Goal: Transaction & Acquisition: Purchase product/service

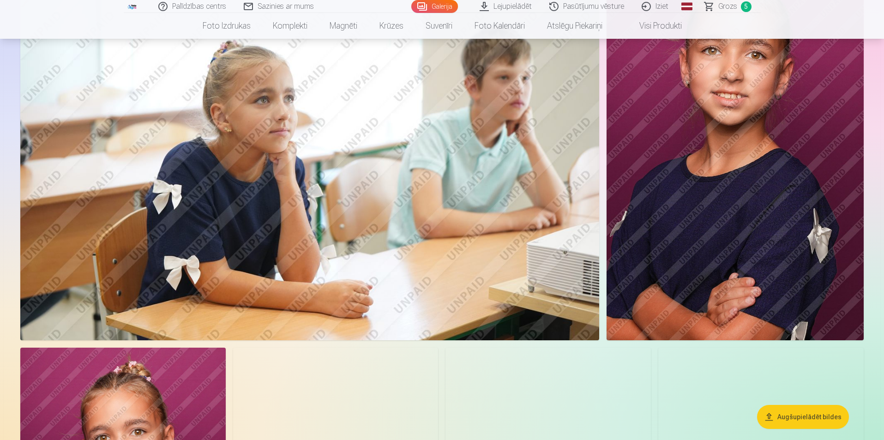
scroll to position [462, 0]
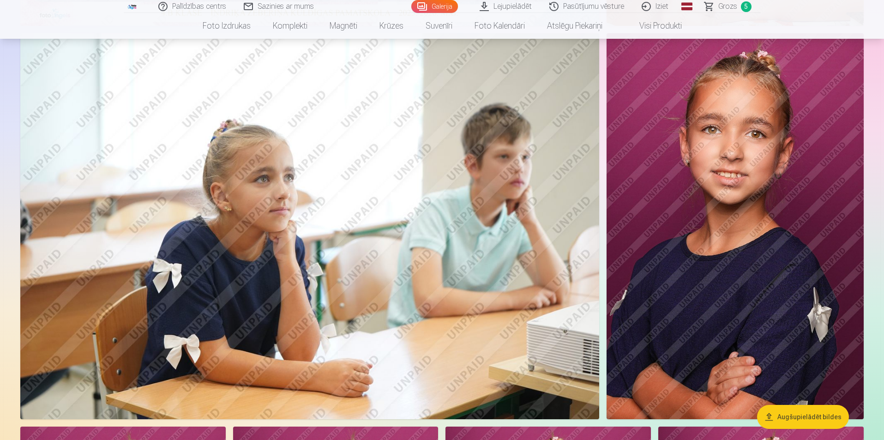
click at [731, 5] on span "Grozs" at bounding box center [728, 6] width 19 height 11
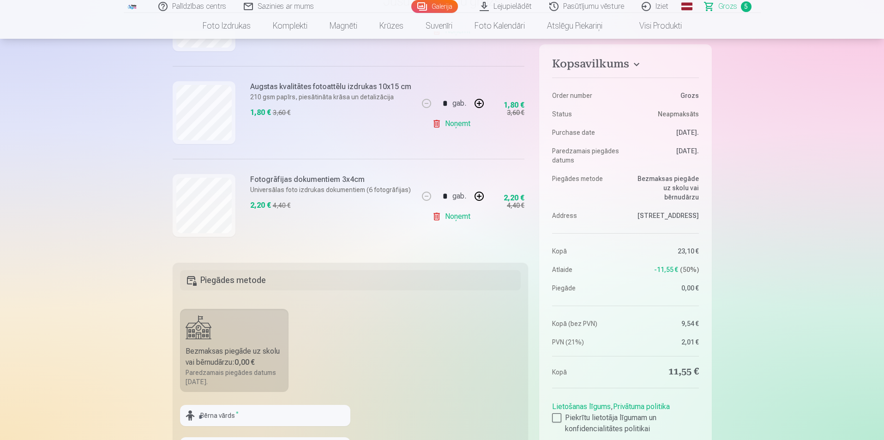
scroll to position [359, 0]
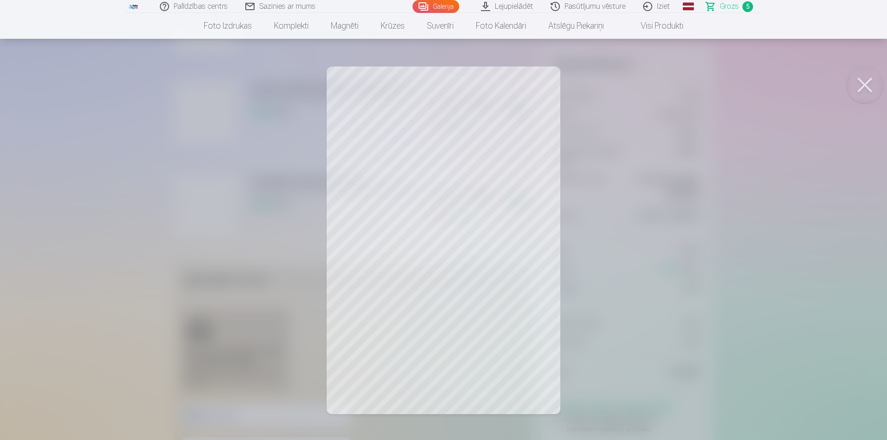
click at [866, 79] on button at bounding box center [864, 84] width 37 height 37
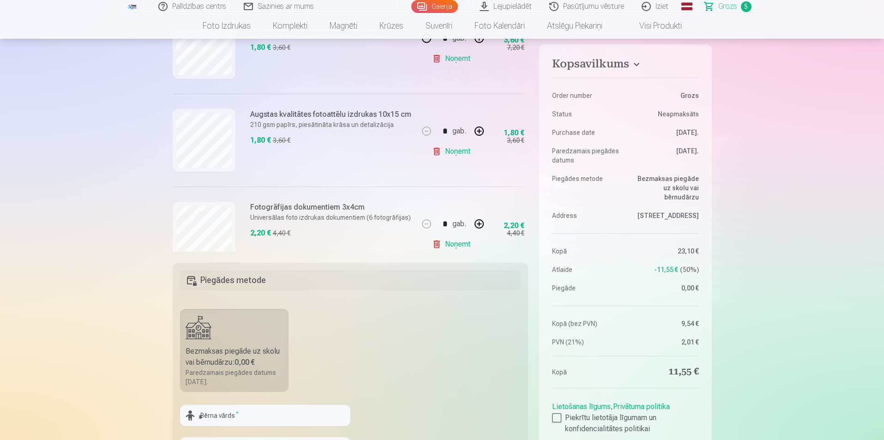
scroll to position [313, 0]
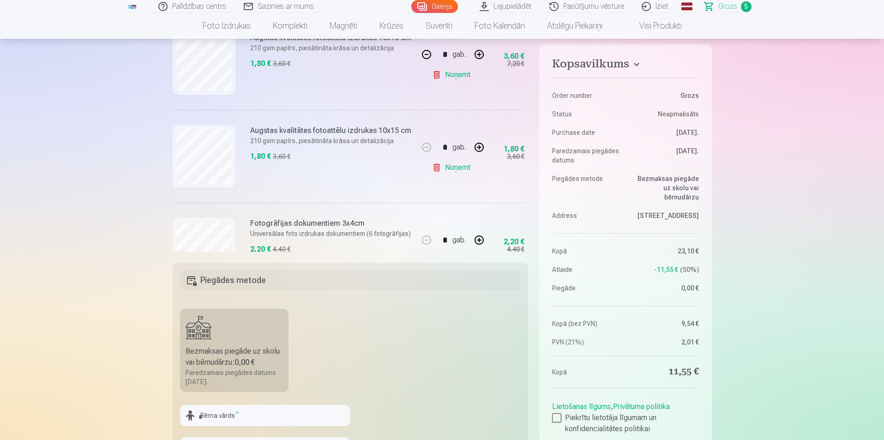
click at [451, 165] on link "Noņemt" at bounding box center [453, 167] width 42 height 18
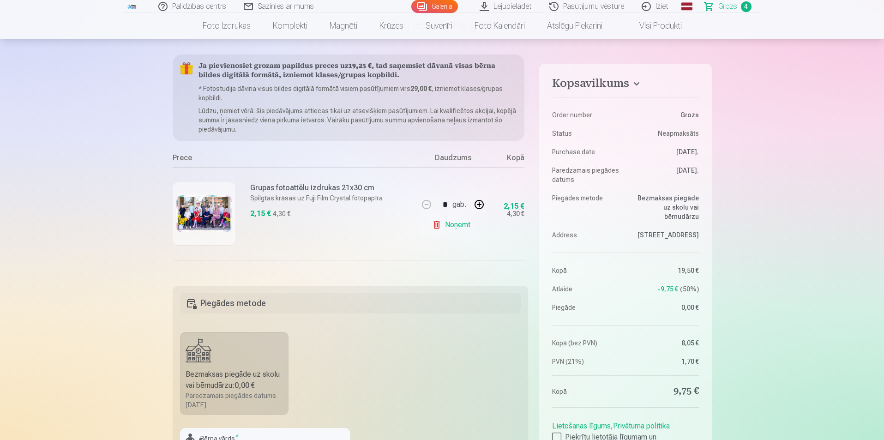
scroll to position [46, 0]
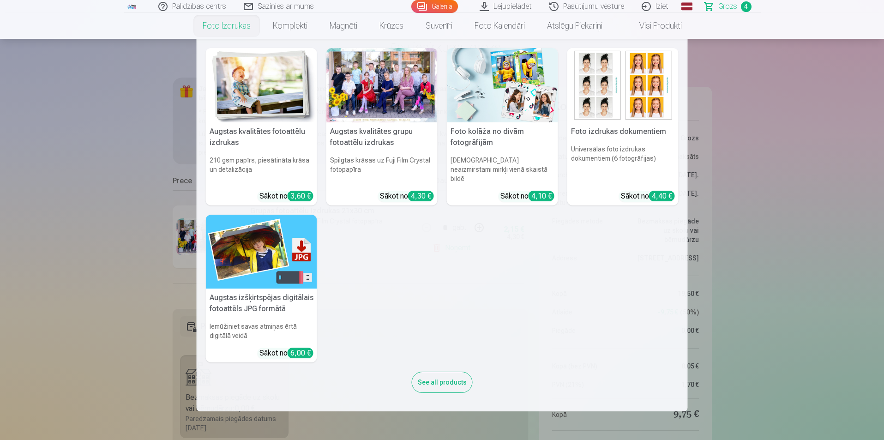
click at [498, 97] on img at bounding box center [502, 85] width 111 height 74
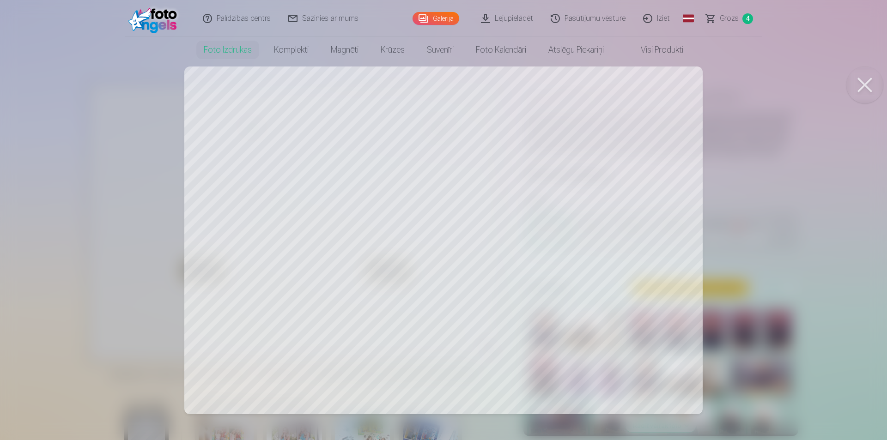
click at [367, 144] on div at bounding box center [443, 220] width 887 height 440
click at [370, 267] on div at bounding box center [443, 220] width 887 height 440
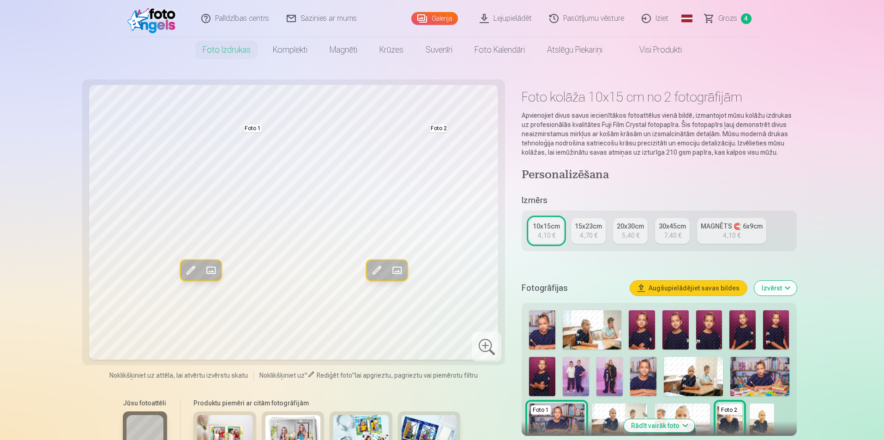
click at [210, 269] on span at bounding box center [211, 270] width 15 height 15
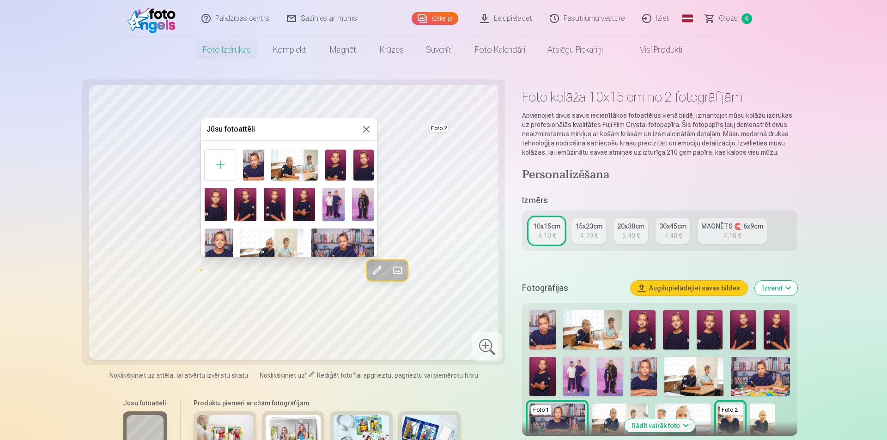
click at [284, 163] on img at bounding box center [294, 165] width 47 height 31
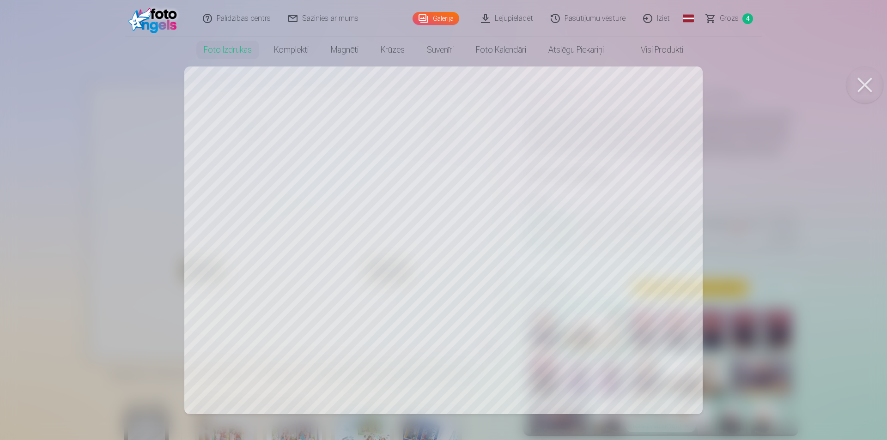
drag, startPoint x: 390, startPoint y: 212, endPoint x: 404, endPoint y: 214, distance: 13.5
click at [404, 214] on div at bounding box center [443, 220] width 887 height 440
click at [375, 210] on div at bounding box center [443, 220] width 887 height 440
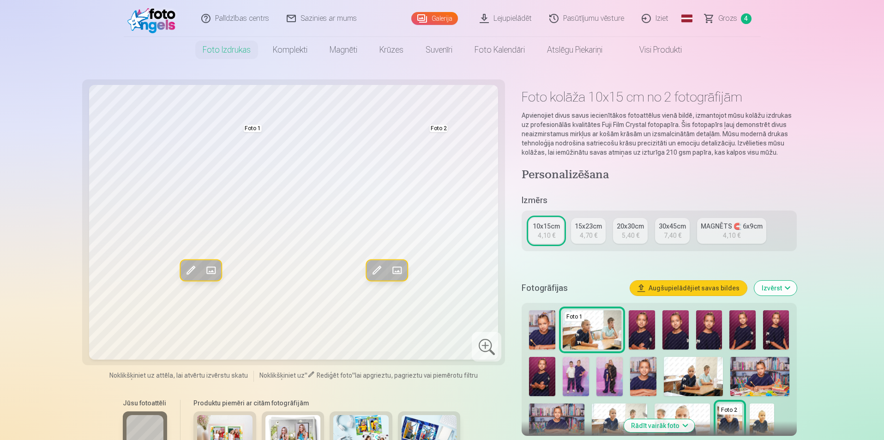
click at [212, 269] on span at bounding box center [211, 270] width 15 height 15
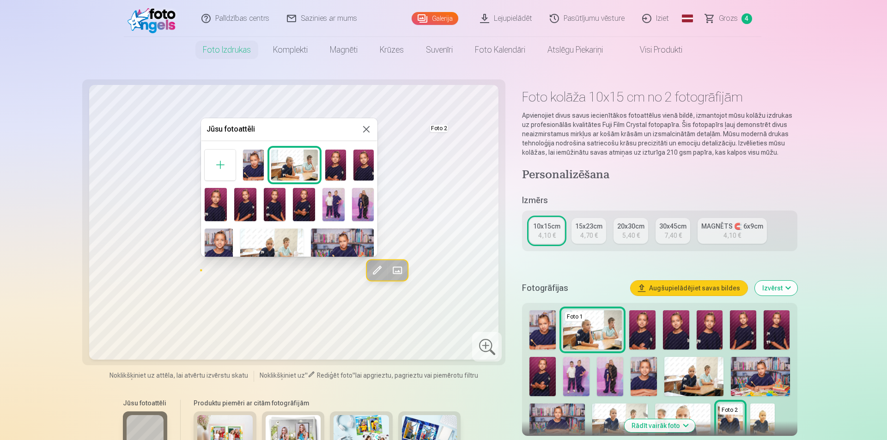
click at [295, 155] on img at bounding box center [294, 165] width 47 height 31
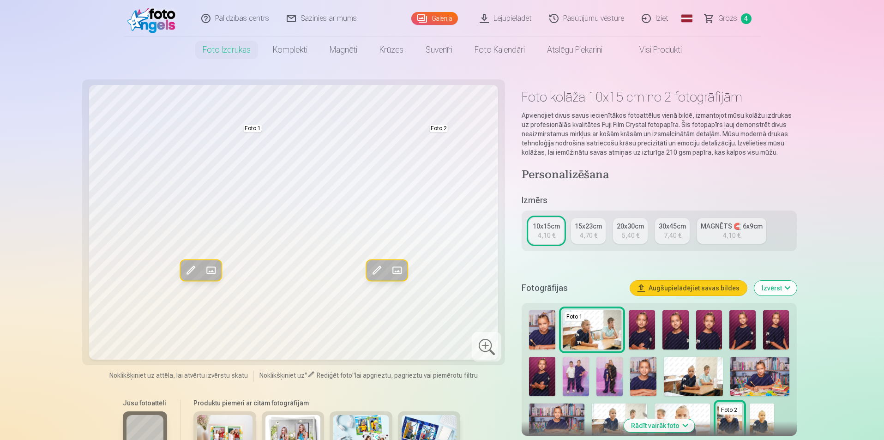
click at [193, 264] on span at bounding box center [190, 270] width 15 height 15
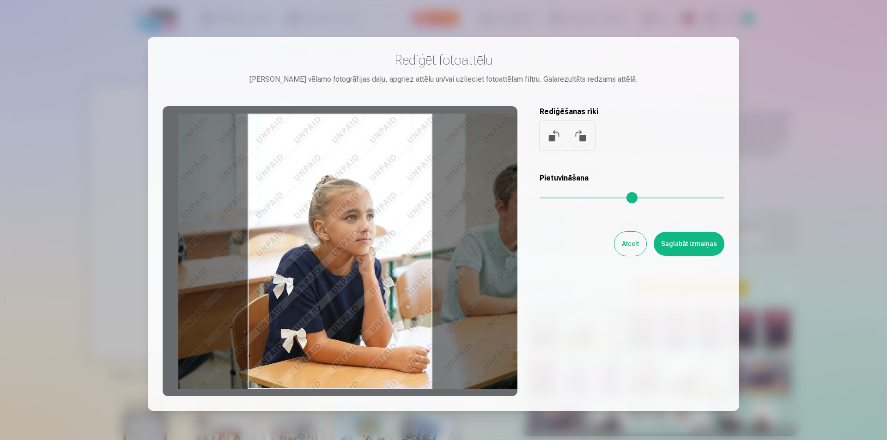
drag, startPoint x: 430, startPoint y: 218, endPoint x: 475, endPoint y: 224, distance: 45.1
click at [475, 224] on div at bounding box center [340, 251] width 355 height 290
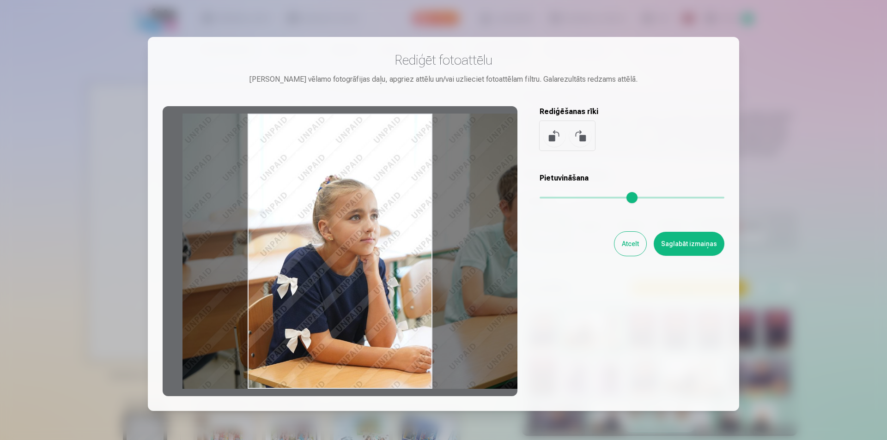
drag, startPoint x: 360, startPoint y: 118, endPoint x: 364, endPoint y: 143, distance: 25.7
click at [364, 144] on div at bounding box center [340, 251] width 355 height 290
click at [321, 117] on div at bounding box center [340, 251] width 355 height 290
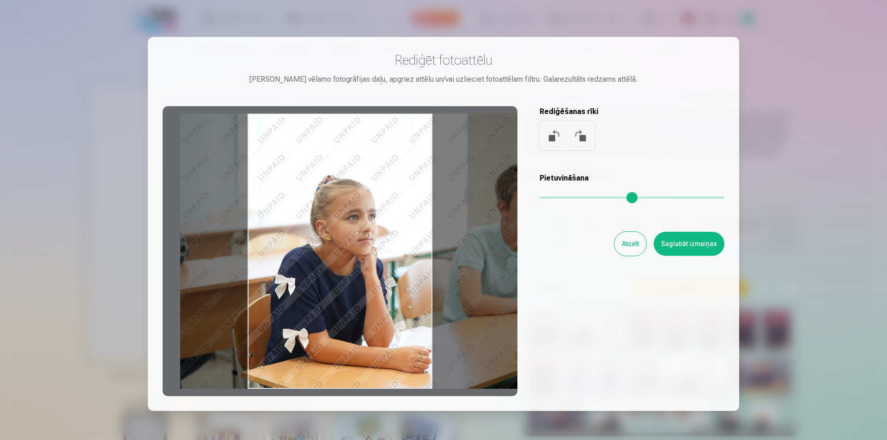
drag, startPoint x: 320, startPoint y: 115, endPoint x: 347, endPoint y: 183, distance: 73.1
click at [319, 139] on div at bounding box center [340, 251] width 355 height 290
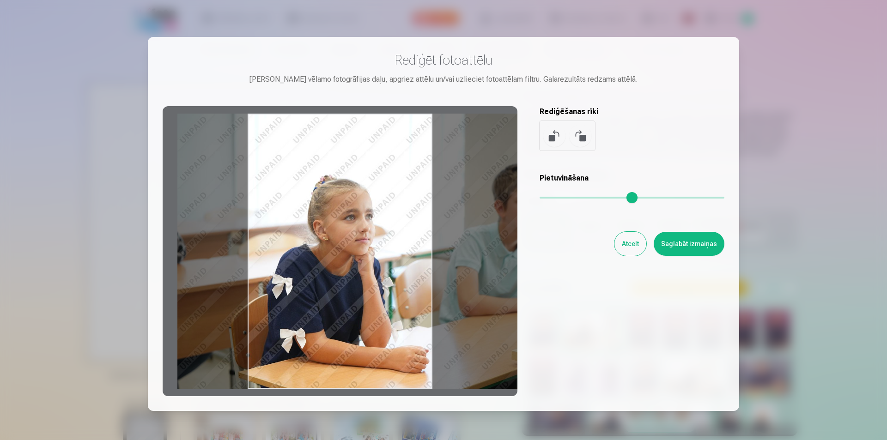
click at [335, 401] on div "Rediģēt fotoattēlu Pietuvini vēlamo fotogrāfijas daļu, apgriez attēlu un/vai uz…" at bounding box center [443, 224] width 591 height 374
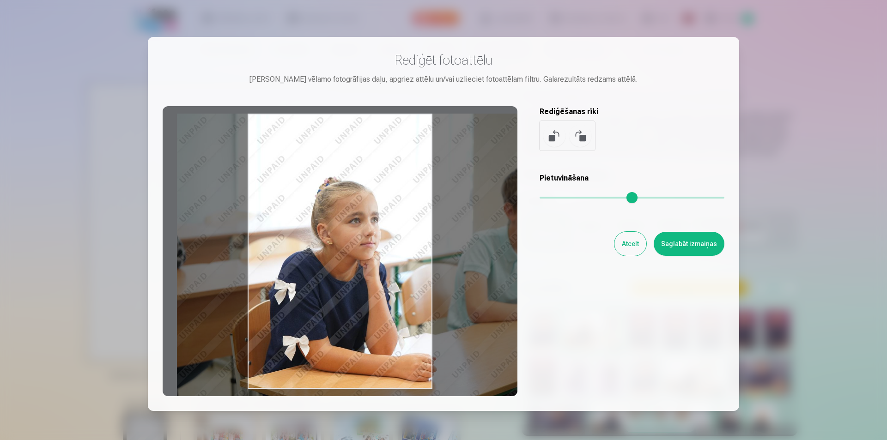
click at [546, 197] on input "range" at bounding box center [631, 198] width 185 height 2
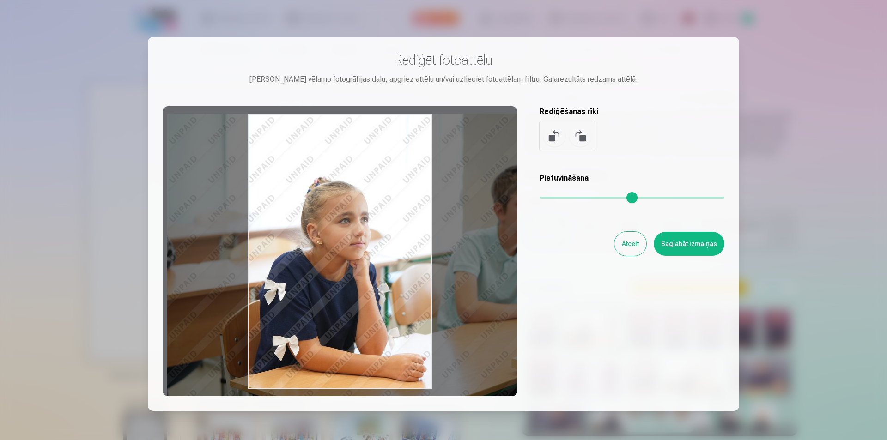
drag, startPoint x: 431, startPoint y: 218, endPoint x: 421, endPoint y: 219, distance: 10.3
click at [421, 219] on div at bounding box center [340, 251] width 355 height 290
type input "****"
click at [690, 243] on button "Saglabāt izmaiņas" at bounding box center [688, 244] width 71 height 24
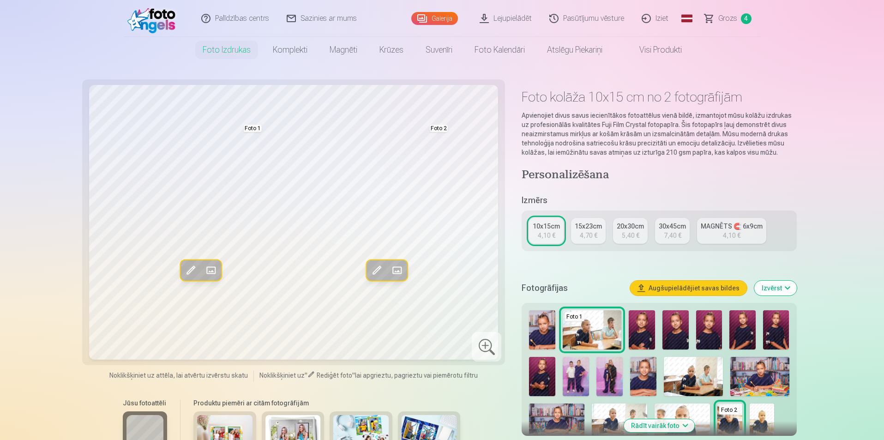
click at [376, 269] on span at bounding box center [376, 270] width 15 height 15
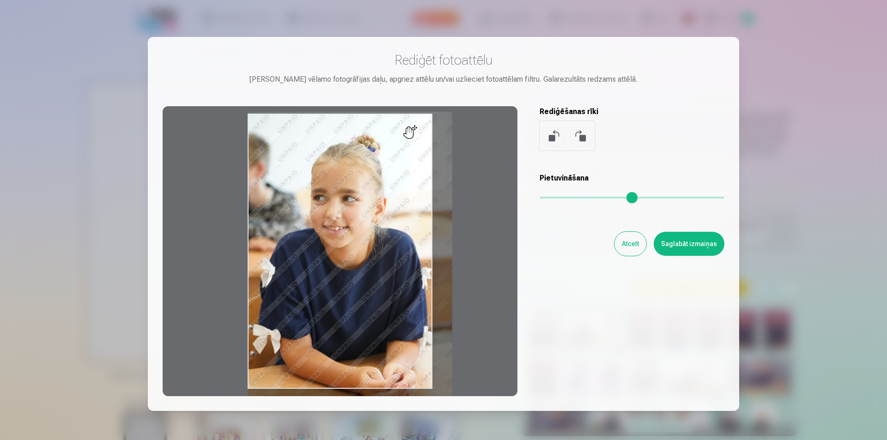
type input "*"
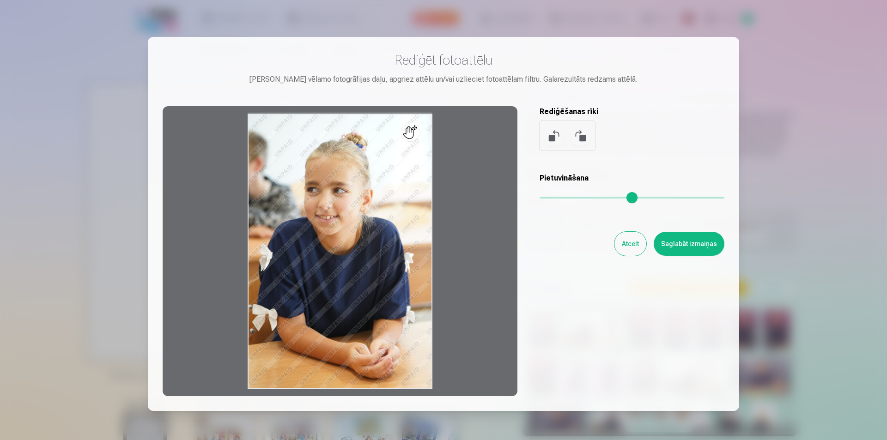
drag, startPoint x: 549, startPoint y: 194, endPoint x: 544, endPoint y: 196, distance: 5.4
click at [544, 197] on input "range" at bounding box center [631, 198] width 185 height 2
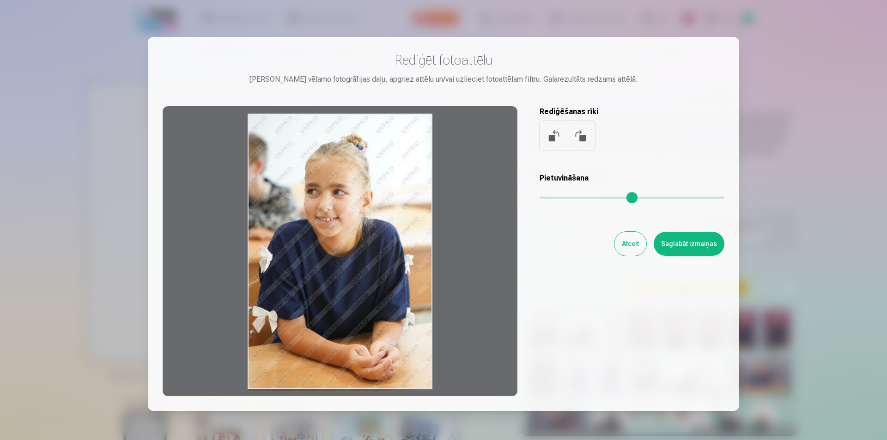
drag, startPoint x: 431, startPoint y: 191, endPoint x: 415, endPoint y: 193, distance: 16.7
click at [415, 193] on div at bounding box center [340, 251] width 355 height 290
drag, startPoint x: 430, startPoint y: 203, endPoint x: 416, endPoint y: 205, distance: 14.5
click at [416, 205] on div at bounding box center [340, 251] width 355 height 290
click at [241, 237] on div at bounding box center [340, 251] width 355 height 290
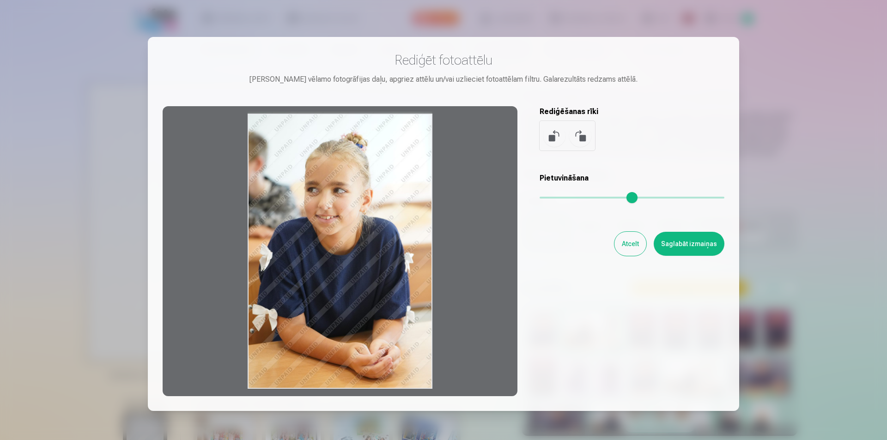
click at [256, 236] on div at bounding box center [340, 251] width 355 height 290
click at [432, 175] on div at bounding box center [340, 251] width 355 height 290
click at [682, 245] on button "Saglabāt izmaiņas" at bounding box center [688, 244] width 71 height 24
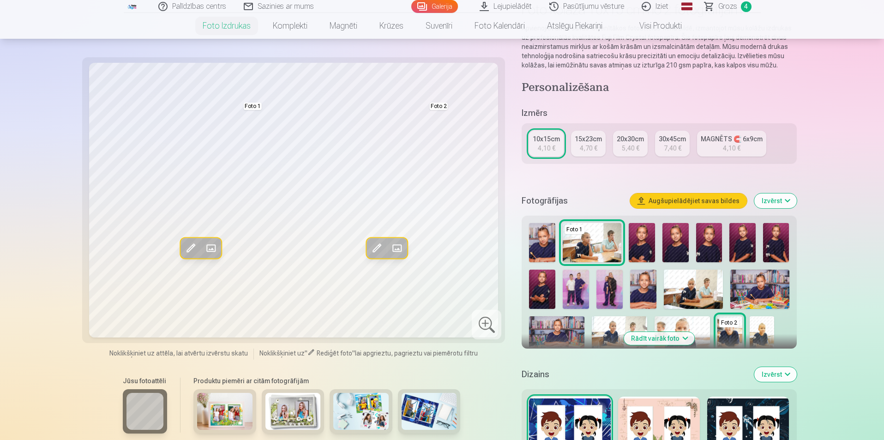
scroll to position [92, 0]
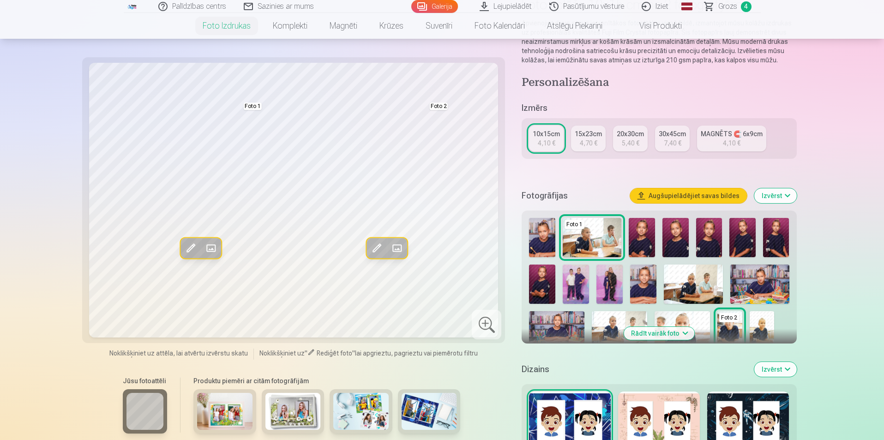
click at [303, 408] on img at bounding box center [293, 411] width 55 height 37
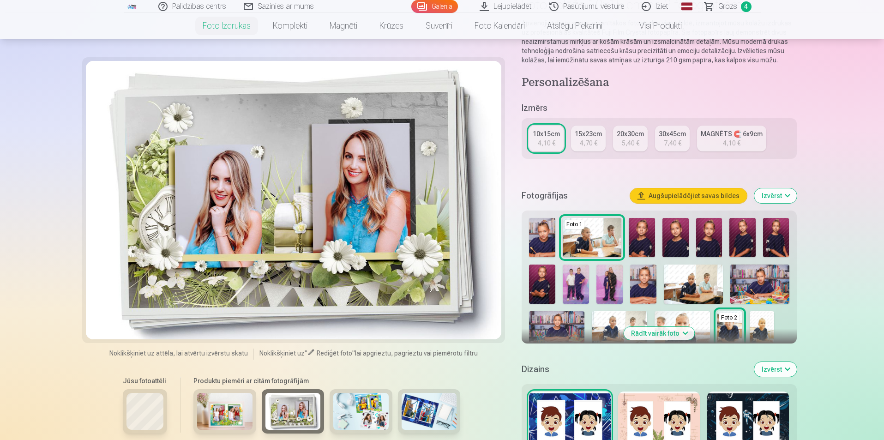
click at [230, 180] on div at bounding box center [294, 200] width 416 height 278
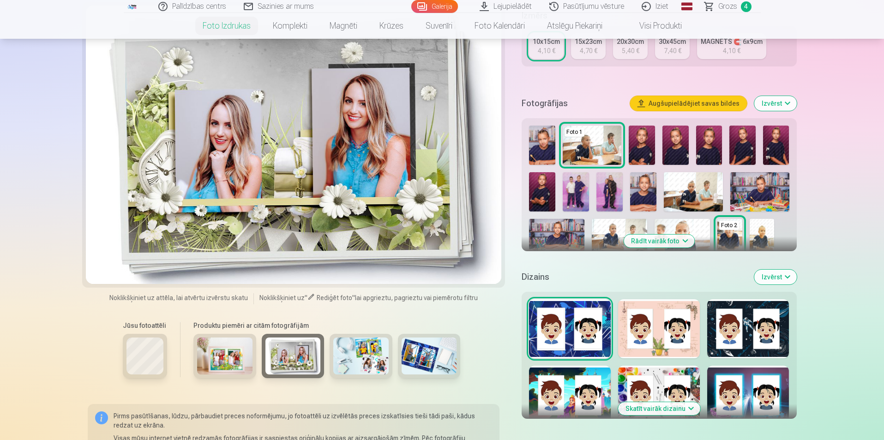
scroll to position [277, 0]
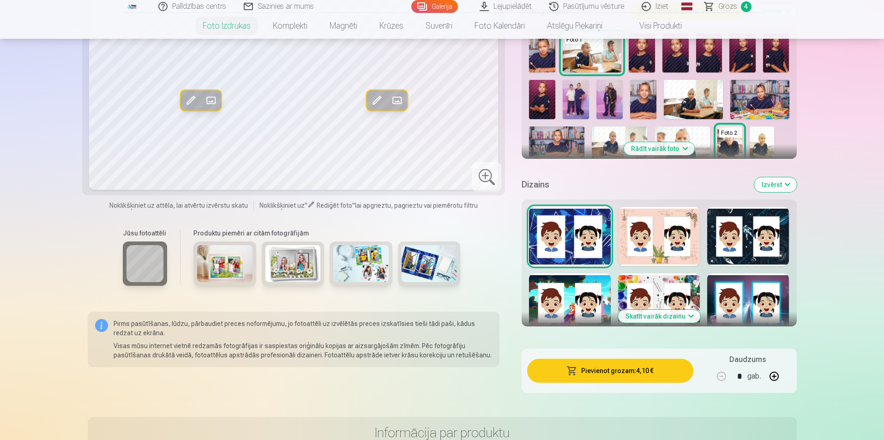
click at [566, 291] on div at bounding box center [570, 302] width 82 height 59
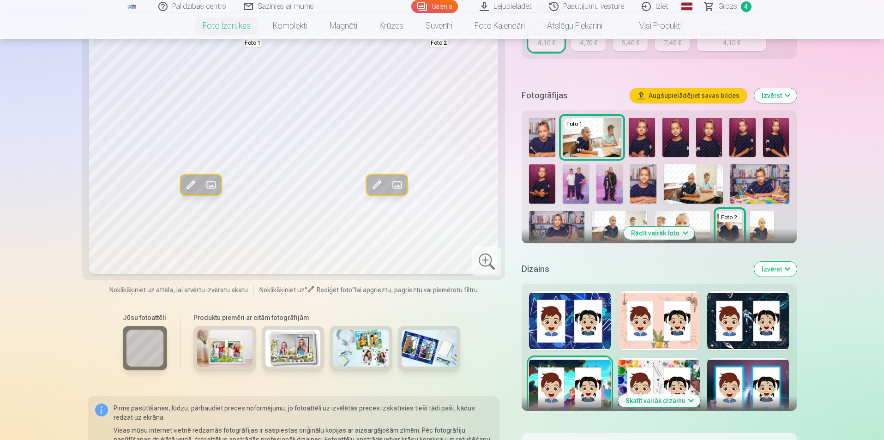
scroll to position [185, 0]
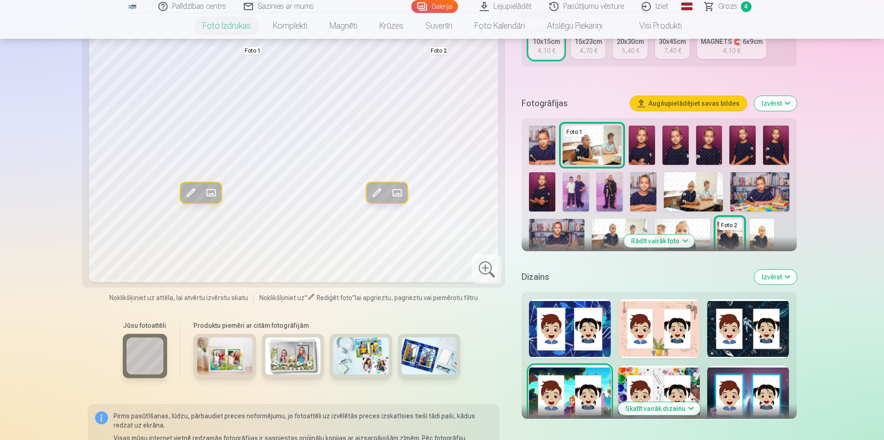
click at [743, 323] on div at bounding box center [748, 328] width 82 height 59
click at [565, 386] on div at bounding box center [570, 395] width 82 height 59
click at [747, 383] on div at bounding box center [748, 395] width 82 height 59
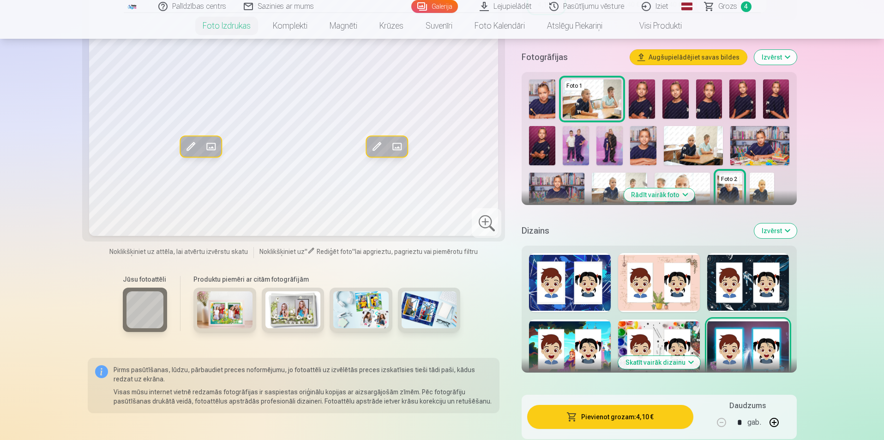
click at [778, 232] on button "Izvērst" at bounding box center [776, 231] width 42 height 15
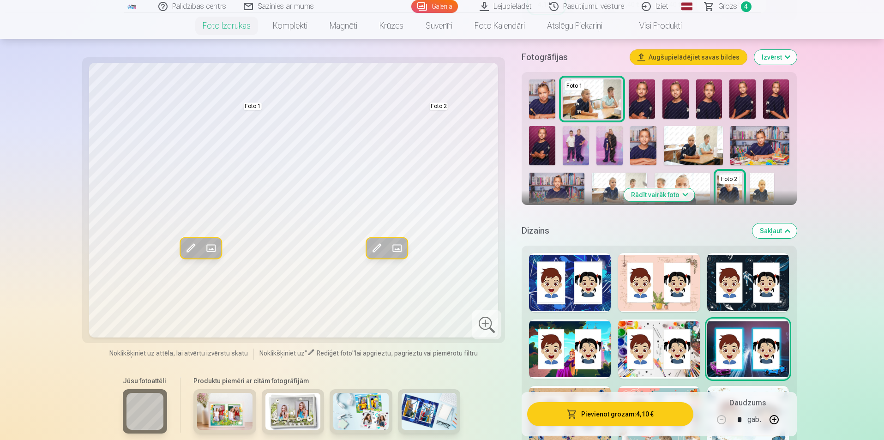
click at [665, 323] on div at bounding box center [659, 349] width 82 height 59
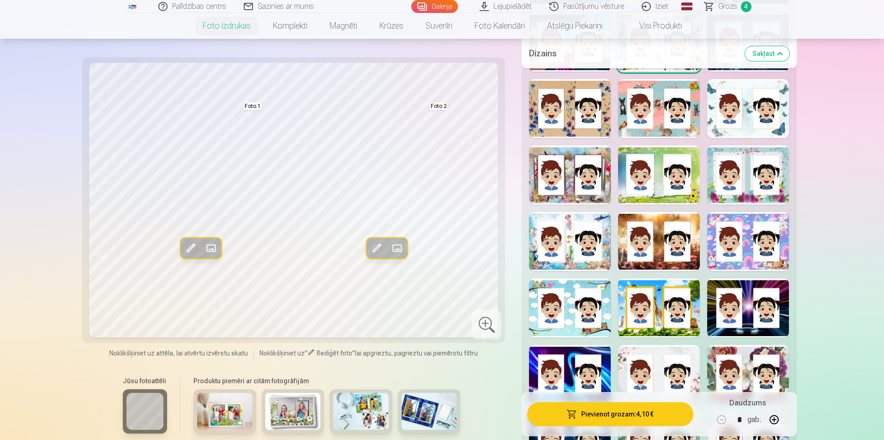
scroll to position [554, 0]
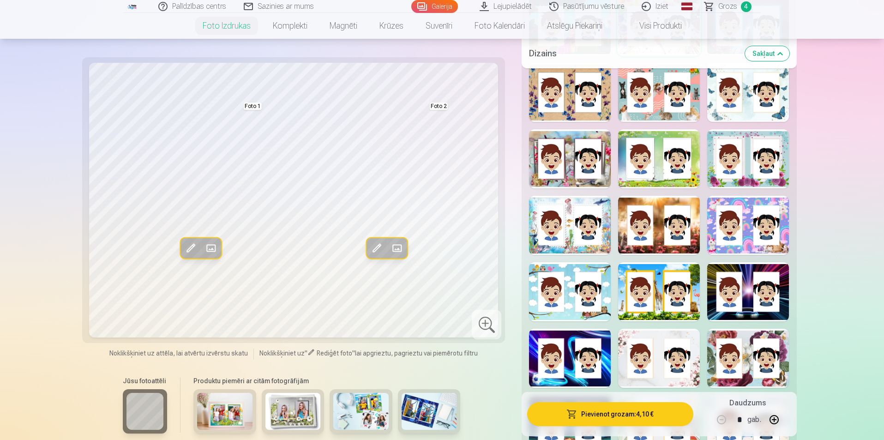
click at [742, 283] on div at bounding box center [748, 291] width 82 height 59
click at [567, 352] on div at bounding box center [570, 358] width 82 height 59
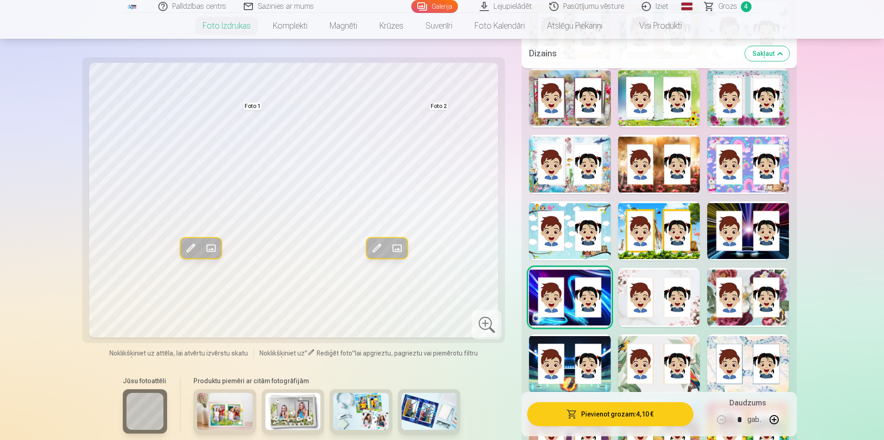
scroll to position [647, 0]
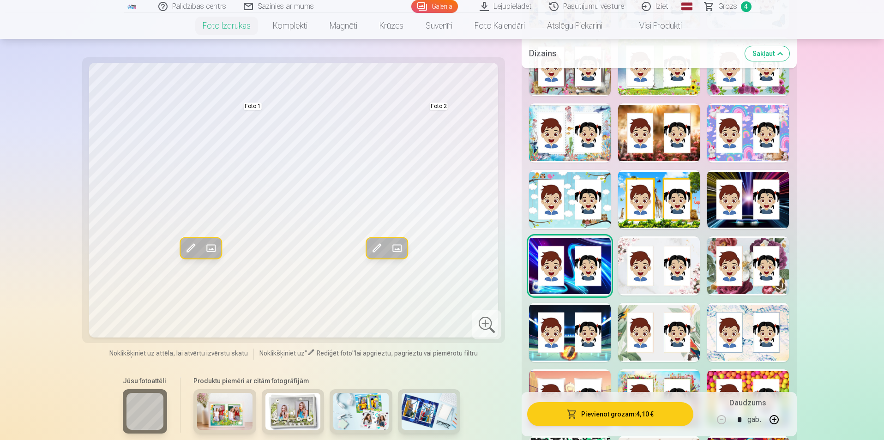
click at [747, 193] on div at bounding box center [748, 199] width 82 height 59
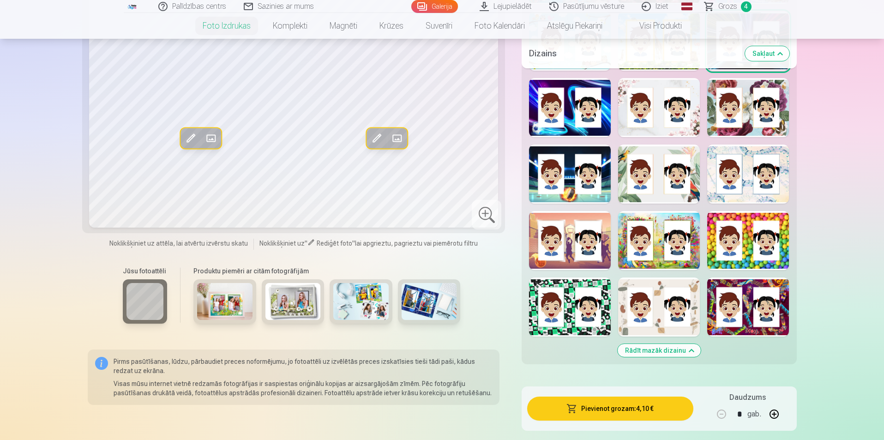
scroll to position [831, 0]
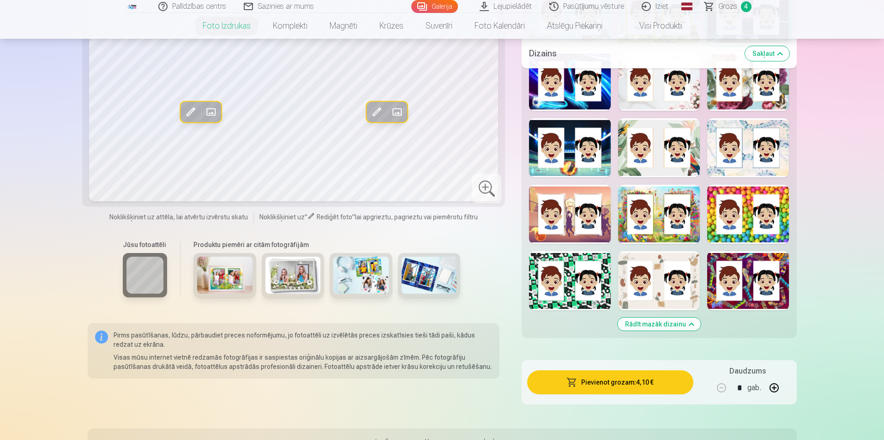
click at [571, 144] on div at bounding box center [570, 147] width 82 height 59
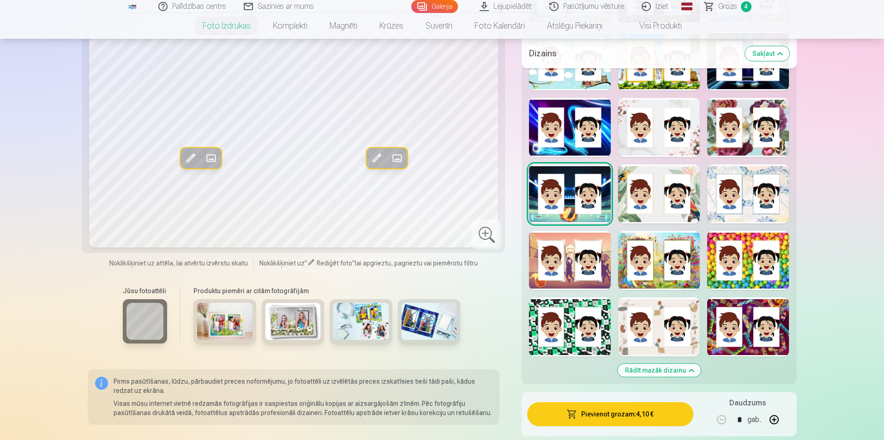
scroll to position [739, 0]
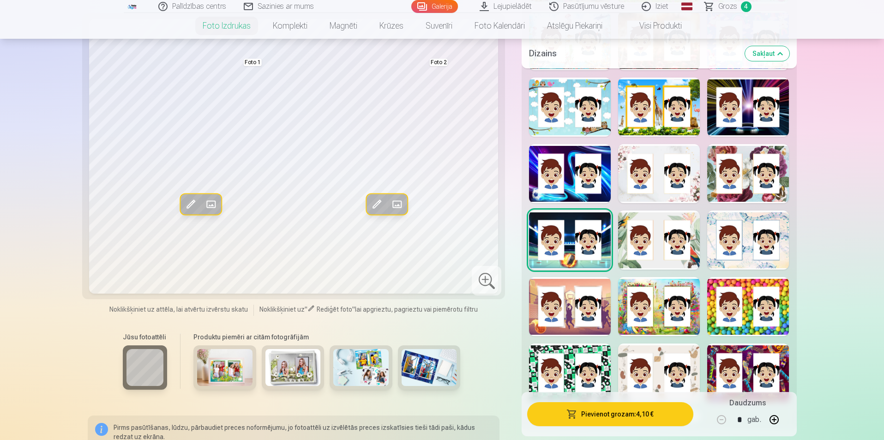
click at [748, 358] on div at bounding box center [748, 373] width 82 height 59
click at [570, 175] on div at bounding box center [570, 173] width 82 height 59
click at [748, 302] on div at bounding box center [748, 306] width 82 height 59
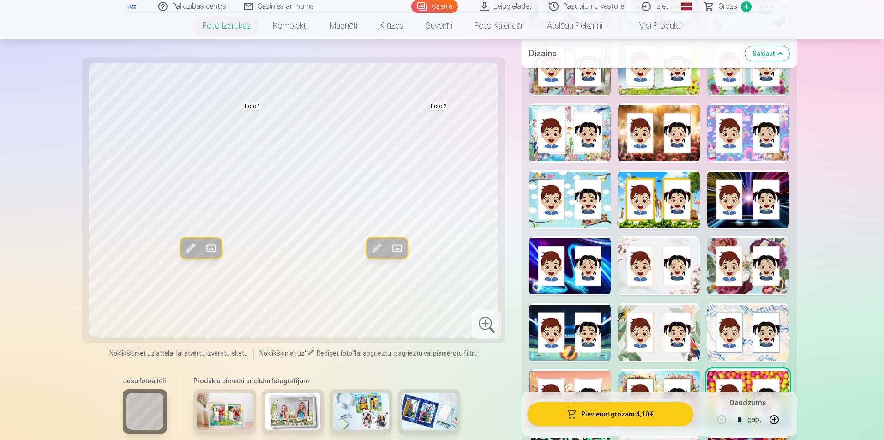
scroll to position [600, 0]
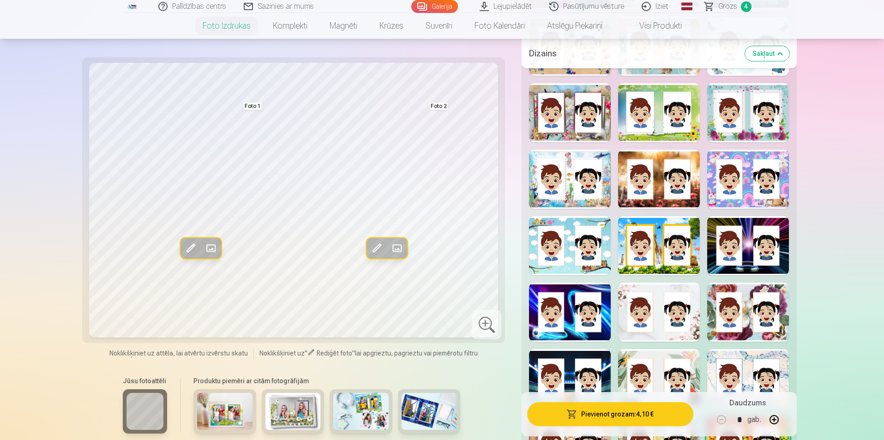
click at [747, 236] on div at bounding box center [748, 245] width 82 height 59
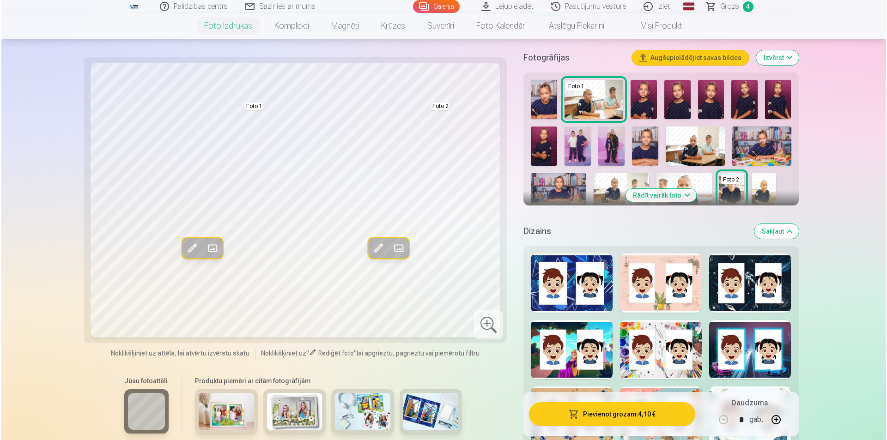
scroll to position [231, 0]
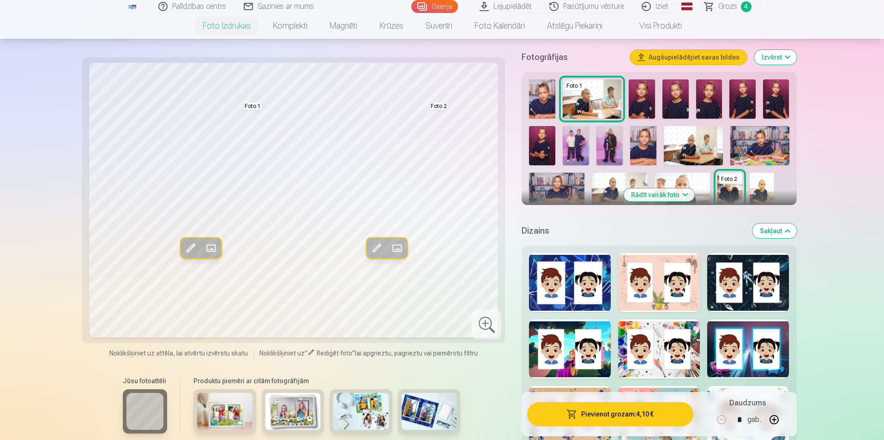
click at [625, 411] on button "Pievienot grozam : 4,10 €" at bounding box center [610, 414] width 166 height 24
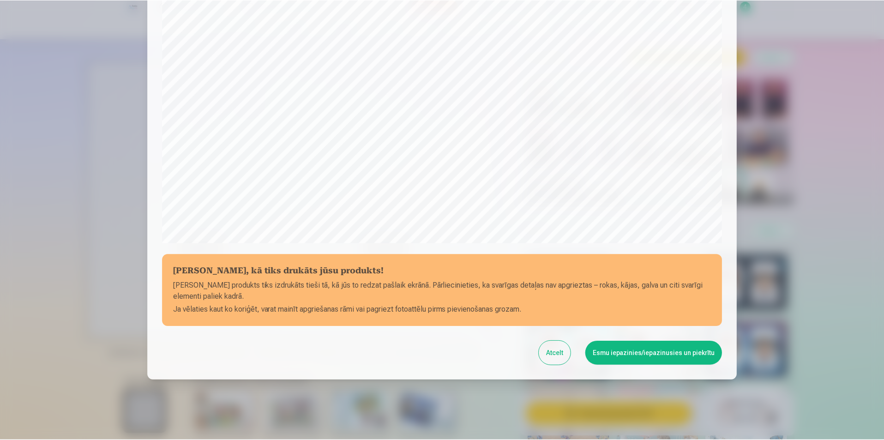
scroll to position [225, 0]
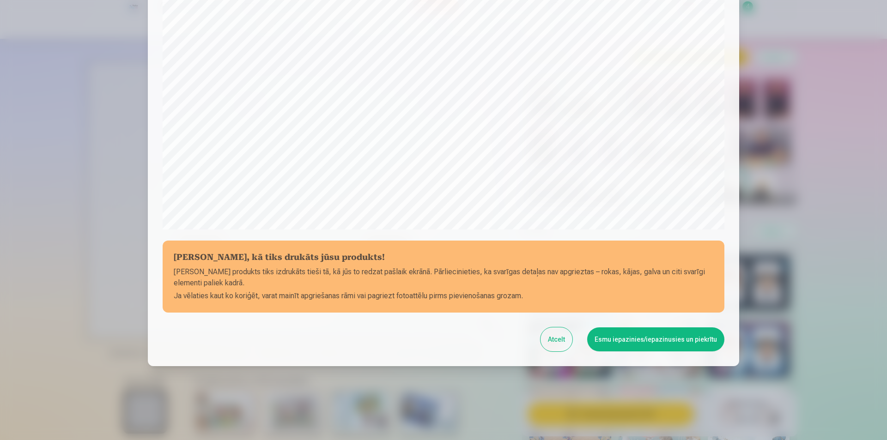
click at [667, 335] on button "Esmu iepazinies/iepazinusies un piekrītu" at bounding box center [655, 339] width 137 height 24
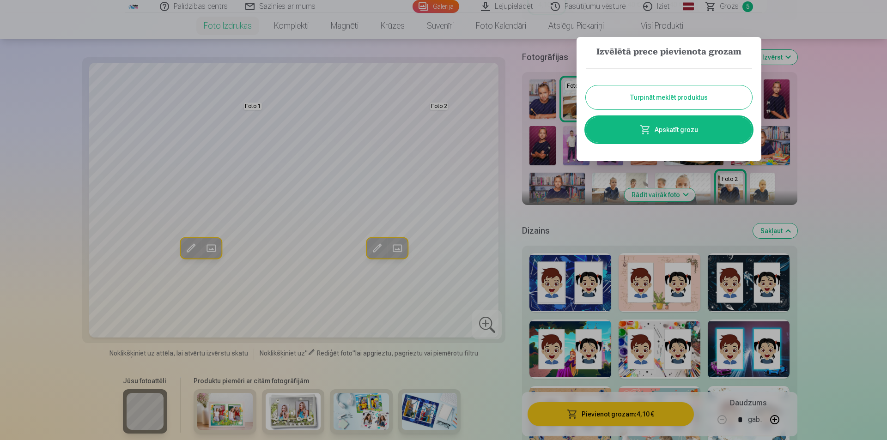
click at [676, 127] on link "Apskatīt grozu" at bounding box center [669, 130] width 166 height 26
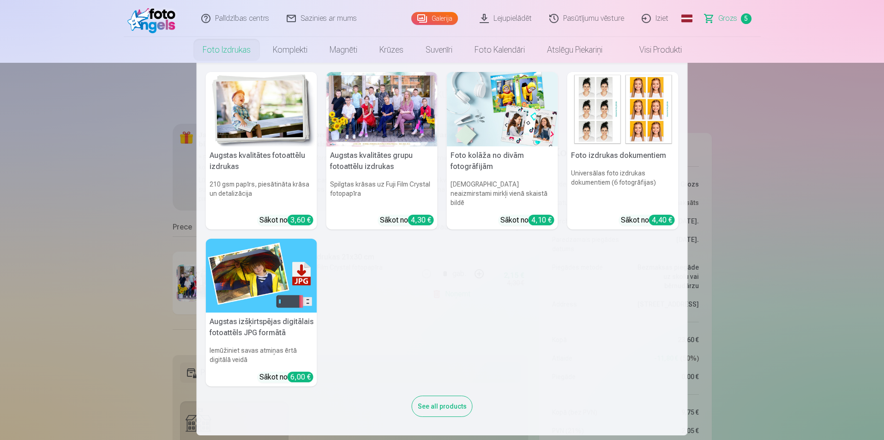
click at [260, 131] on img at bounding box center [261, 109] width 111 height 74
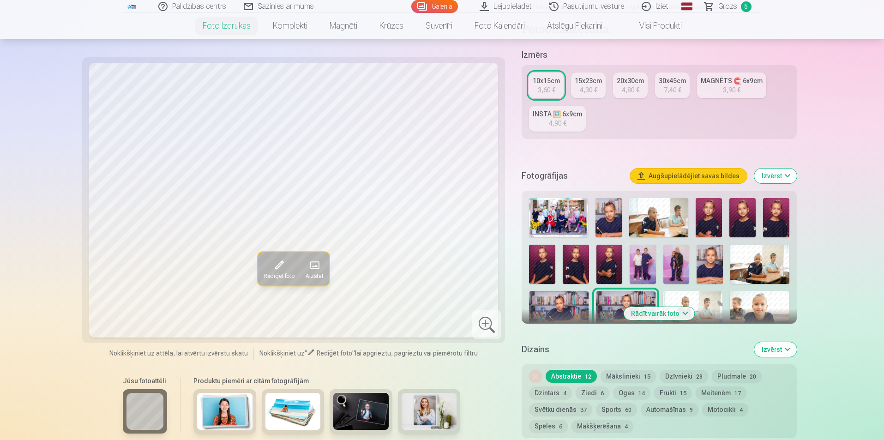
scroll to position [139, 0]
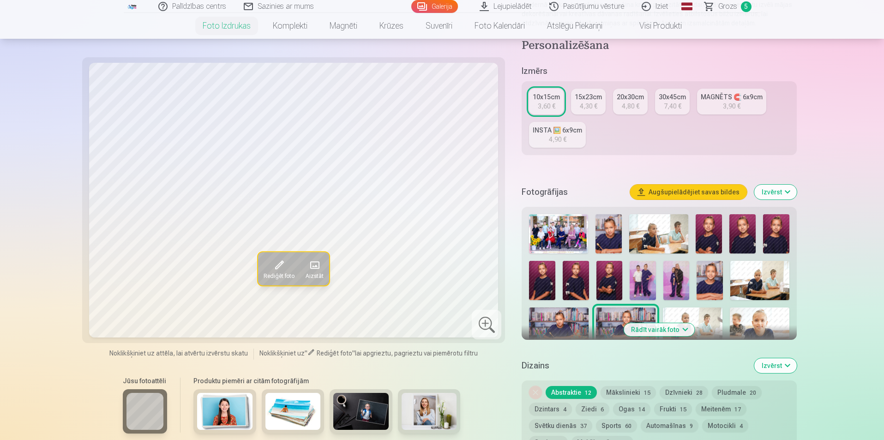
click at [737, 7] on link "Grozs 5" at bounding box center [728, 6] width 65 height 13
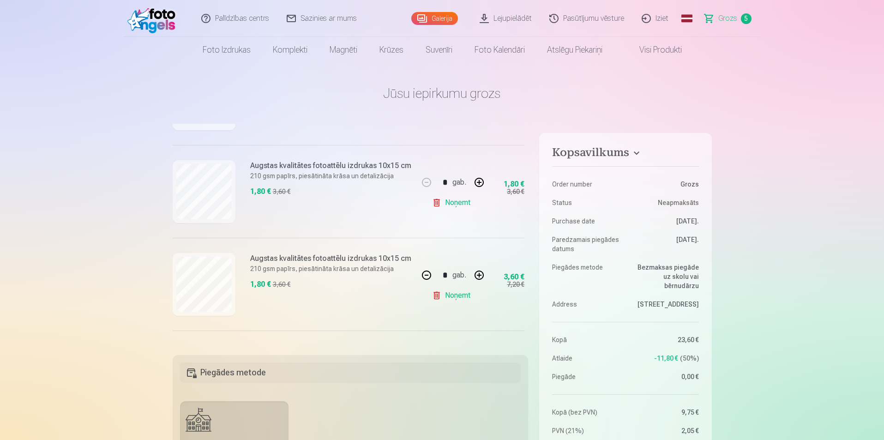
scroll to position [185, 0]
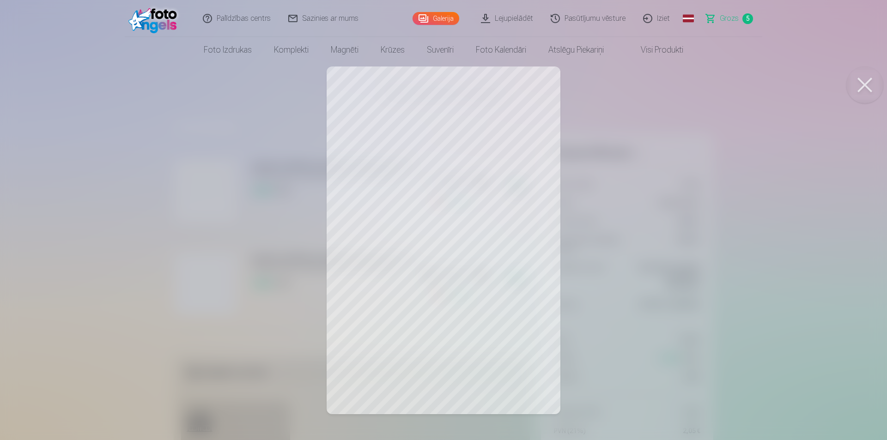
click at [512, 259] on div at bounding box center [443, 220] width 887 height 440
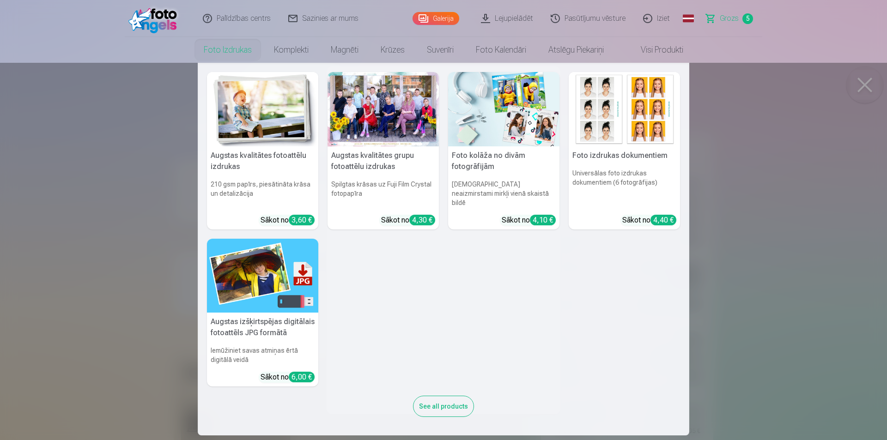
click at [266, 99] on img at bounding box center [262, 109] width 111 height 74
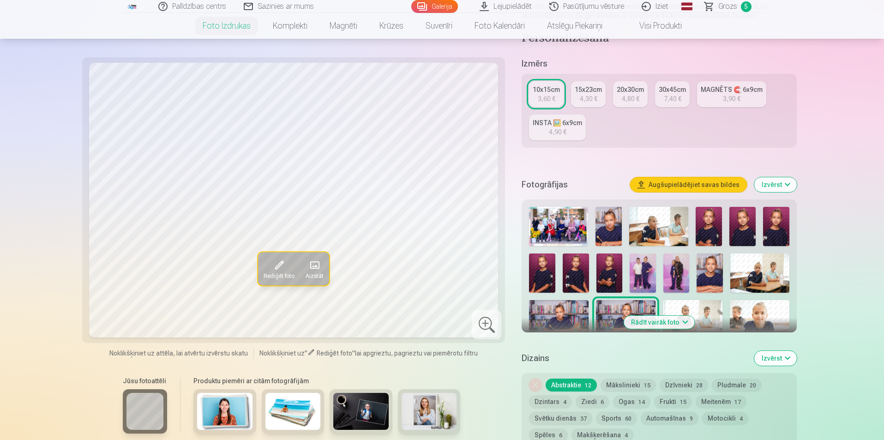
scroll to position [92, 0]
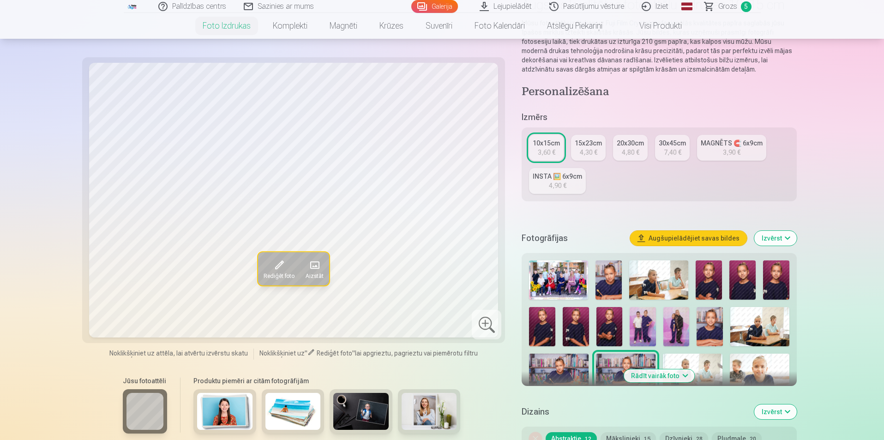
click at [777, 281] on img at bounding box center [776, 279] width 26 height 39
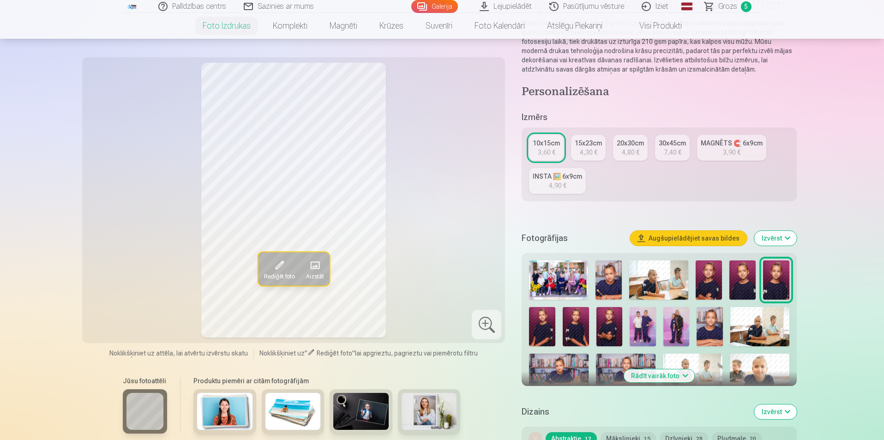
click at [707, 281] on img at bounding box center [709, 279] width 26 height 39
click at [750, 283] on img at bounding box center [743, 279] width 26 height 39
click at [540, 327] on img at bounding box center [542, 326] width 26 height 39
click at [574, 329] on img at bounding box center [576, 326] width 26 height 39
click at [610, 328] on img at bounding box center [610, 326] width 26 height 39
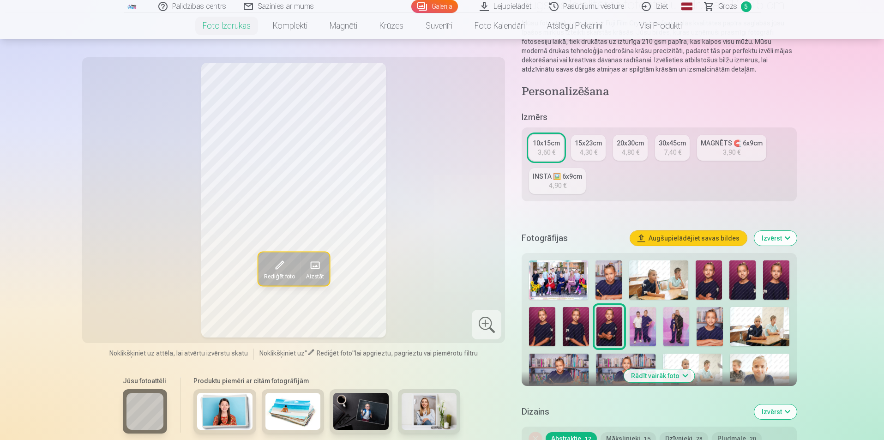
click at [284, 264] on span at bounding box center [279, 265] width 15 height 15
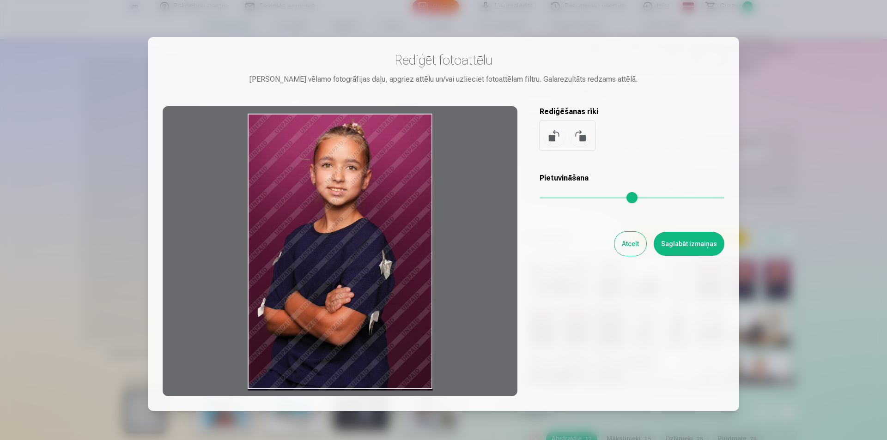
drag, startPoint x: 432, startPoint y: 227, endPoint x: 415, endPoint y: 228, distance: 17.1
click at [415, 228] on div at bounding box center [340, 251] width 355 height 290
drag, startPoint x: 256, startPoint y: 272, endPoint x: 237, endPoint y: 269, distance: 19.2
click at [237, 269] on div at bounding box center [340, 251] width 355 height 290
drag, startPoint x: 256, startPoint y: 266, endPoint x: 236, endPoint y: 269, distance: 20.0
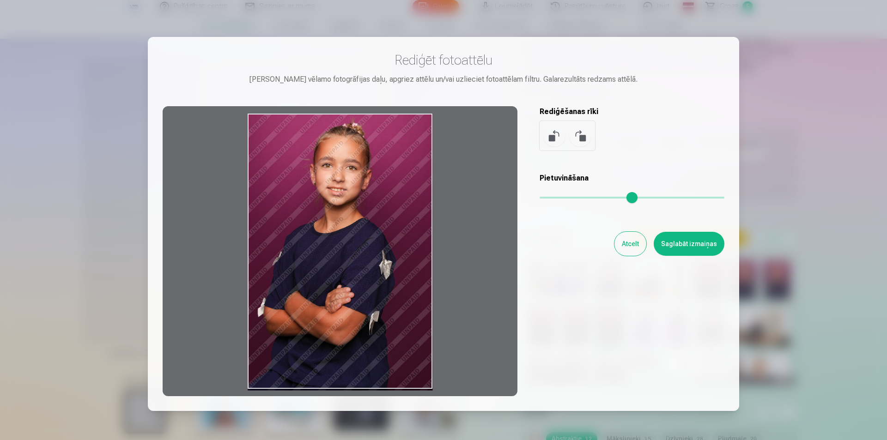
click at [236, 269] on div at bounding box center [340, 251] width 355 height 290
drag, startPoint x: 369, startPoint y: 392, endPoint x: 386, endPoint y: 365, distance: 31.5
click at [368, 394] on div at bounding box center [340, 251] width 355 height 290
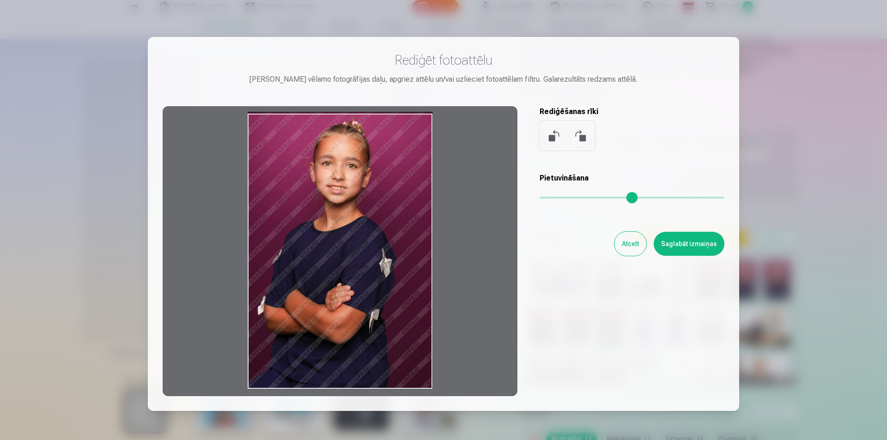
drag, startPoint x: 427, startPoint y: 348, endPoint x: 461, endPoint y: 340, distance: 34.6
click at [465, 344] on div at bounding box center [340, 251] width 355 height 290
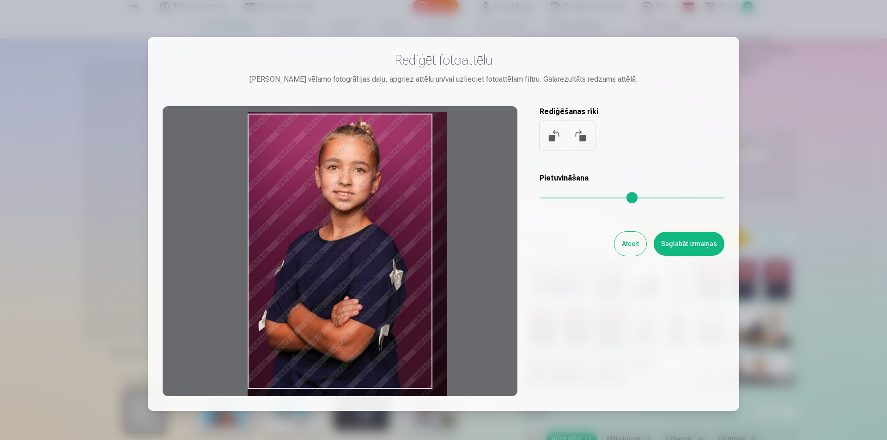
drag, startPoint x: 544, startPoint y: 199, endPoint x: 563, endPoint y: 199, distance: 19.9
click at [563, 199] on input "range" at bounding box center [631, 198] width 185 height 2
click at [482, 244] on div at bounding box center [340, 251] width 355 height 290
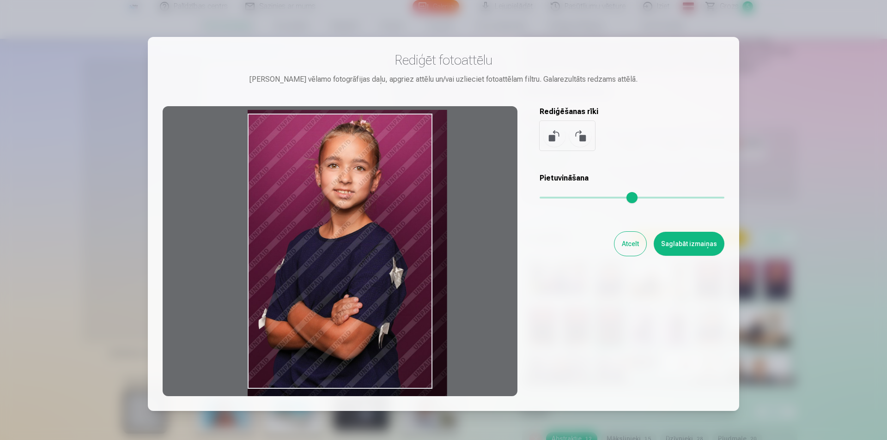
drag, startPoint x: 431, startPoint y: 247, endPoint x: 466, endPoint y: 244, distance: 35.2
click at [465, 244] on div at bounding box center [340, 251] width 355 height 290
type input "****"
click at [694, 240] on button "Saglabāt izmaiņas" at bounding box center [688, 244] width 71 height 24
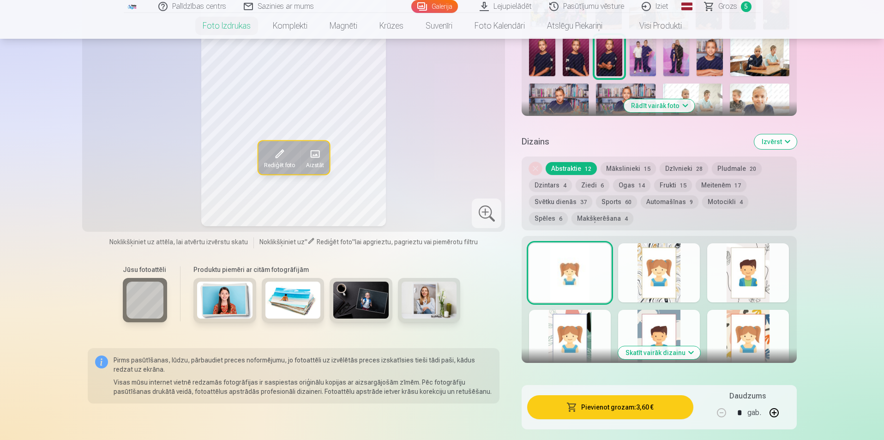
scroll to position [369, 0]
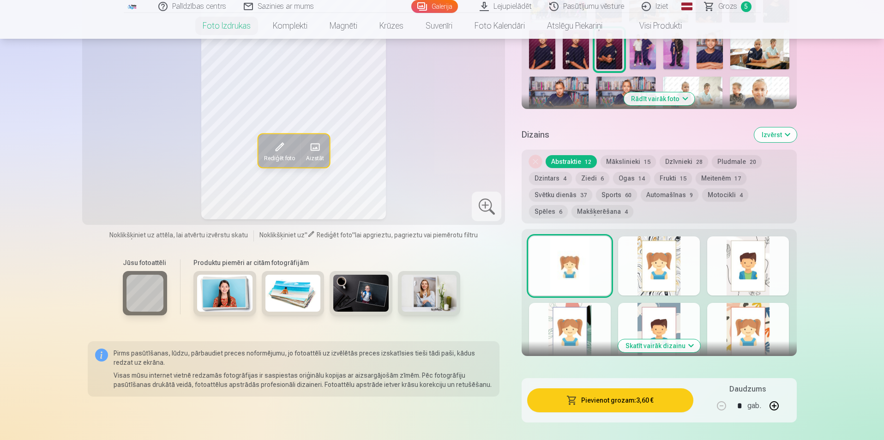
click at [671, 343] on button "Skatīt vairāk dizainu" at bounding box center [659, 345] width 82 height 13
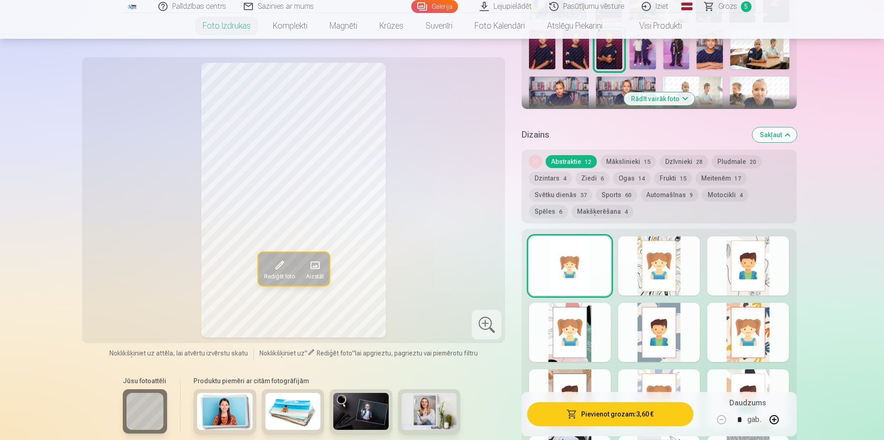
click at [758, 337] on div at bounding box center [748, 332] width 82 height 59
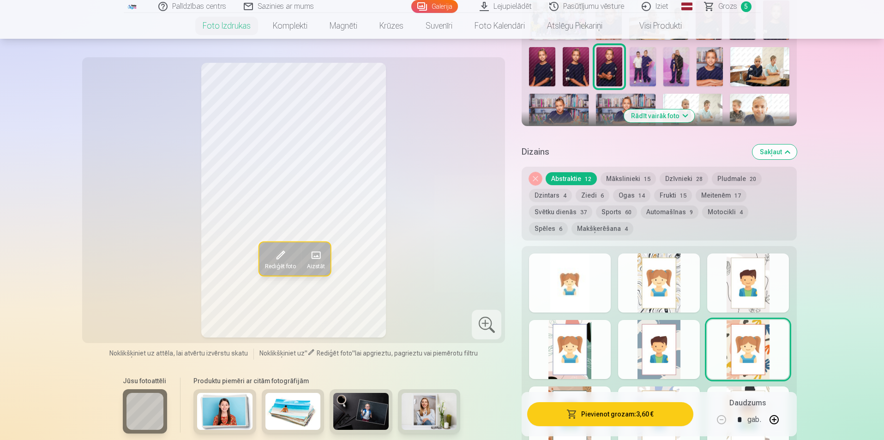
scroll to position [323, 0]
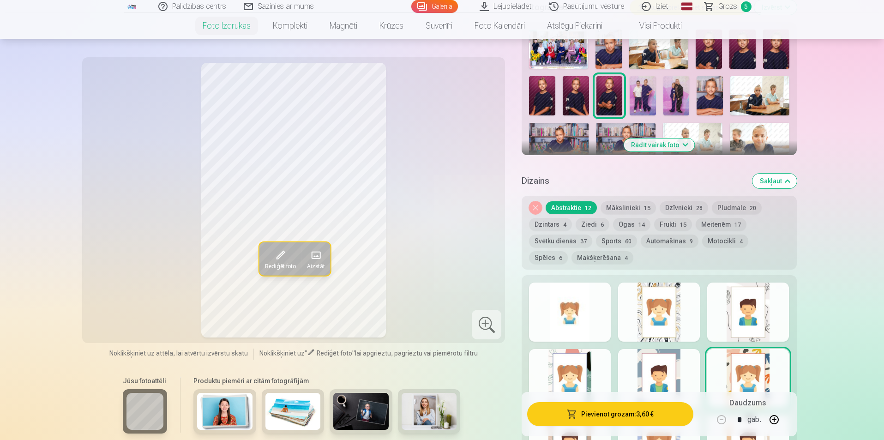
click at [568, 251] on button "Spēles 6" at bounding box center [548, 257] width 39 height 13
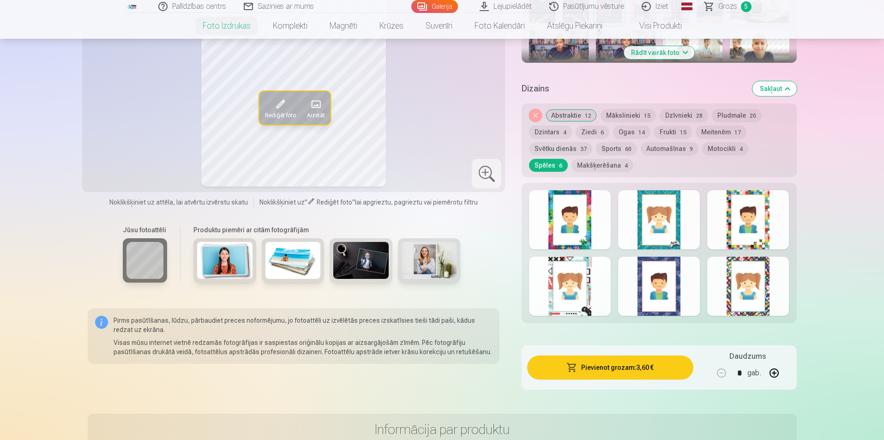
scroll to position [369, 0]
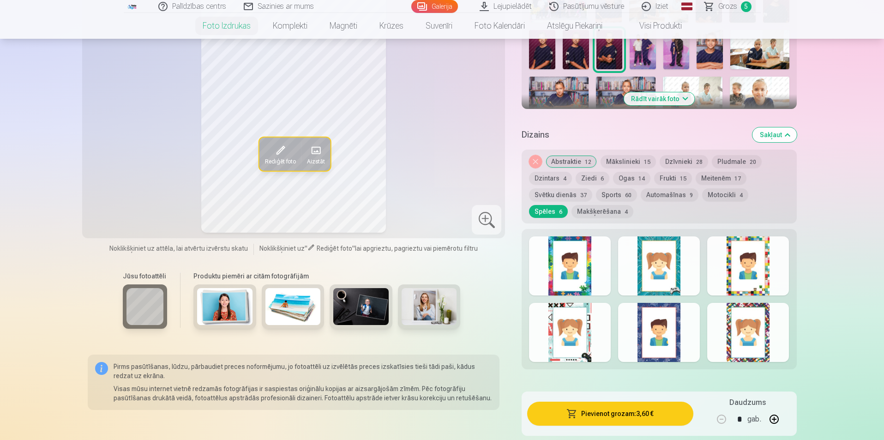
click at [677, 331] on div at bounding box center [659, 332] width 82 height 59
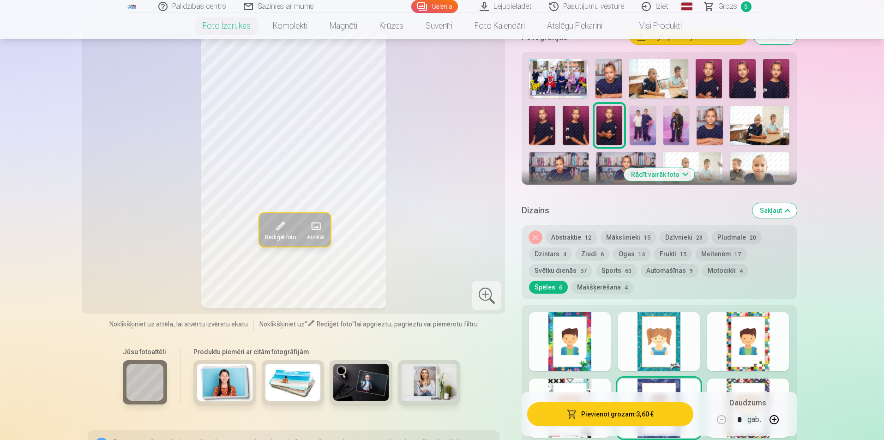
scroll to position [277, 0]
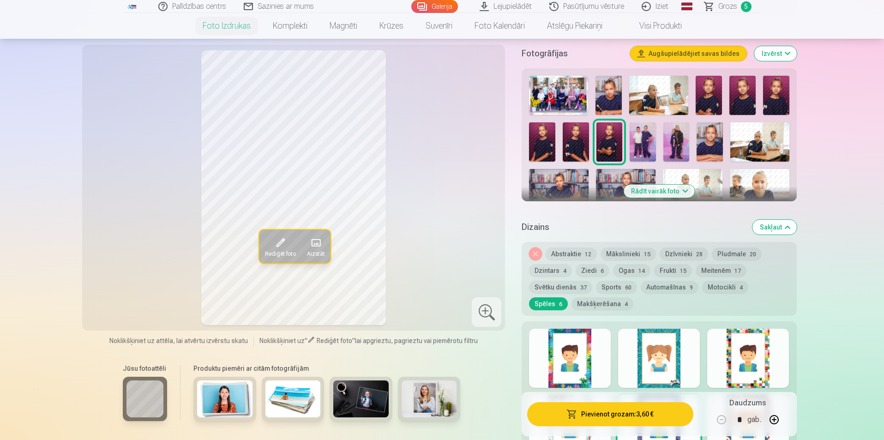
click at [584, 364] on div at bounding box center [570, 358] width 82 height 59
click at [666, 359] on div at bounding box center [659, 358] width 82 height 59
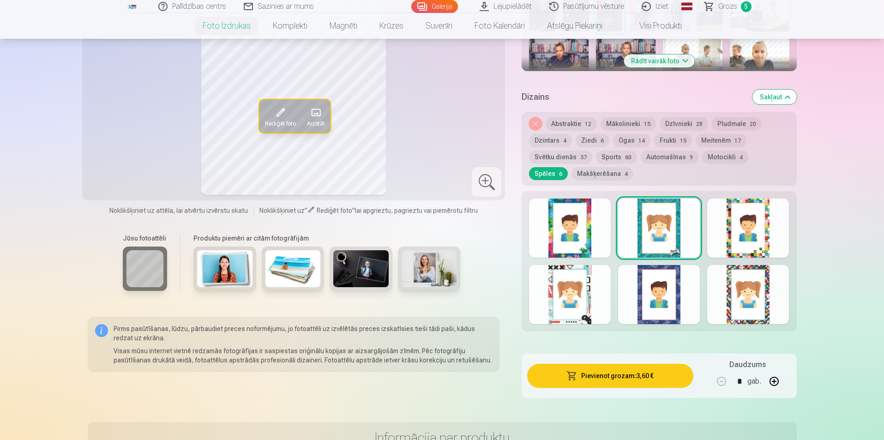
scroll to position [416, 0]
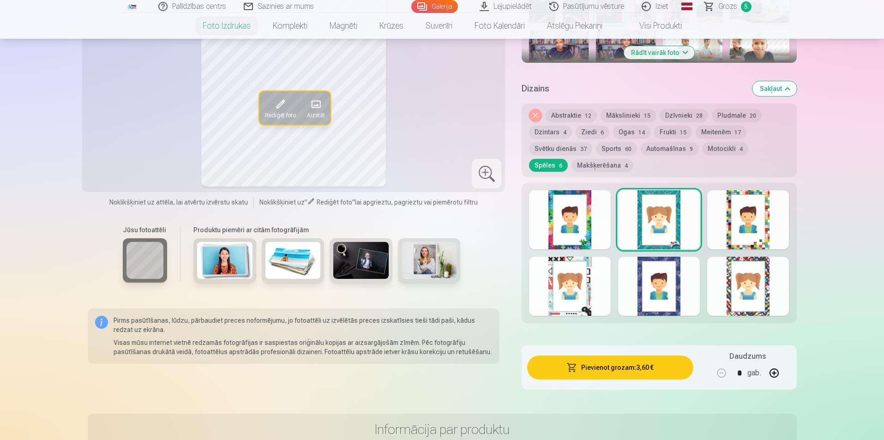
click at [716, 128] on button "Meitenēm 17" at bounding box center [721, 132] width 51 height 13
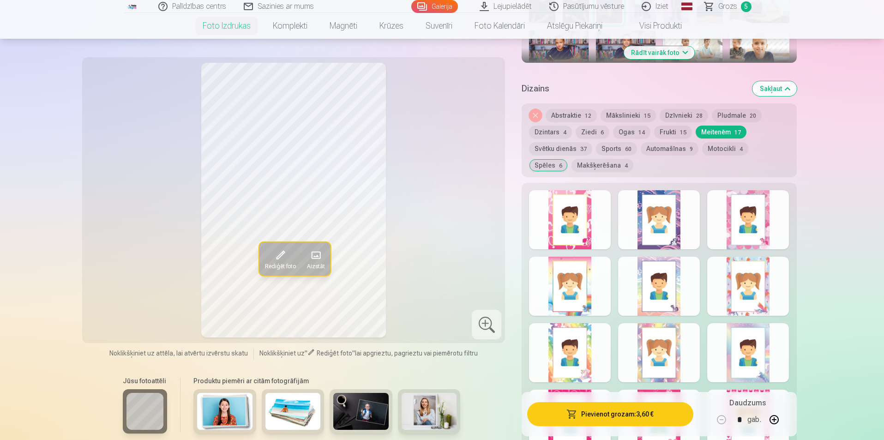
click at [672, 357] on div at bounding box center [659, 352] width 82 height 59
click at [586, 355] on div at bounding box center [570, 352] width 82 height 59
click at [762, 357] on div at bounding box center [748, 352] width 82 height 59
click at [574, 280] on div at bounding box center [570, 286] width 82 height 59
click at [672, 128] on button "Frukti 15" at bounding box center [673, 132] width 38 height 13
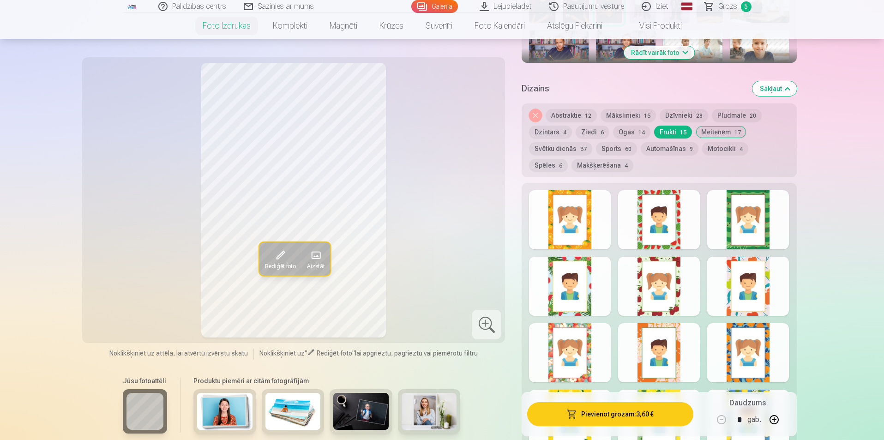
click at [678, 290] on div at bounding box center [659, 286] width 82 height 59
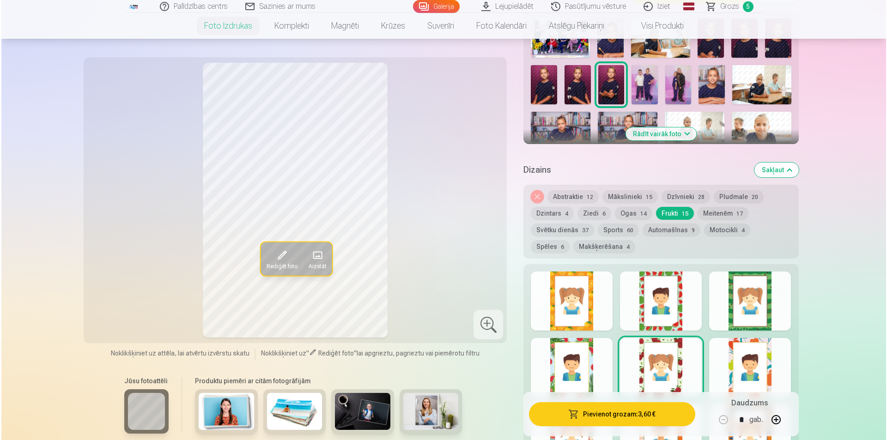
scroll to position [323, 0]
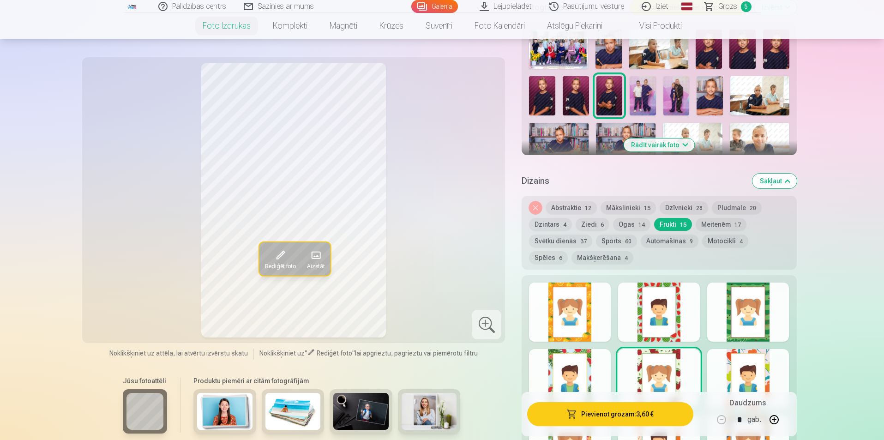
click at [318, 252] on span at bounding box center [315, 255] width 15 height 15
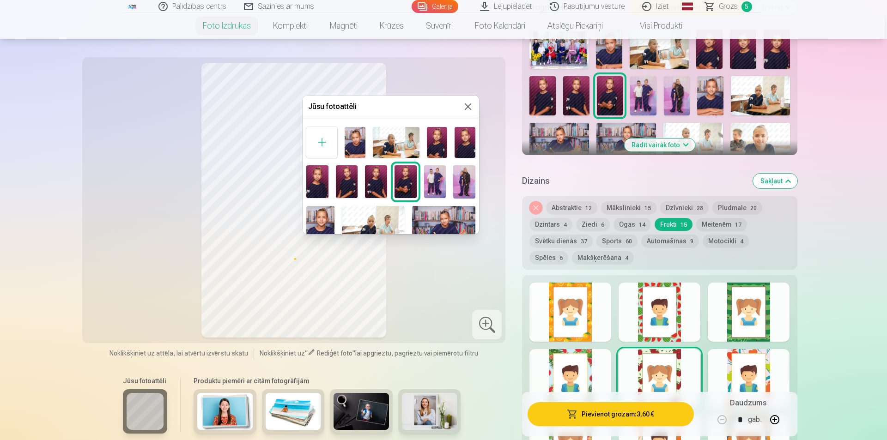
click at [402, 185] on img at bounding box center [405, 181] width 22 height 33
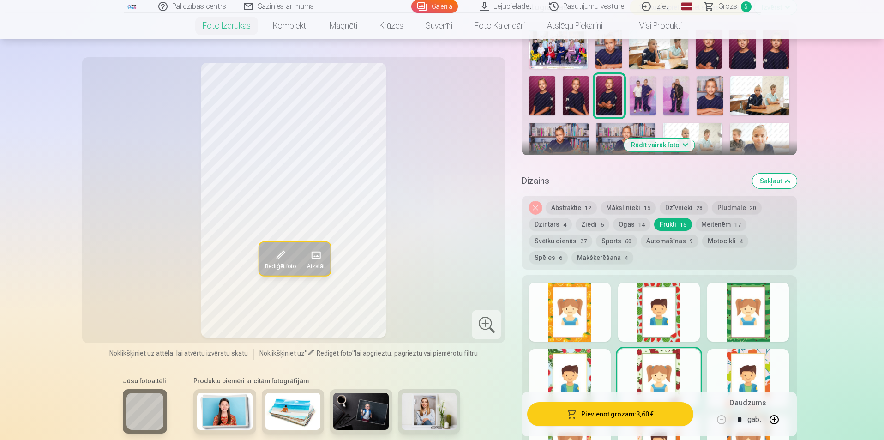
click at [641, 411] on button "Pievienot grozam : 3,60 €" at bounding box center [610, 414] width 166 height 24
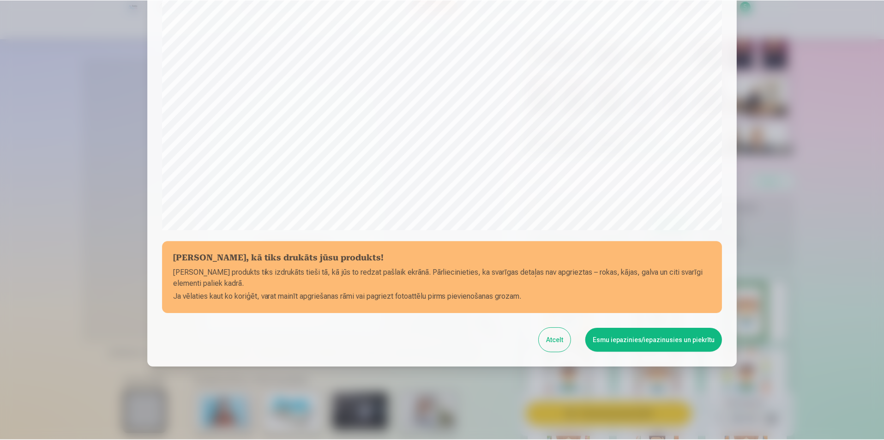
scroll to position [225, 0]
click at [630, 337] on button "Esmu iepazinies/iepazinusies un piekrītu" at bounding box center [655, 339] width 137 height 24
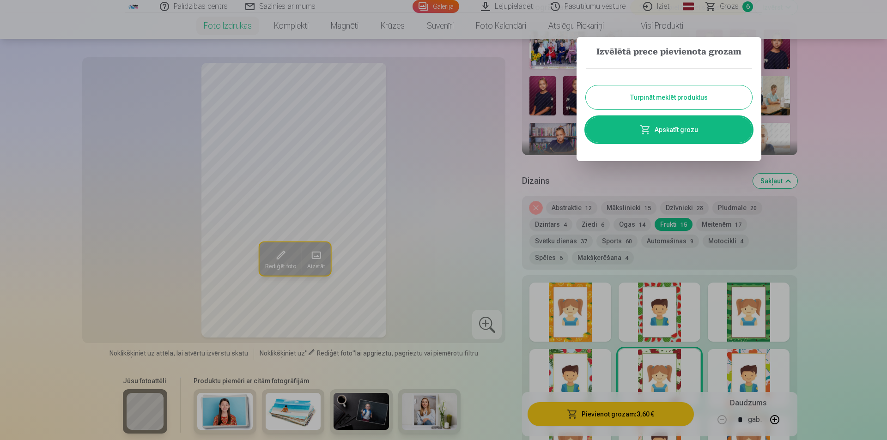
click at [684, 127] on link "Apskatīt grozu" at bounding box center [669, 130] width 166 height 26
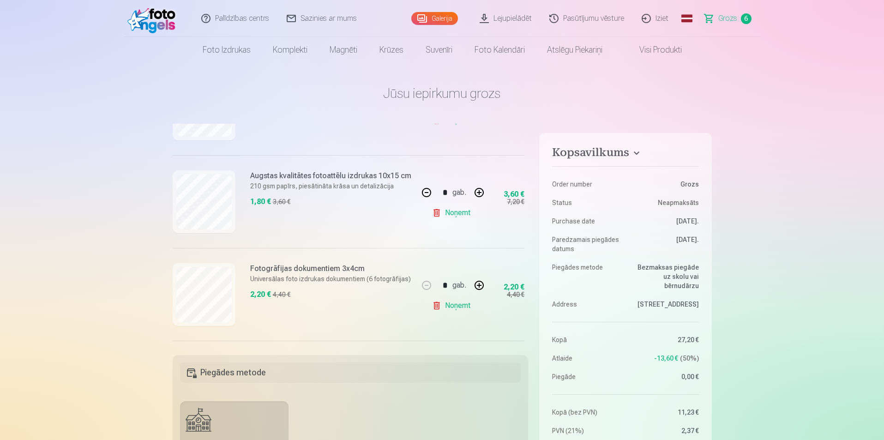
scroll to position [221, 0]
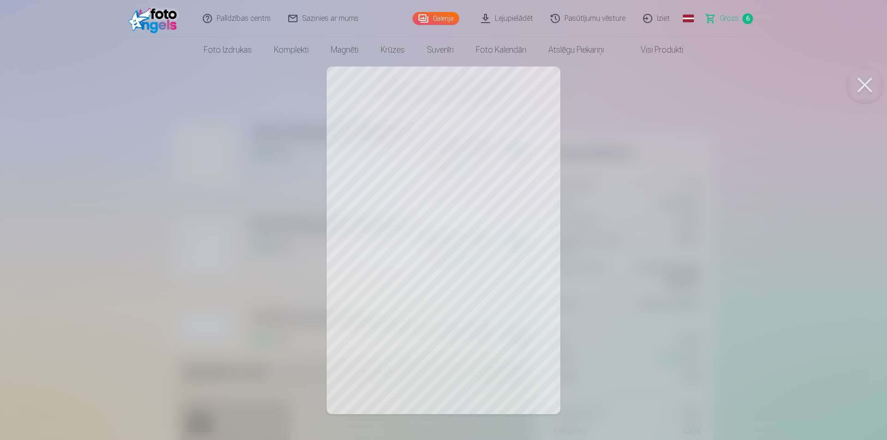
click at [493, 253] on div at bounding box center [443, 220] width 887 height 440
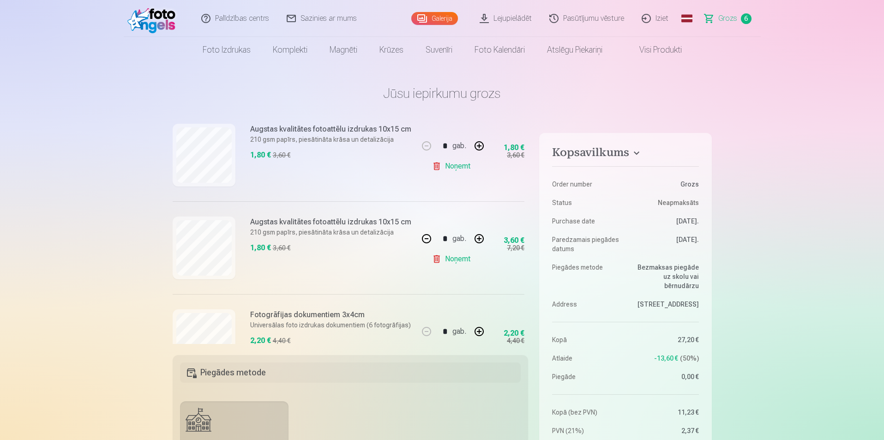
click at [456, 259] on link "Noņemt" at bounding box center [453, 259] width 42 height 18
type input "*"
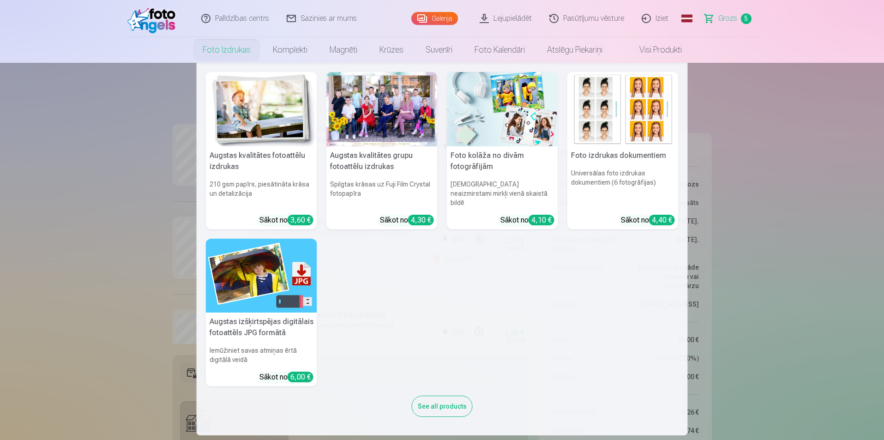
click at [275, 110] on img at bounding box center [261, 109] width 111 height 74
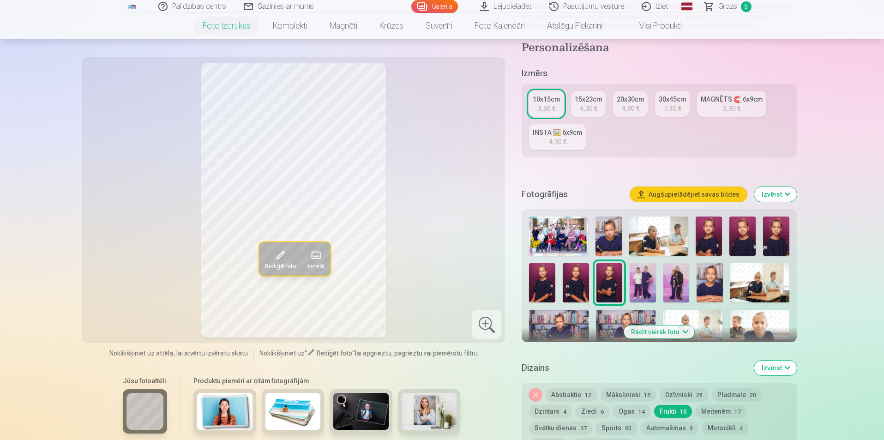
scroll to position [185, 0]
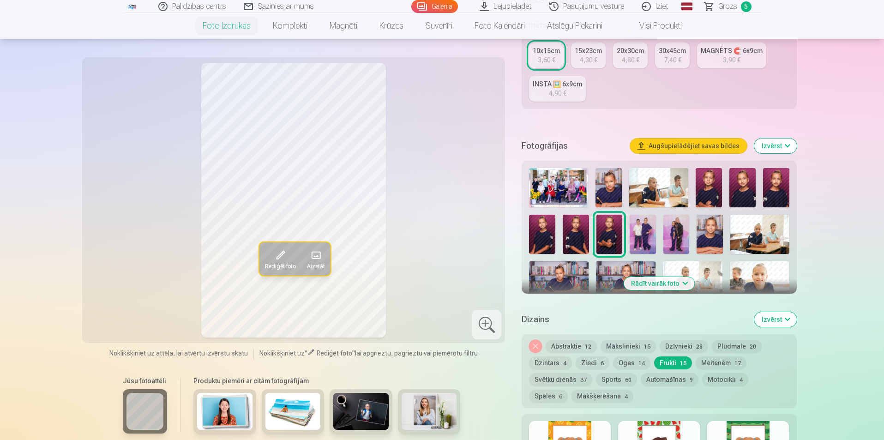
click at [693, 229] on div at bounding box center [659, 256] width 267 height 185
click at [677, 227] on img at bounding box center [677, 234] width 26 height 39
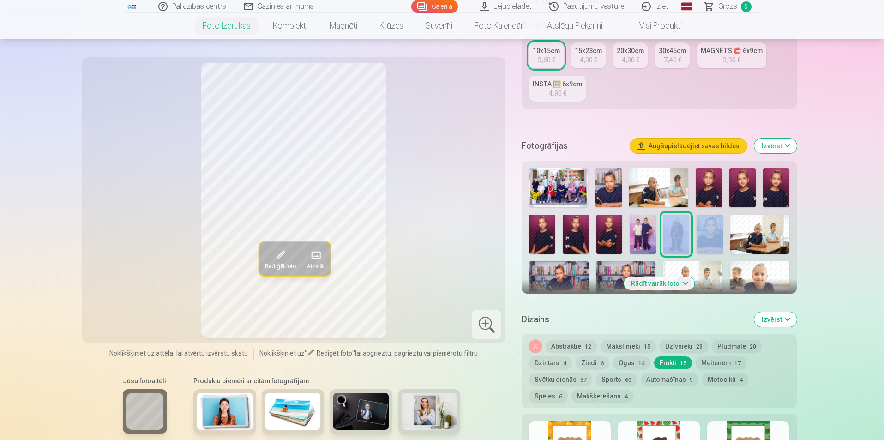
click at [278, 250] on span at bounding box center [279, 255] width 15 height 15
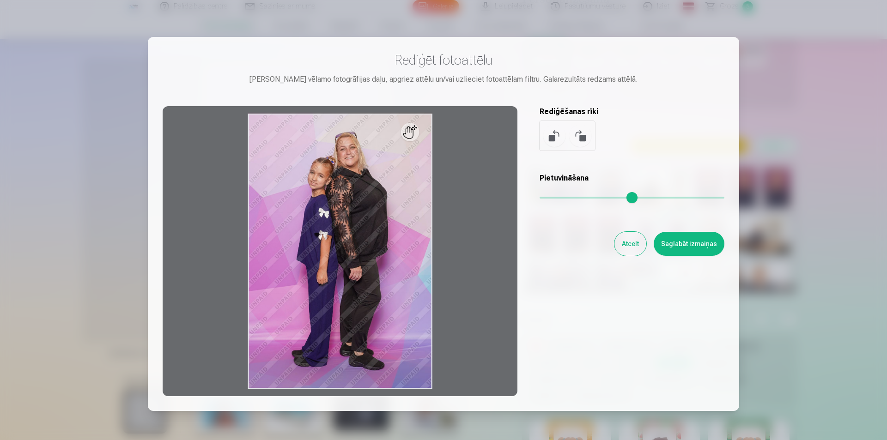
click at [542, 197] on input "range" at bounding box center [631, 198] width 185 height 2
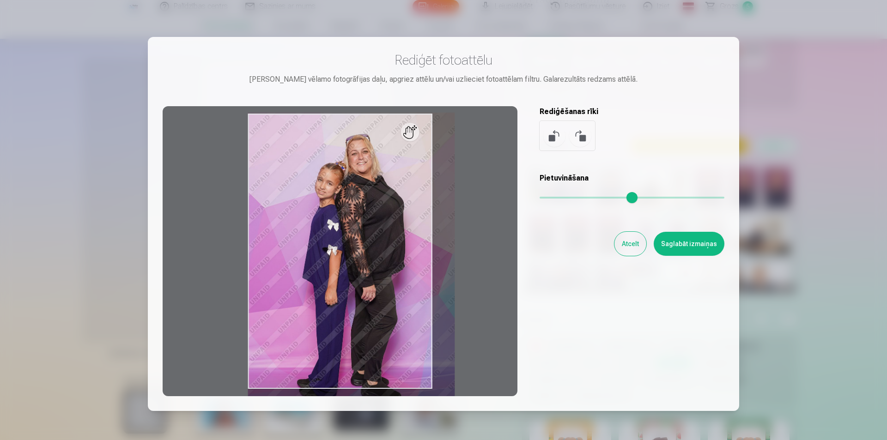
click at [557, 197] on input "range" at bounding box center [631, 198] width 185 height 2
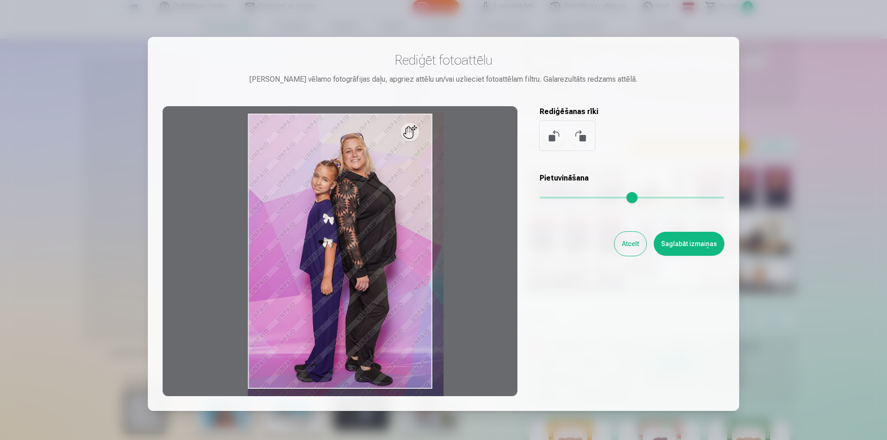
drag, startPoint x: 559, startPoint y: 197, endPoint x: 550, endPoint y: 193, distance: 9.5
click at [550, 197] on input "range" at bounding box center [631, 198] width 185 height 2
type input "****"
click at [702, 238] on button "Saglabāt izmaiņas" at bounding box center [688, 244] width 71 height 24
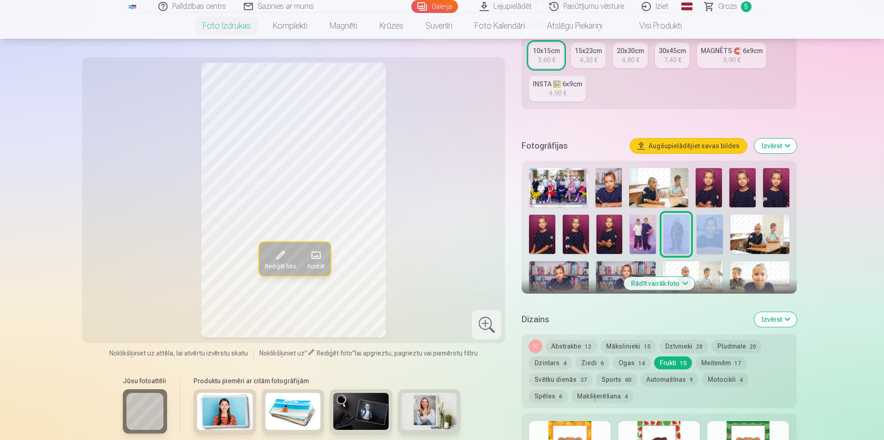
click at [666, 363] on button "Frukti 15" at bounding box center [673, 363] width 38 height 13
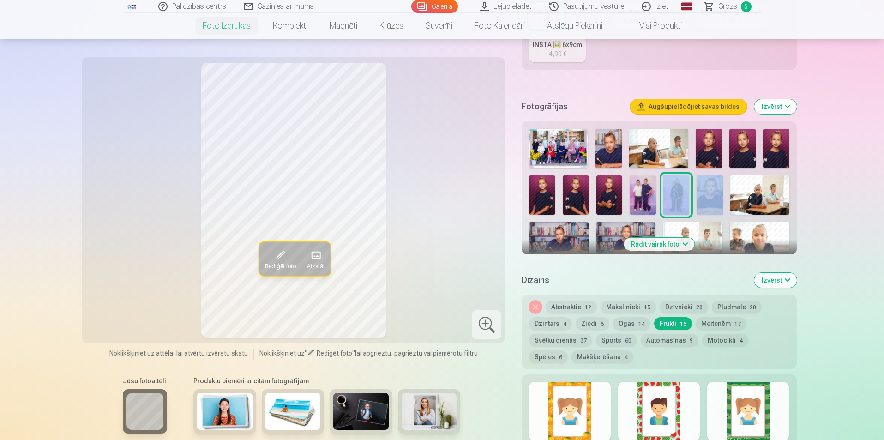
scroll to position [277, 0]
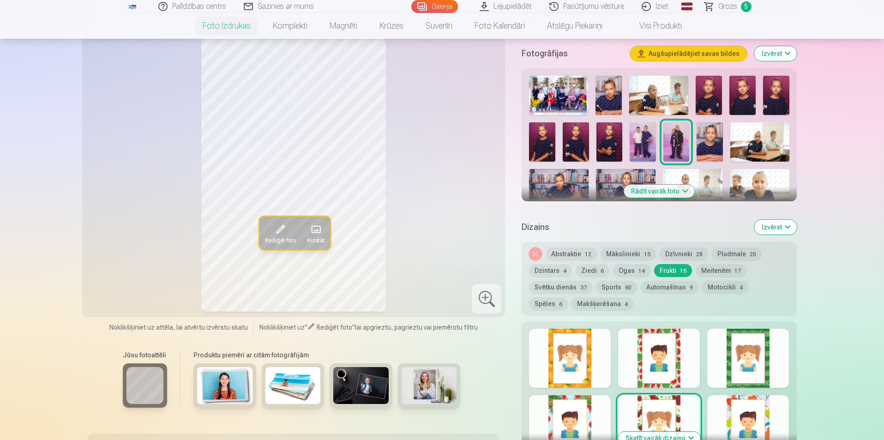
click at [578, 356] on div at bounding box center [570, 358] width 82 height 59
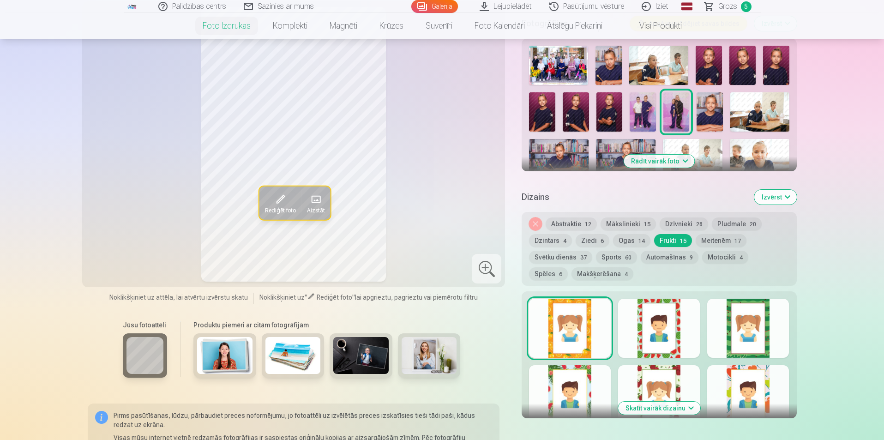
scroll to position [323, 0]
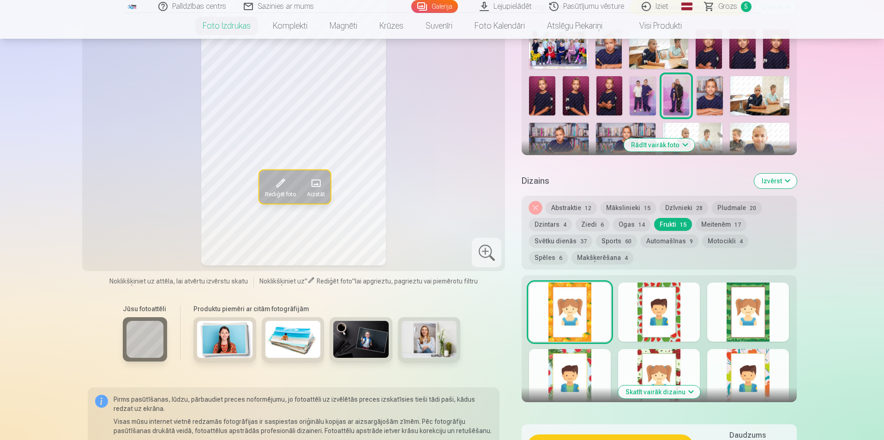
click at [677, 391] on button "Skatīt vairāk dizainu" at bounding box center [659, 392] width 82 height 13
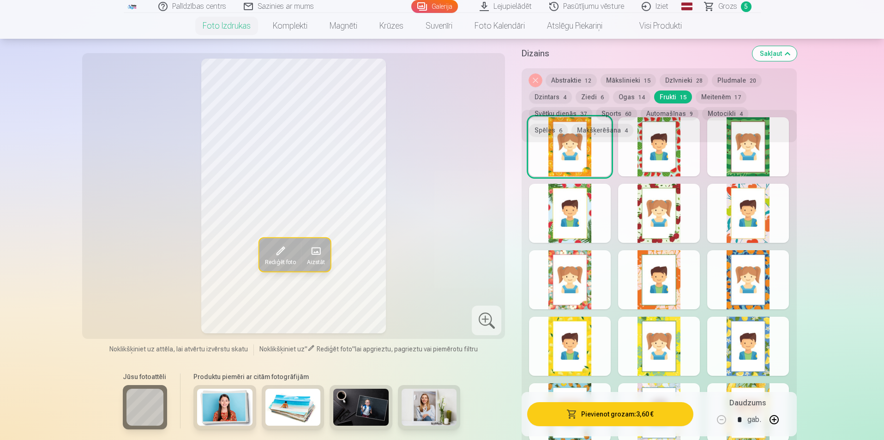
scroll to position [508, 0]
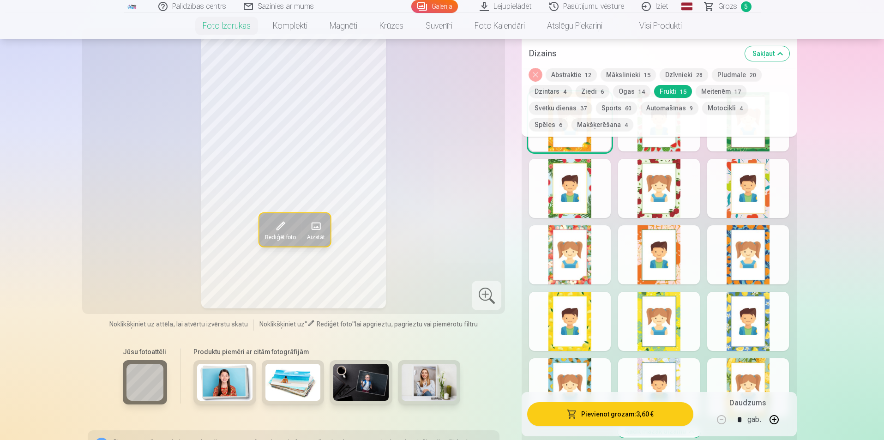
click at [578, 328] on div at bounding box center [570, 321] width 82 height 59
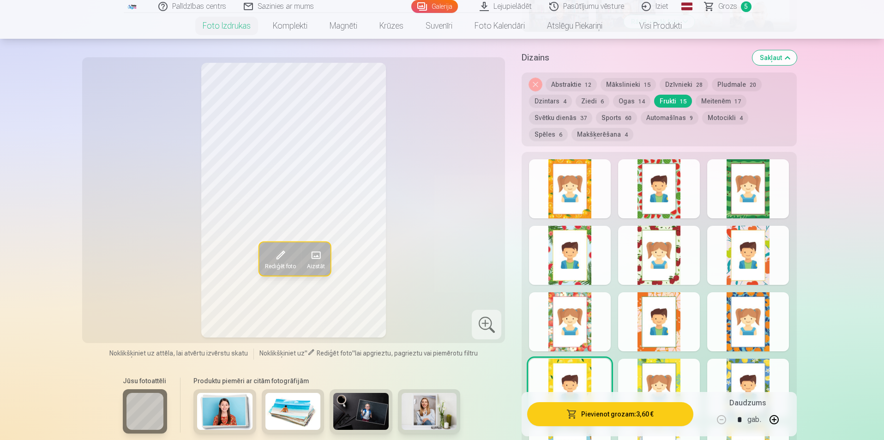
scroll to position [416, 0]
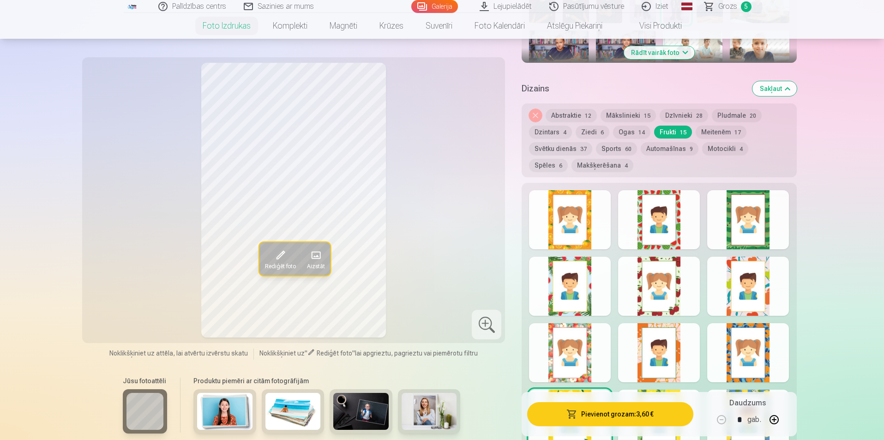
click at [591, 128] on button "Ziedi 6" at bounding box center [593, 132] width 34 height 13
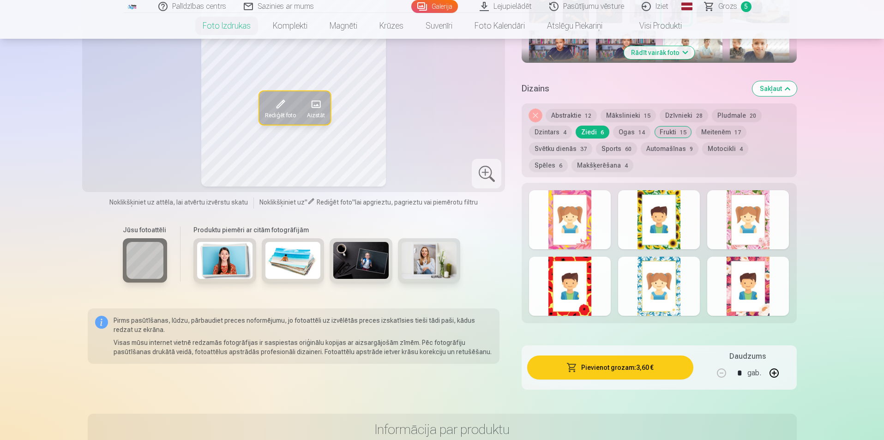
click at [647, 287] on div at bounding box center [659, 286] width 82 height 59
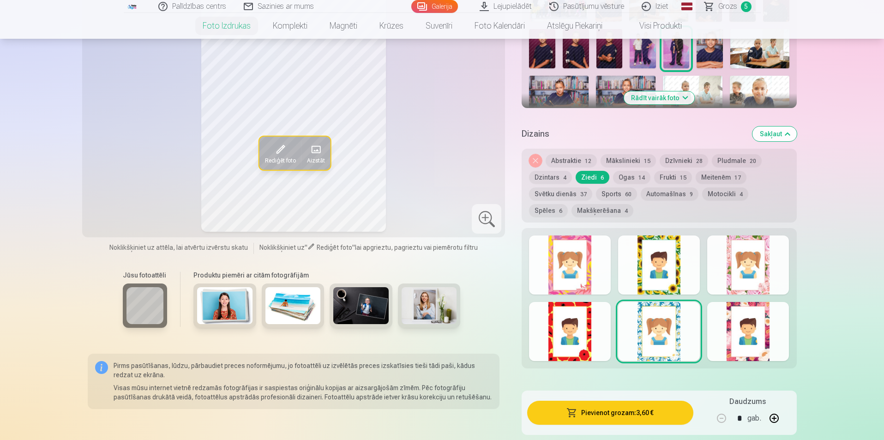
scroll to position [369, 0]
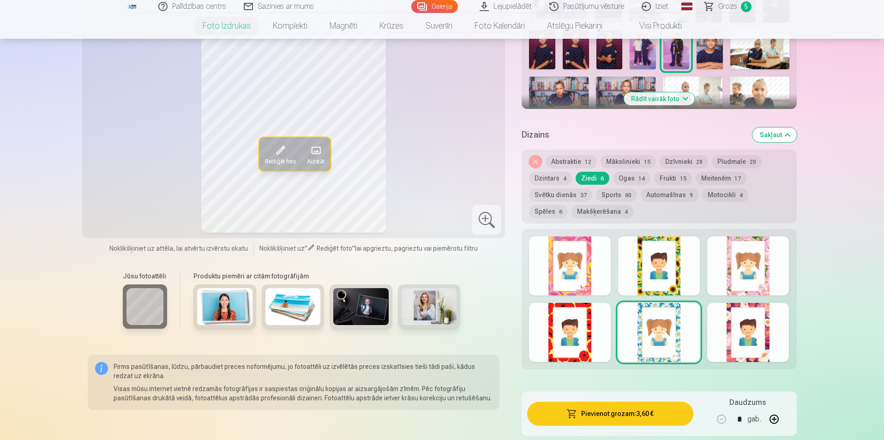
click at [562, 159] on button "Abstraktie 12" at bounding box center [571, 161] width 51 height 13
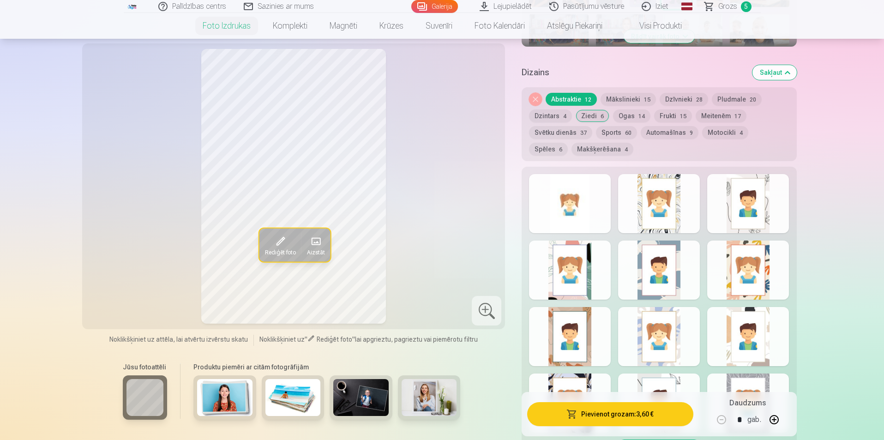
scroll to position [416, 0]
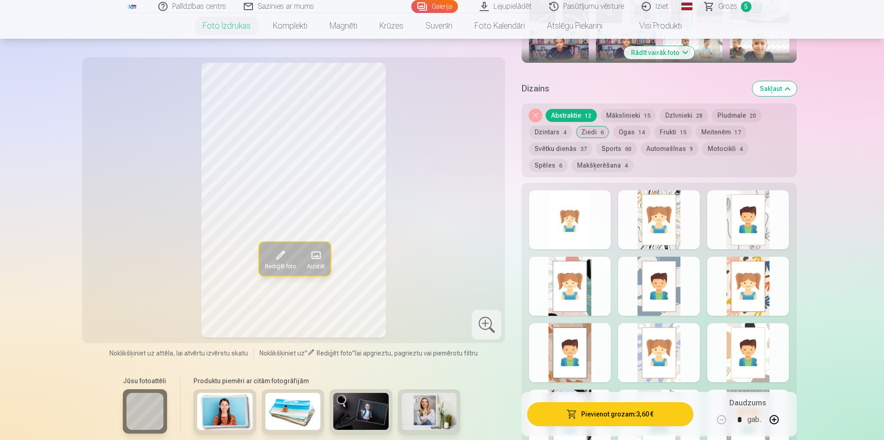
click at [733, 113] on button "Pludmale 20" at bounding box center [737, 115] width 50 height 13
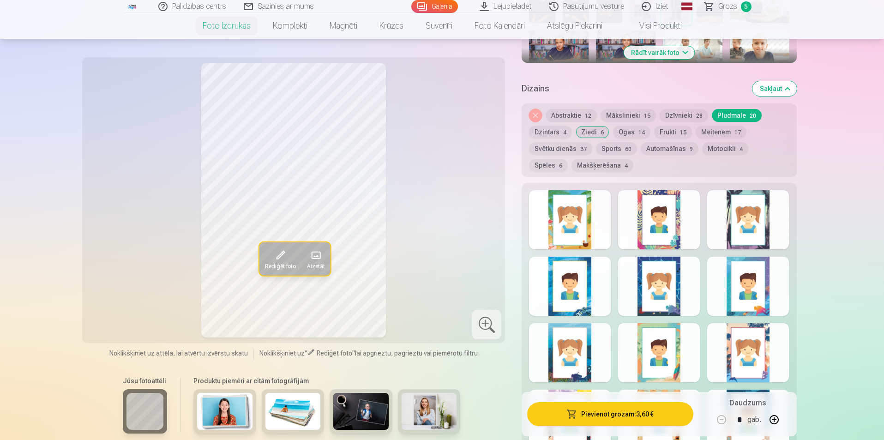
click at [671, 294] on div at bounding box center [659, 286] width 82 height 59
click at [558, 296] on div at bounding box center [570, 286] width 82 height 59
click at [757, 223] on div at bounding box center [748, 219] width 82 height 59
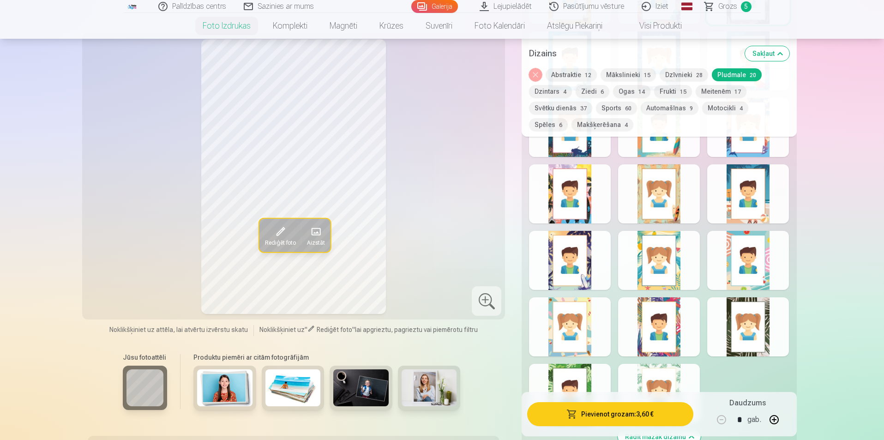
scroll to position [693, 0]
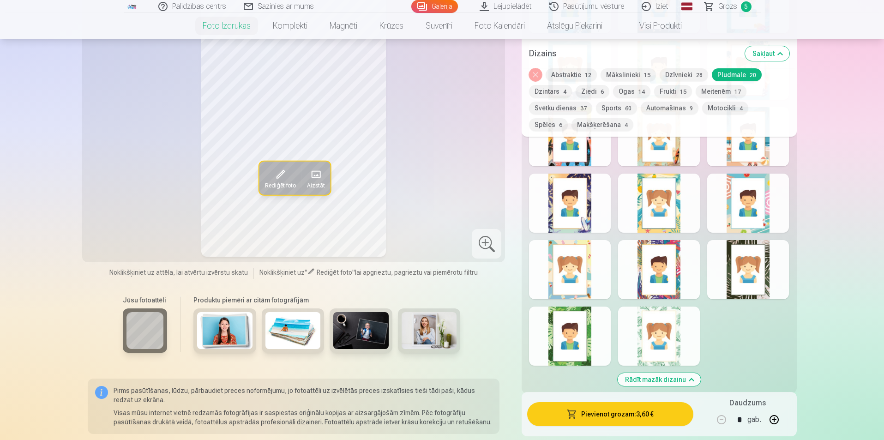
click at [595, 267] on div at bounding box center [570, 269] width 82 height 59
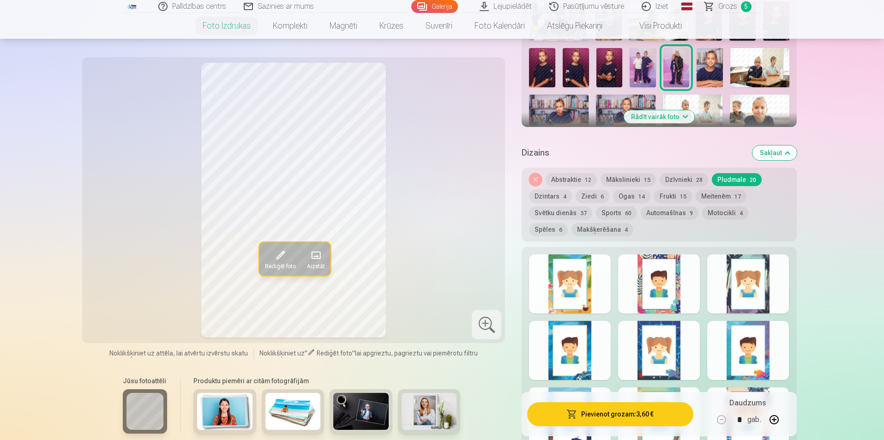
scroll to position [323, 0]
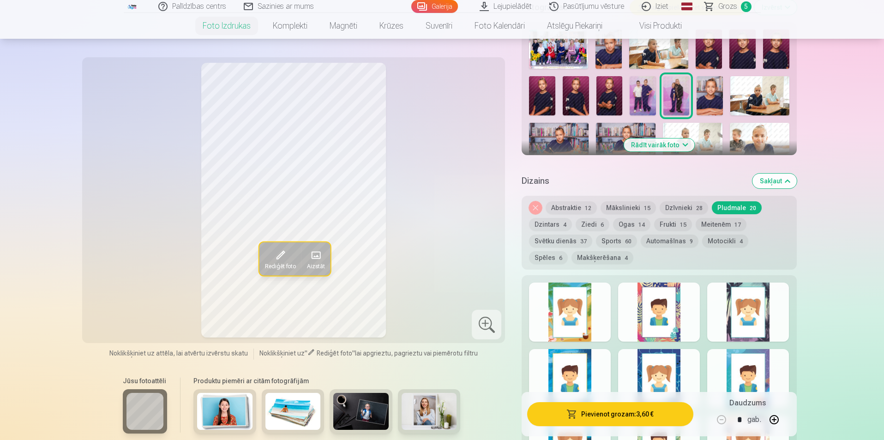
click at [579, 328] on div at bounding box center [570, 312] width 82 height 59
click at [682, 317] on div at bounding box center [659, 312] width 82 height 59
click at [755, 314] on div at bounding box center [748, 312] width 82 height 59
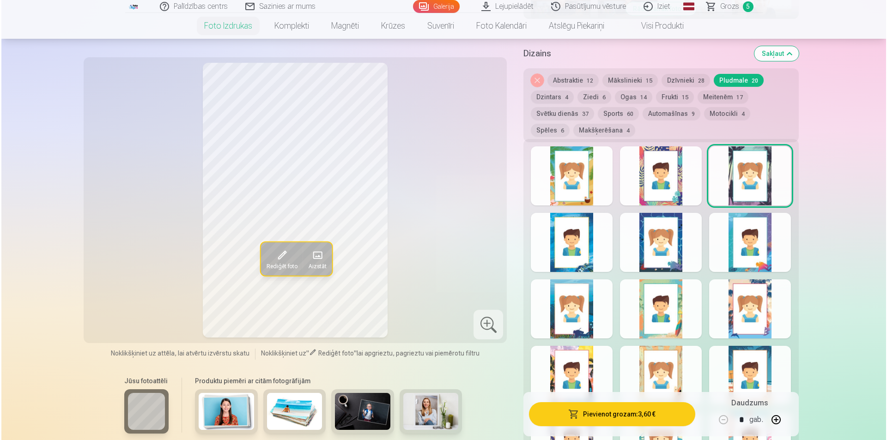
scroll to position [462, 0]
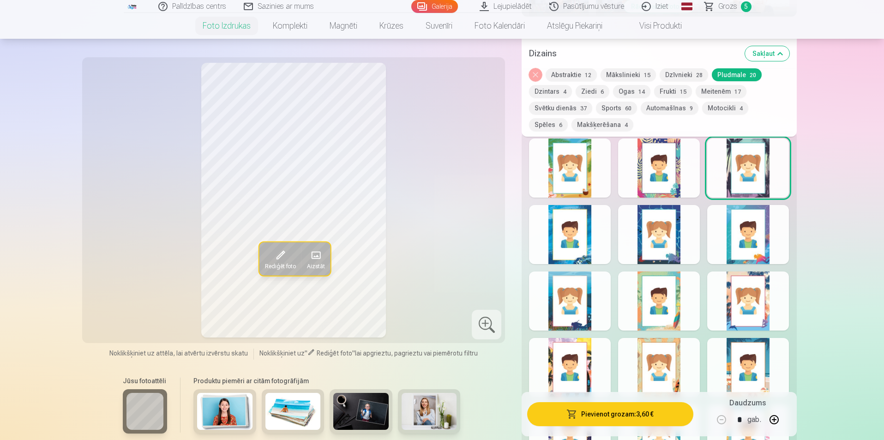
click at [760, 315] on div at bounding box center [748, 301] width 82 height 59
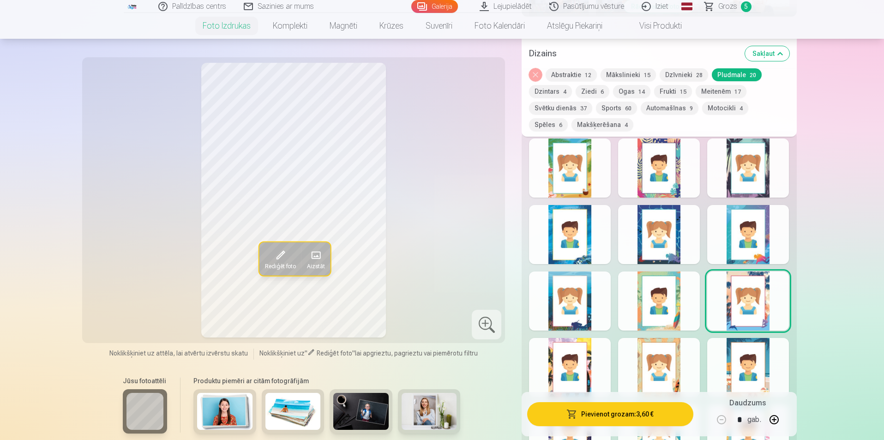
click at [638, 411] on button "Pievienot grozam : 3,60 €" at bounding box center [610, 414] width 166 height 24
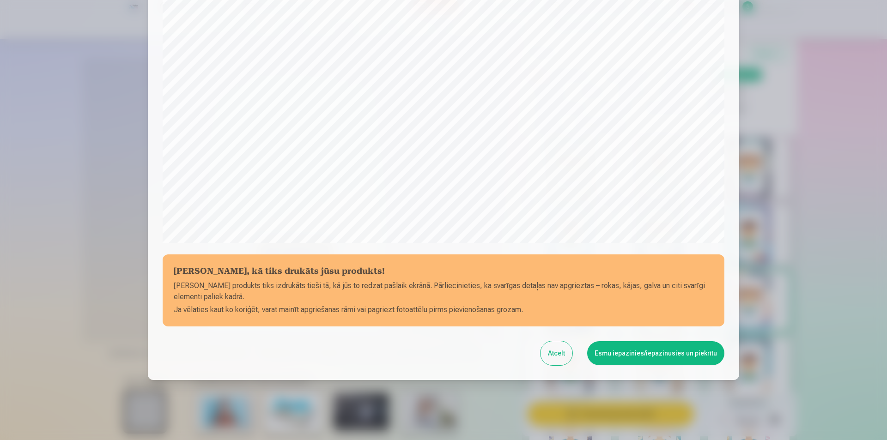
scroll to position [225, 0]
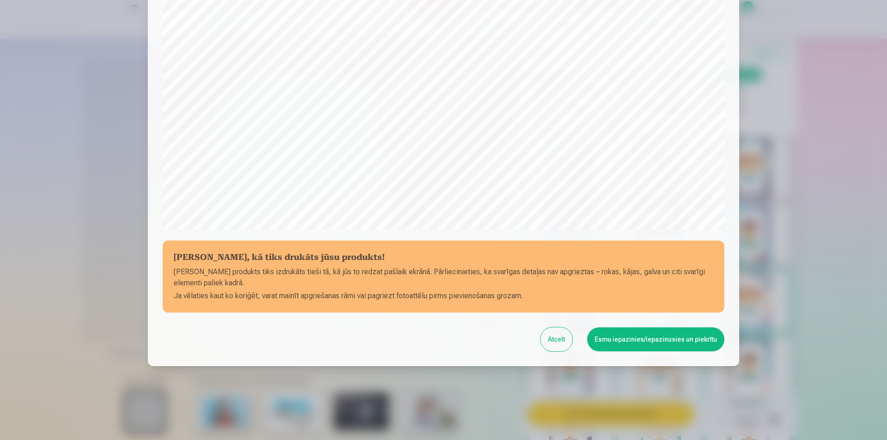
click at [676, 338] on button "Esmu iepazinies/iepazinusies un piekrītu" at bounding box center [655, 339] width 137 height 24
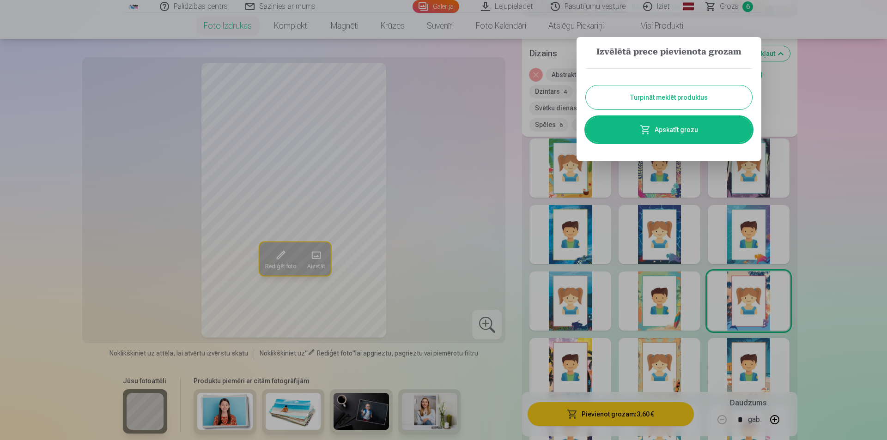
click at [688, 119] on link "Apskatīt grozu" at bounding box center [669, 130] width 166 height 26
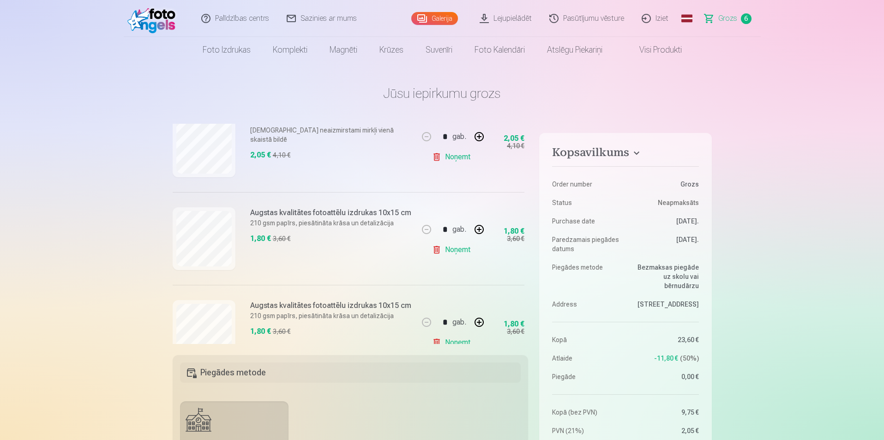
scroll to position [452, 0]
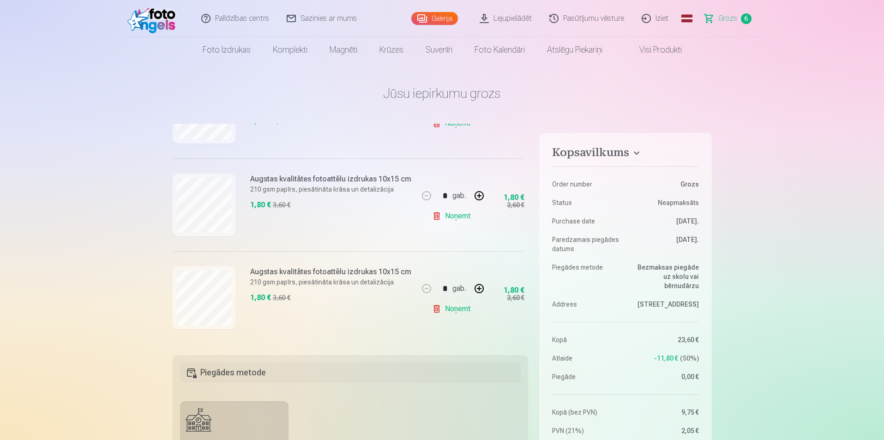
click at [476, 286] on button "button" at bounding box center [479, 289] width 22 height 22
type input "*"
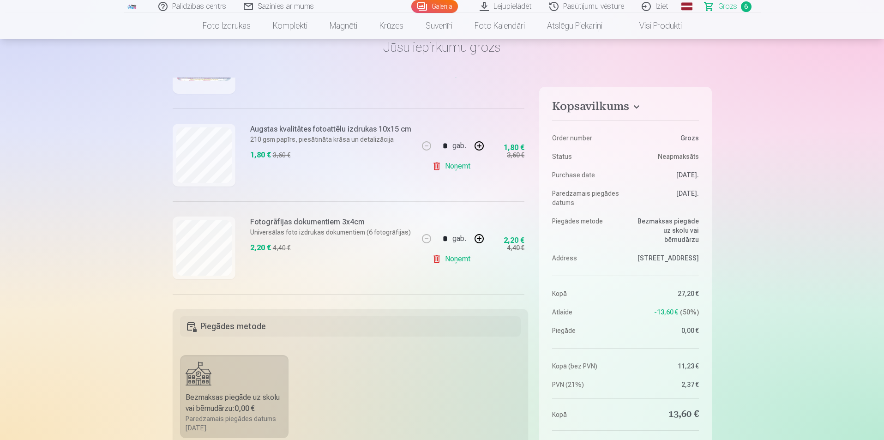
scroll to position [128, 0]
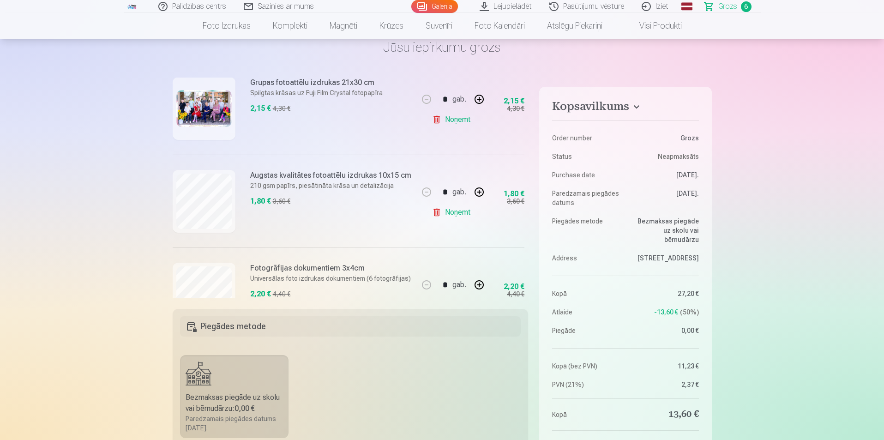
click at [455, 214] on link "Noņemt" at bounding box center [453, 212] width 42 height 18
type input "*"
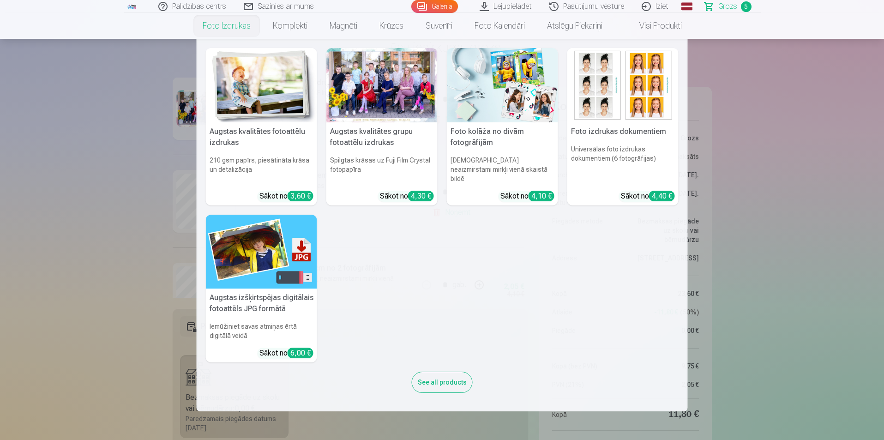
click at [262, 94] on img at bounding box center [261, 85] width 111 height 74
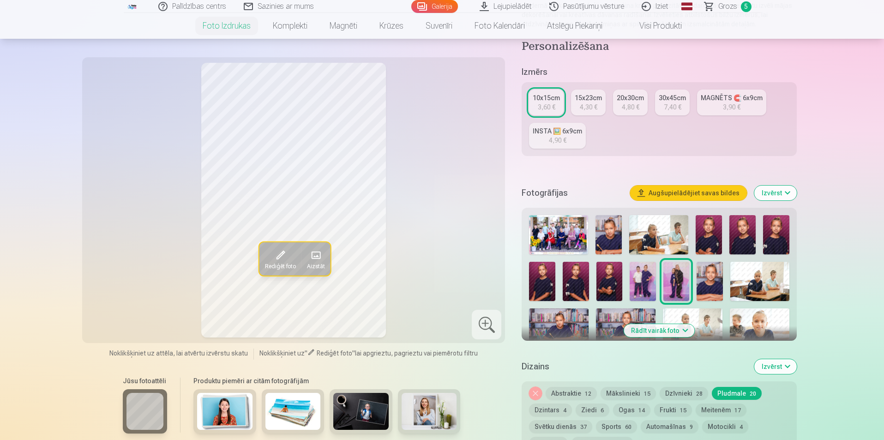
scroll to position [139, 0]
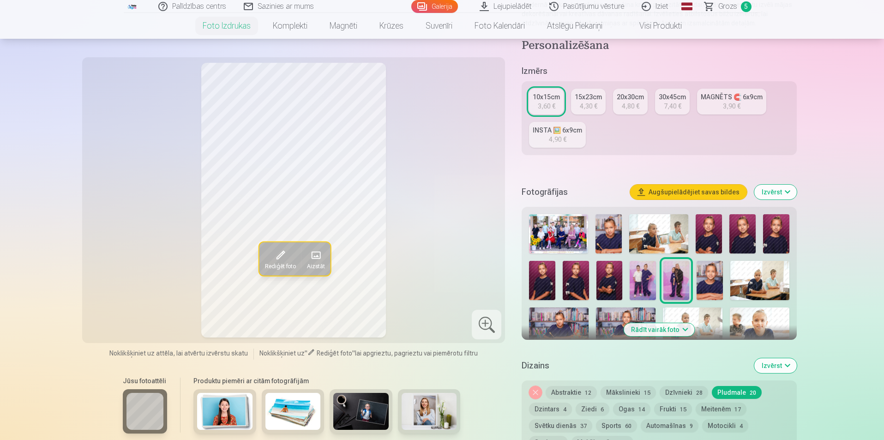
click at [641, 281] on img at bounding box center [643, 280] width 26 height 39
click at [628, 392] on button "Mākslinieki 15" at bounding box center [628, 392] width 55 height 13
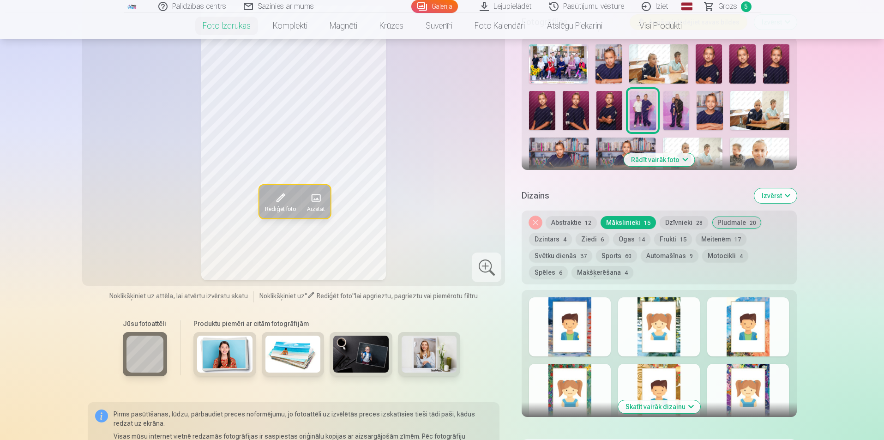
scroll to position [323, 0]
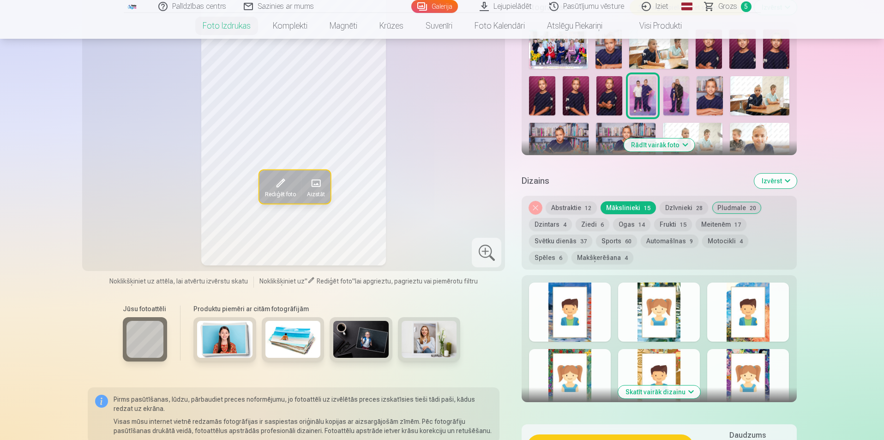
click at [592, 324] on div at bounding box center [570, 312] width 82 height 59
click at [753, 318] on div at bounding box center [748, 312] width 82 height 59
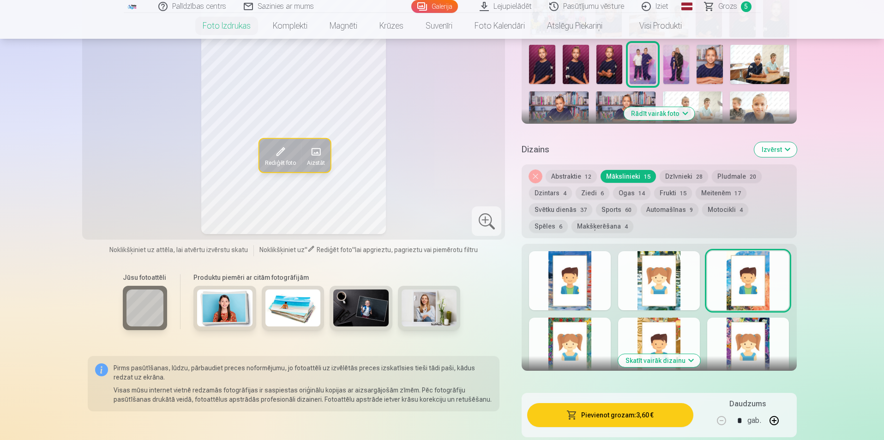
scroll to position [416, 0]
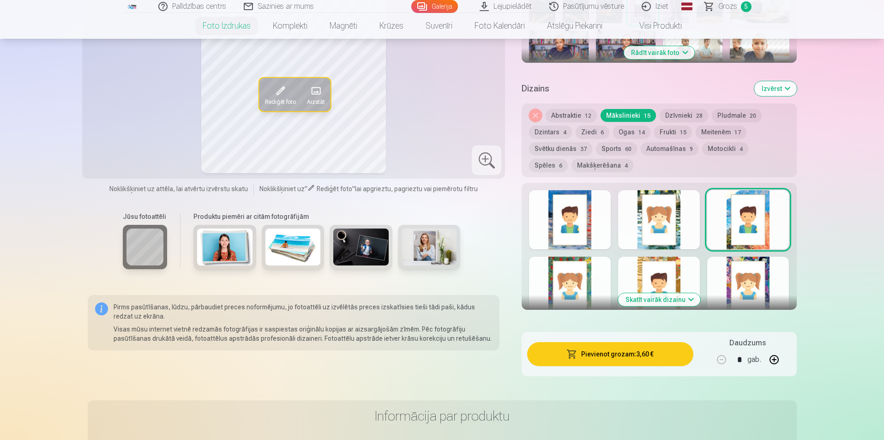
click at [666, 300] on button "Skatīt vairāk dizainu" at bounding box center [659, 299] width 82 height 13
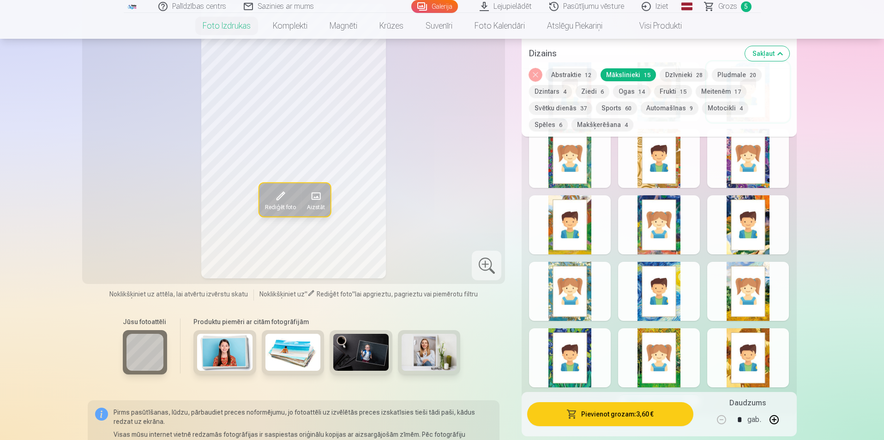
scroll to position [554, 0]
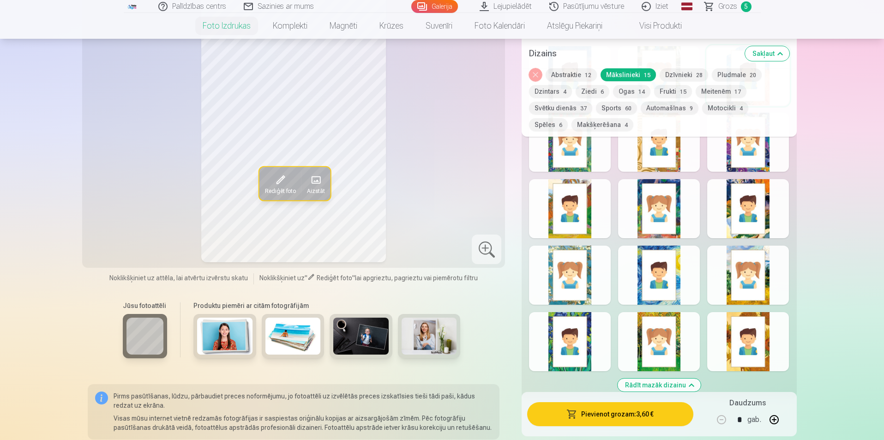
click at [596, 331] on div at bounding box center [570, 341] width 82 height 59
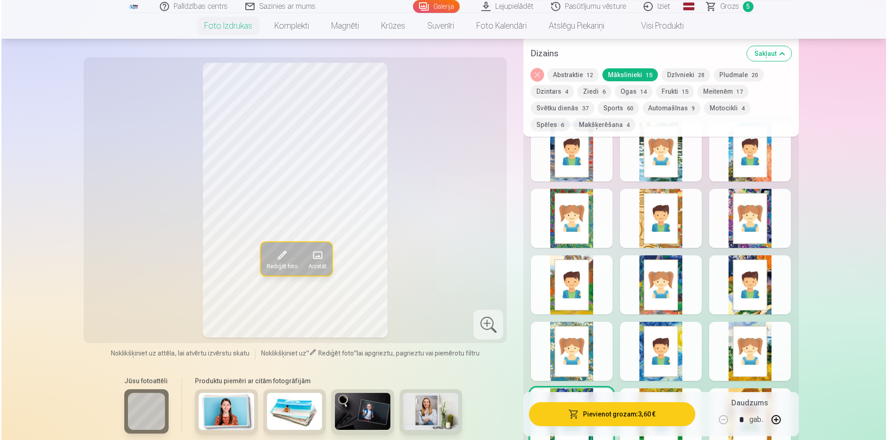
scroll to position [462, 0]
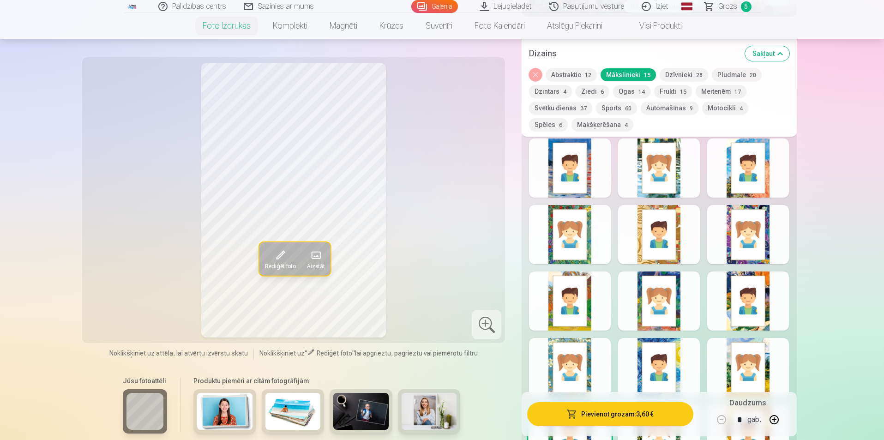
click at [682, 73] on button "Dzīvnieki 28" at bounding box center [684, 74] width 48 height 13
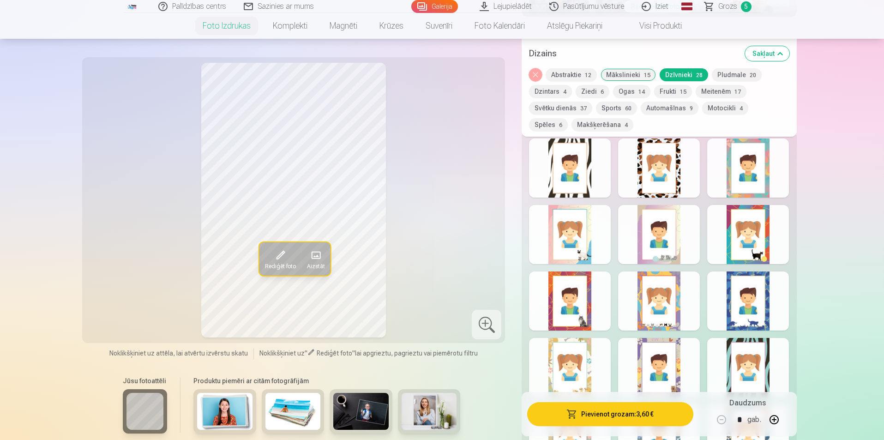
click at [660, 307] on div at bounding box center [659, 301] width 82 height 59
click at [635, 414] on button "Pievienot grozam : 3,60 €" at bounding box center [610, 414] width 166 height 24
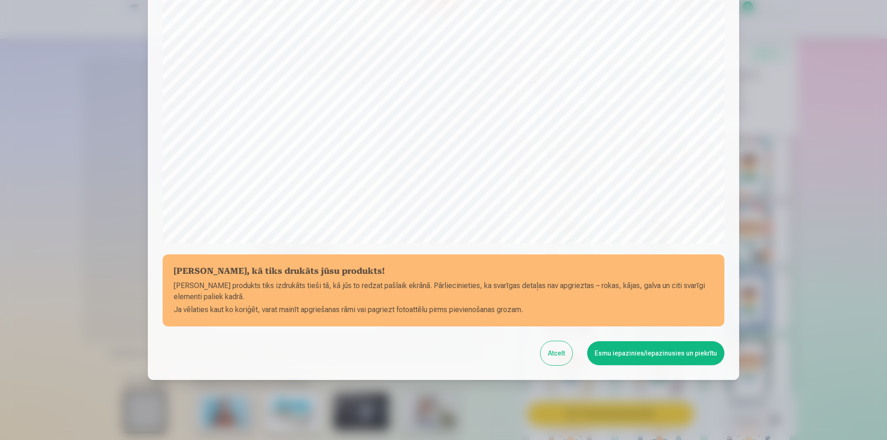
scroll to position [225, 0]
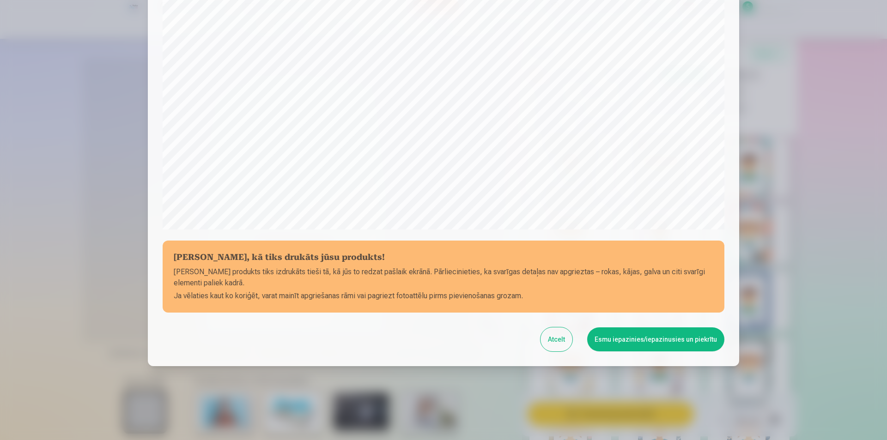
click at [663, 338] on button "Esmu iepazinies/iepazinusies un piekrītu" at bounding box center [655, 339] width 137 height 24
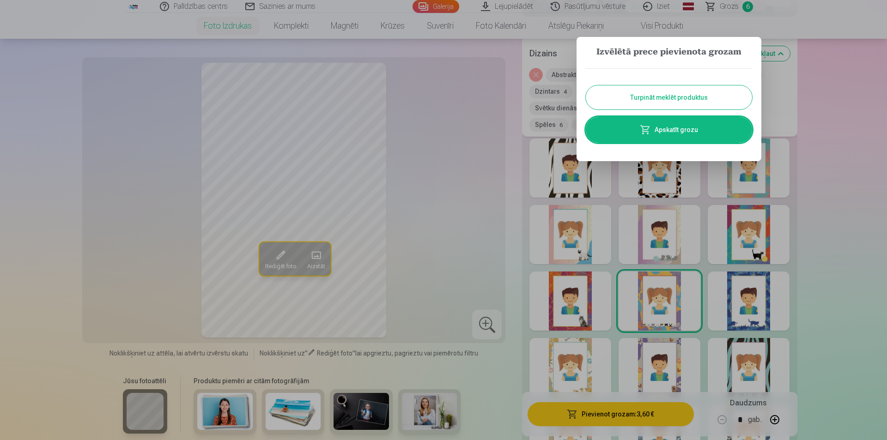
click at [689, 122] on link "Apskatīt grozu" at bounding box center [669, 130] width 166 height 26
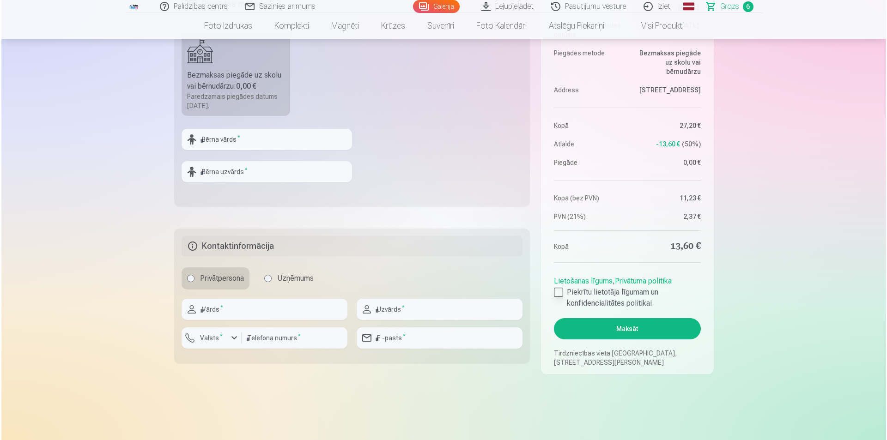
scroll to position [369, 0]
click at [647, 324] on button "Maksāt" at bounding box center [625, 327] width 146 height 21
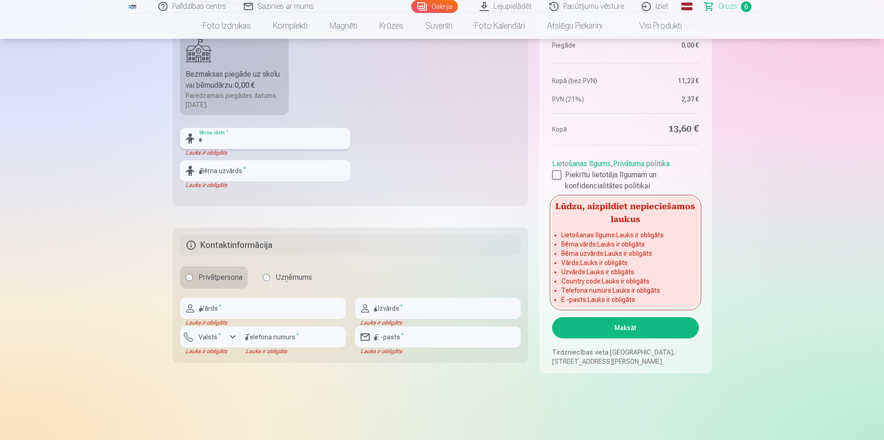
click at [227, 136] on input "text" at bounding box center [265, 138] width 170 height 21
type input "*****"
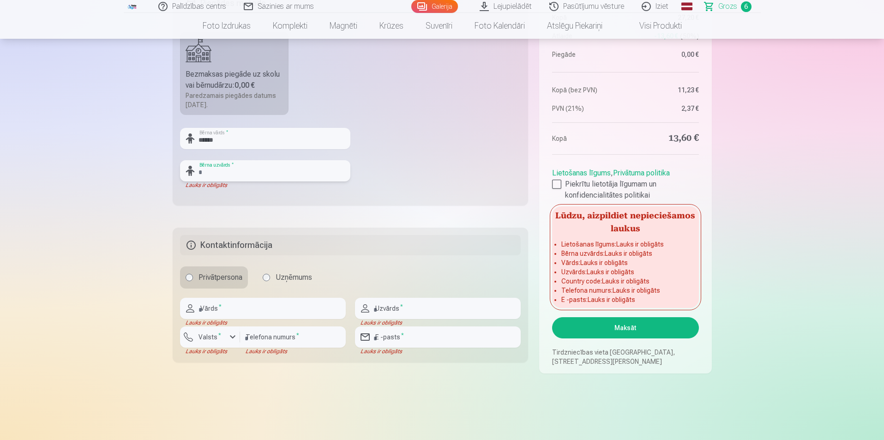
click at [225, 175] on input "text" at bounding box center [265, 170] width 170 height 21
type input "********"
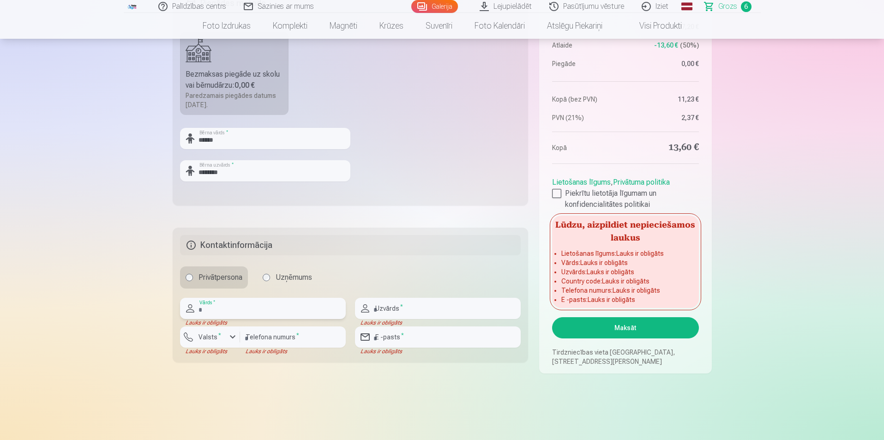
click at [228, 313] on input "text" at bounding box center [263, 308] width 166 height 21
type input "*****"
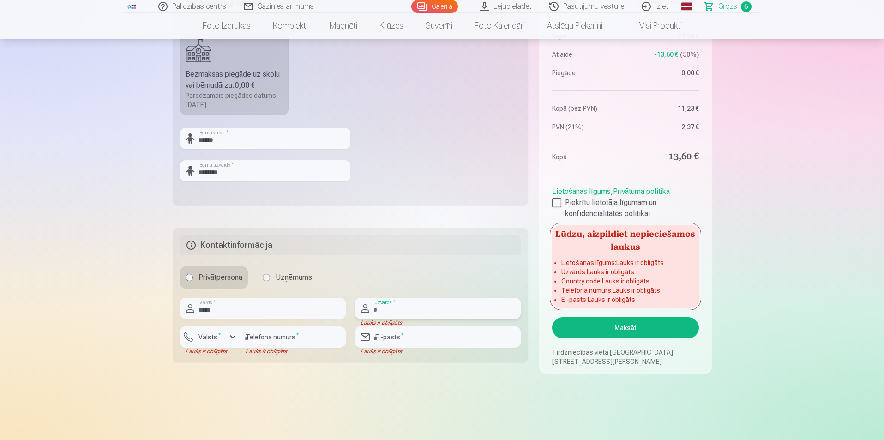
click at [439, 313] on input "text" at bounding box center [438, 308] width 166 height 21
type input "********"
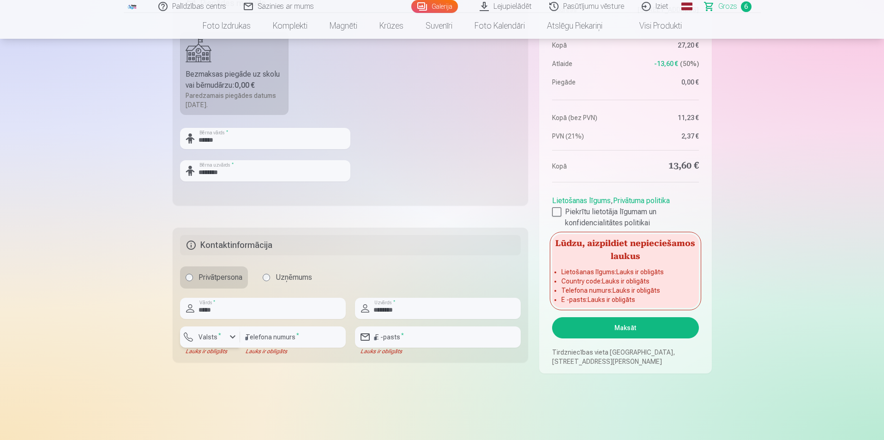
click at [211, 338] on label "Valsts *" at bounding box center [210, 336] width 30 height 9
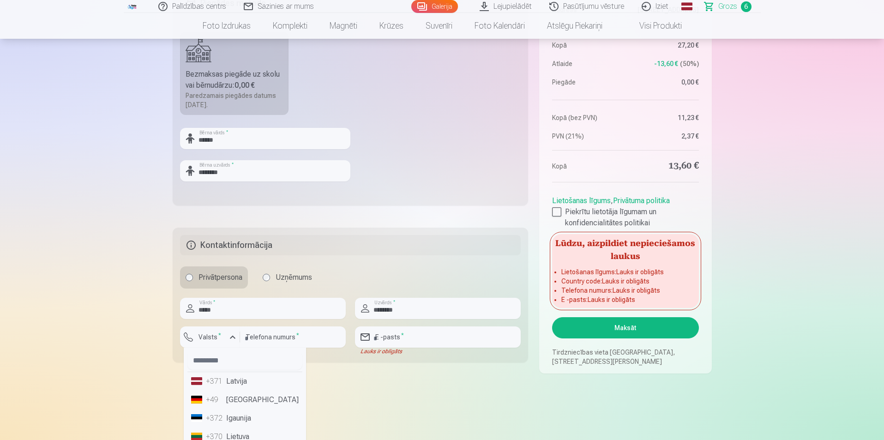
click at [242, 380] on li "+371 Latvija" at bounding box center [244, 381] width 115 height 18
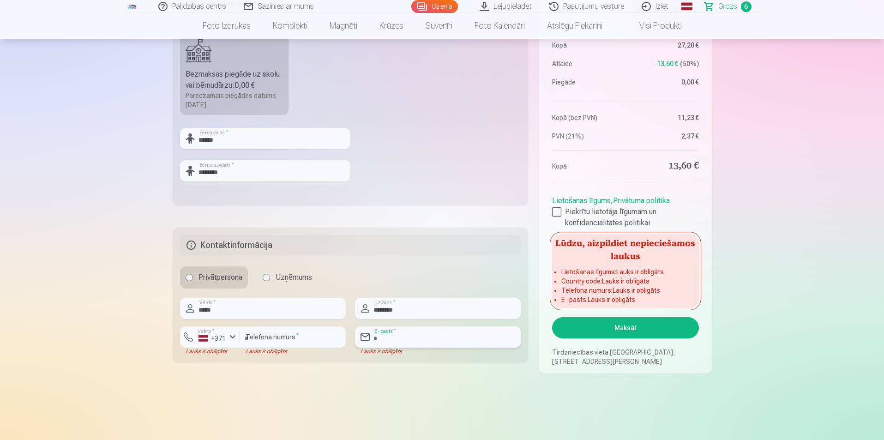
click at [424, 334] on input "email" at bounding box center [438, 336] width 166 height 21
type input "**********"
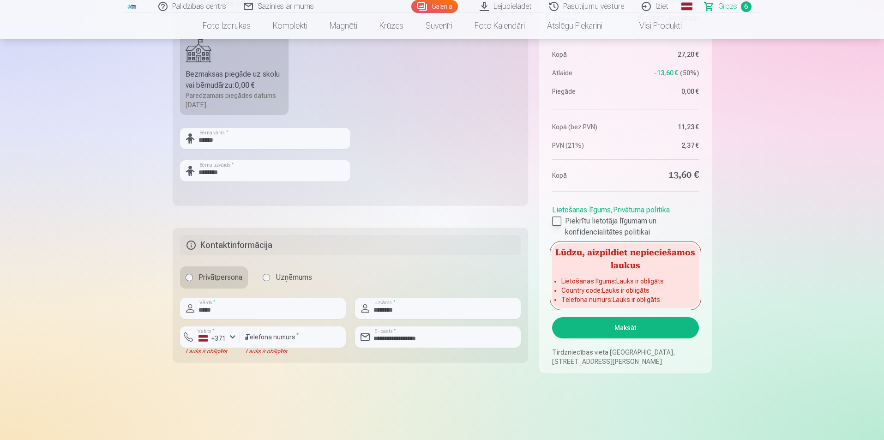
click at [556, 221] on div at bounding box center [556, 221] width 9 height 9
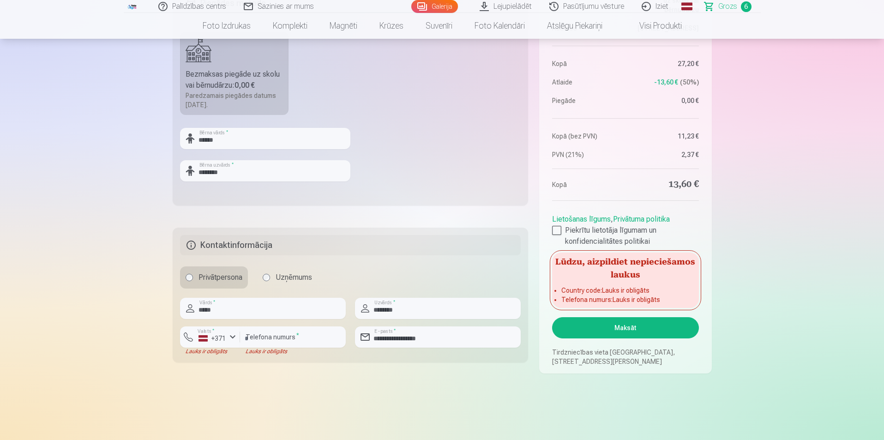
click at [630, 328] on button "Maksāt" at bounding box center [625, 327] width 146 height 21
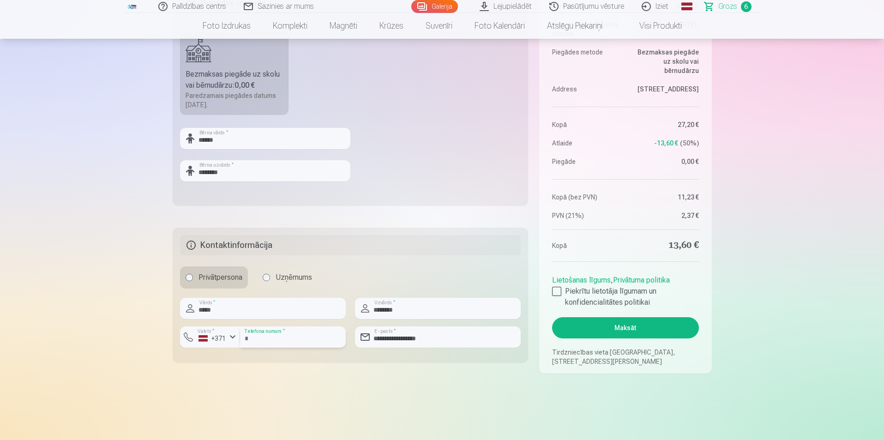
type input "********"
click at [624, 325] on button "Maksāt" at bounding box center [625, 327] width 146 height 21
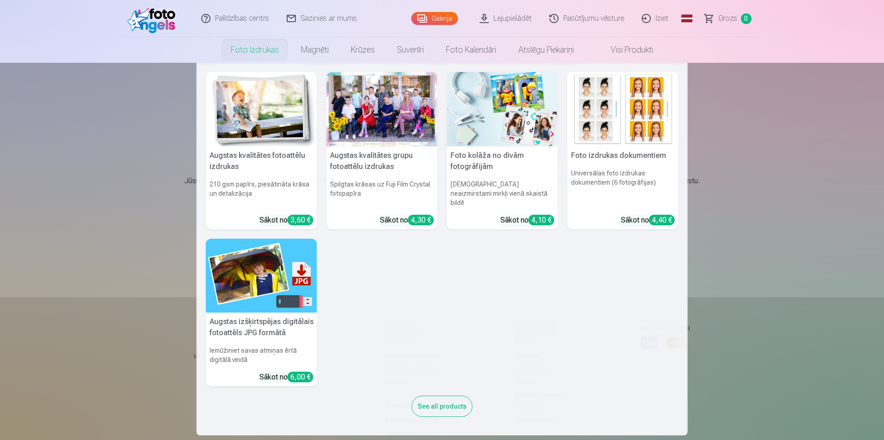
click at [272, 105] on img at bounding box center [261, 109] width 111 height 74
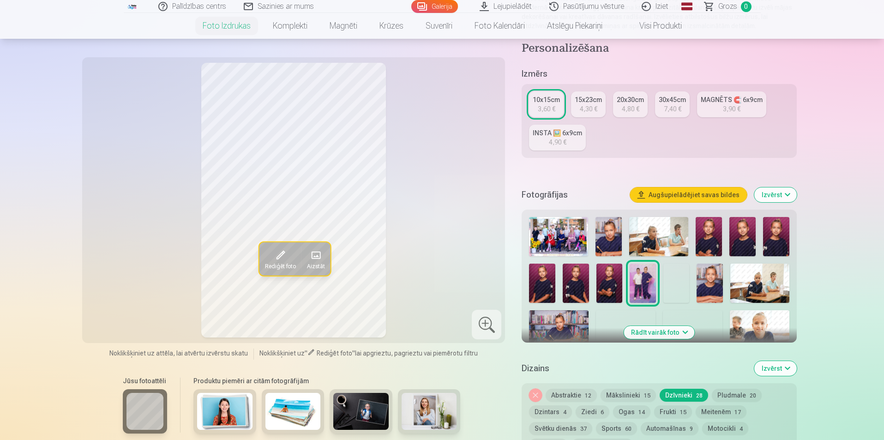
scroll to position [139, 0]
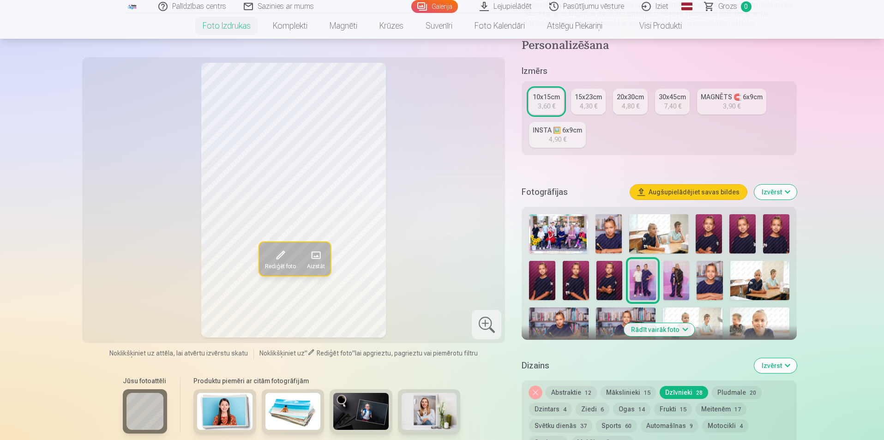
click at [753, 278] on img at bounding box center [760, 280] width 59 height 39
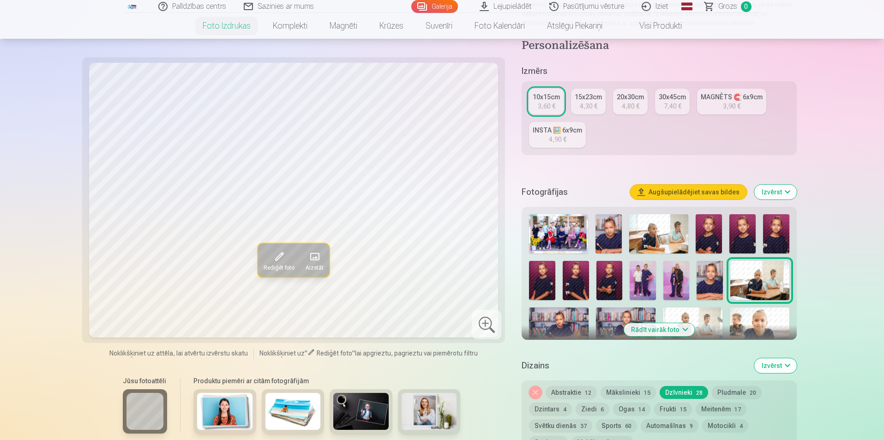
click at [772, 366] on button "Izvērst" at bounding box center [776, 365] width 42 height 15
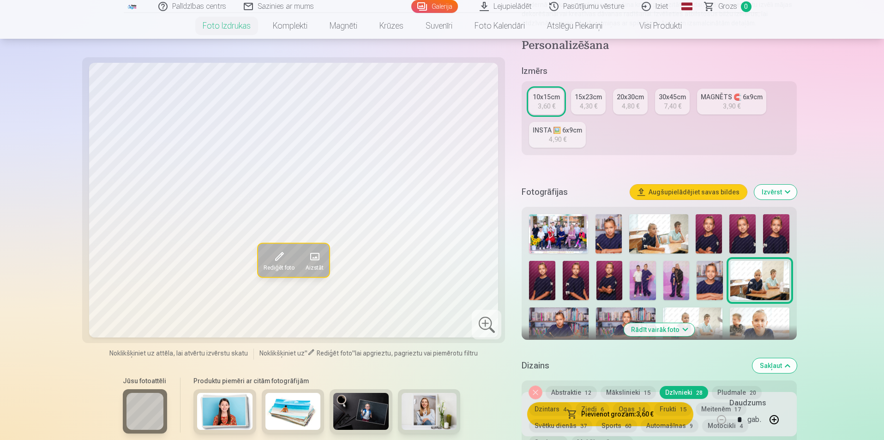
click at [772, 366] on button "Sakļaut" at bounding box center [775, 365] width 44 height 15
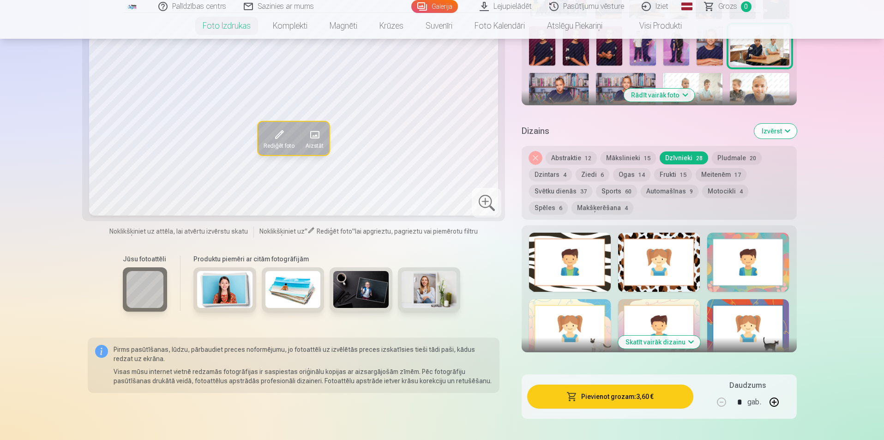
scroll to position [393, 0]
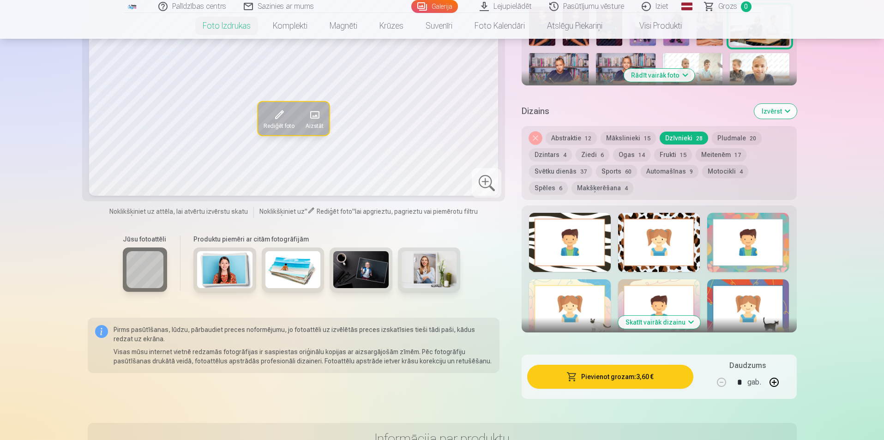
click at [227, 266] on img at bounding box center [224, 269] width 55 height 37
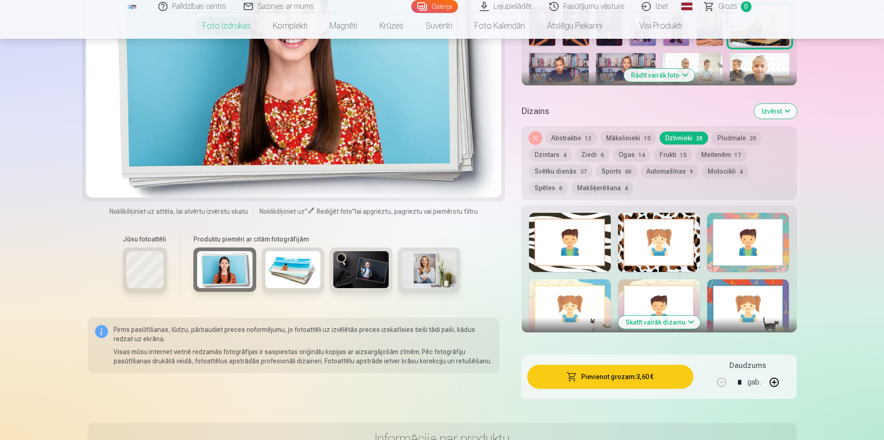
click at [358, 272] on img at bounding box center [360, 269] width 55 height 37
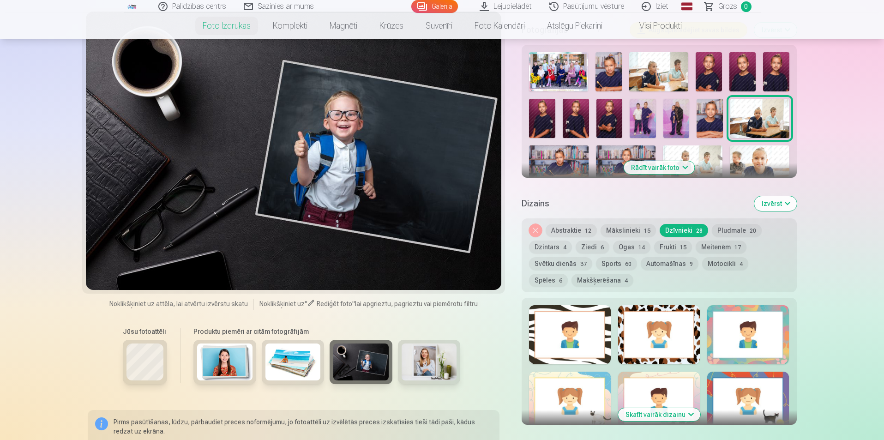
scroll to position [347, 0]
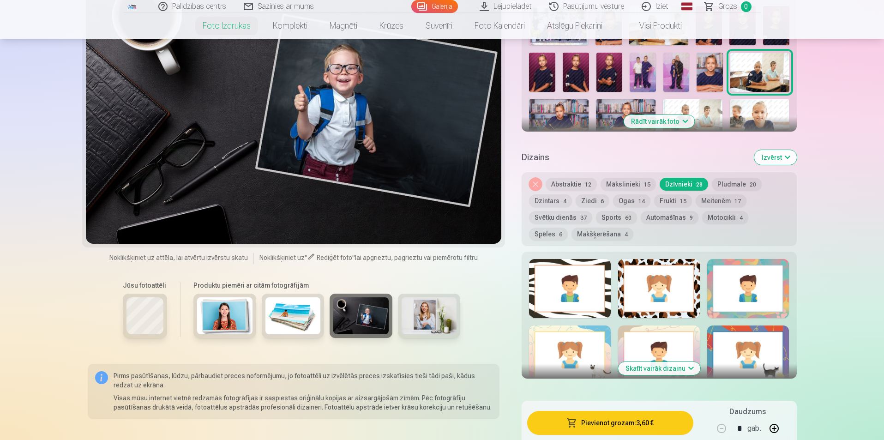
click at [424, 316] on img at bounding box center [429, 315] width 55 height 37
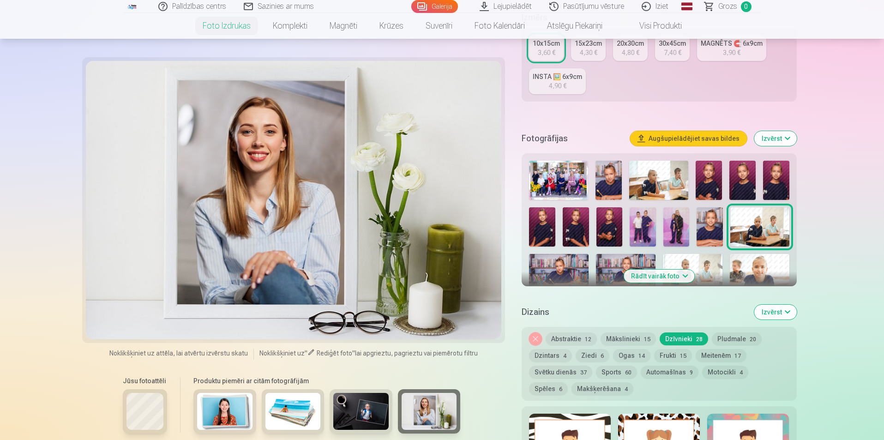
scroll to position [208, 0]
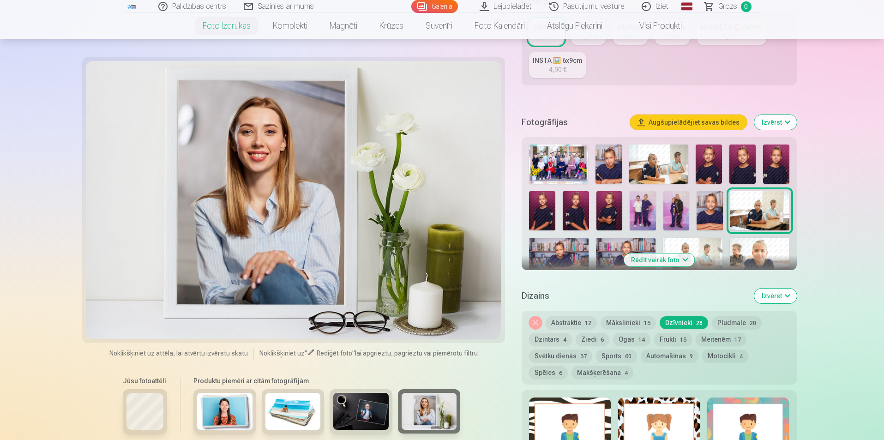
click at [659, 258] on button "Rādīt vairāk foto" at bounding box center [659, 260] width 71 height 13
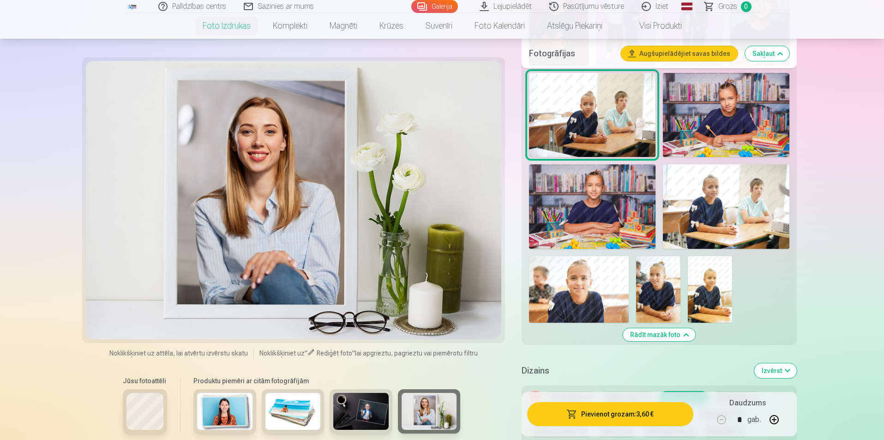
scroll to position [578, 0]
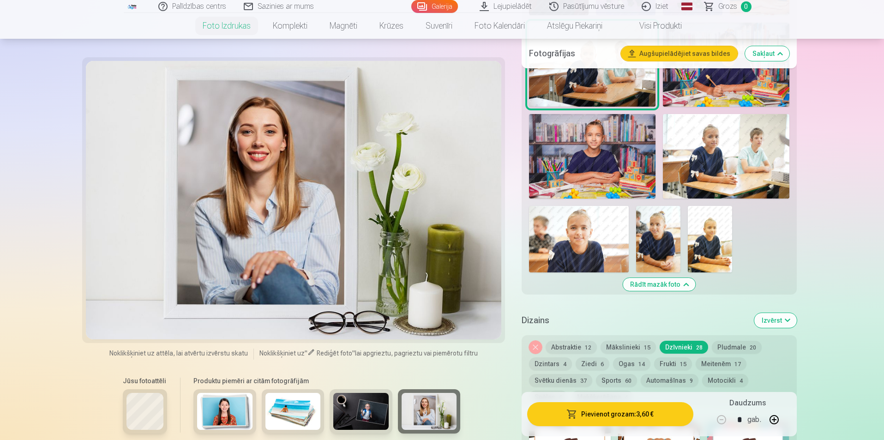
click at [589, 236] on img at bounding box center [579, 239] width 100 height 66
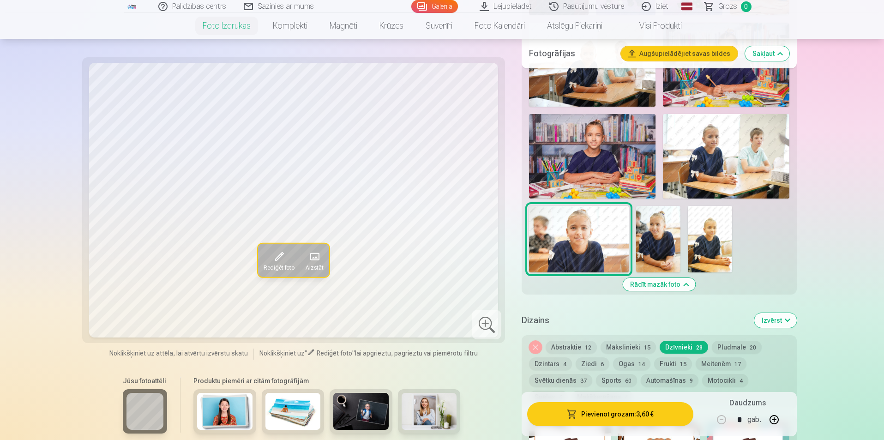
click at [427, 405] on img at bounding box center [429, 411] width 55 height 37
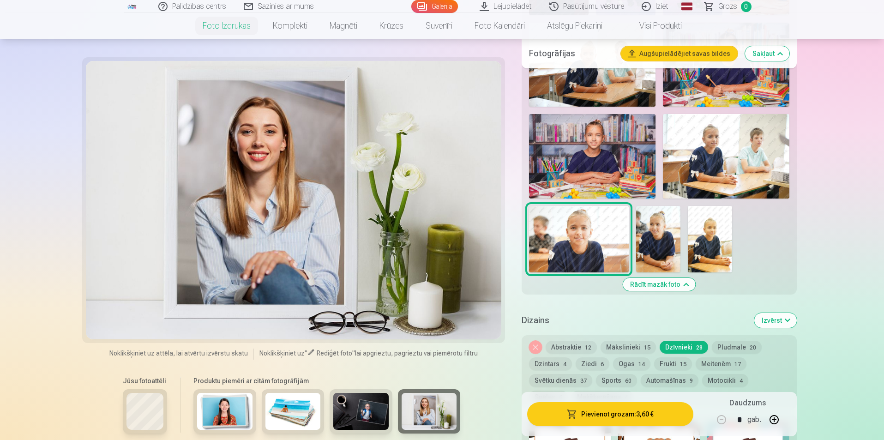
click at [419, 411] on img at bounding box center [429, 411] width 55 height 37
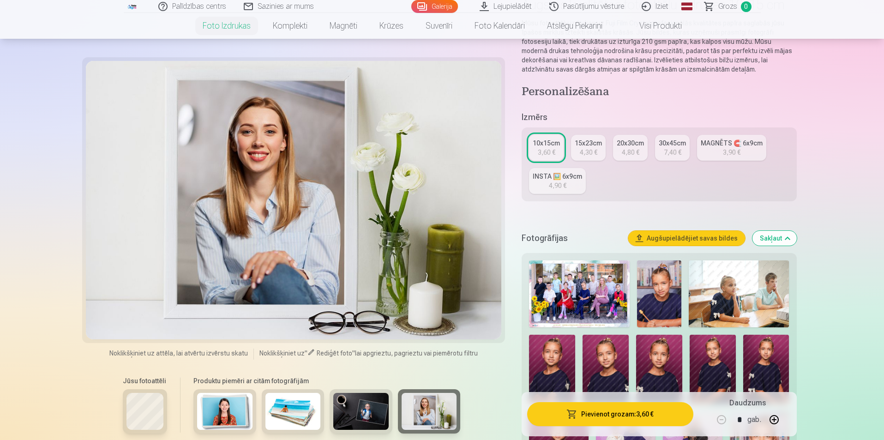
scroll to position [0, 0]
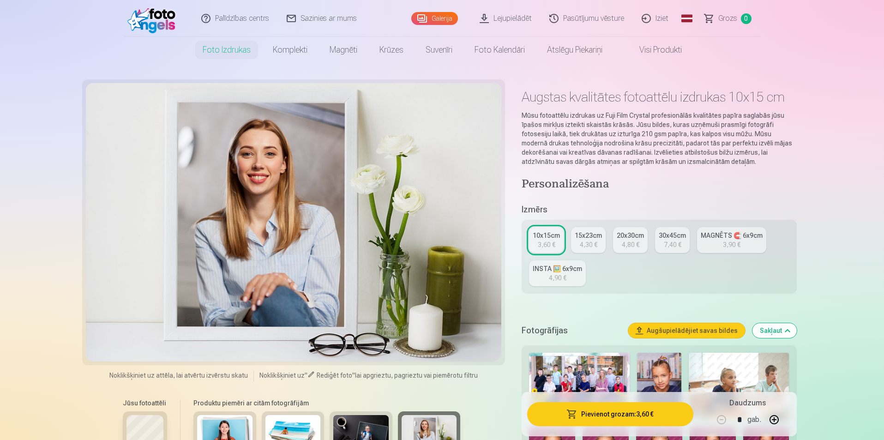
click at [728, 16] on span "Grozs" at bounding box center [728, 18] width 19 height 11
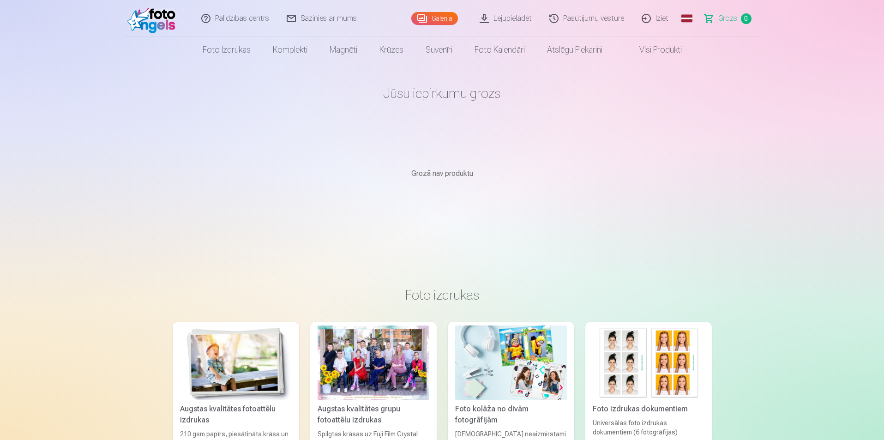
click at [662, 17] on link "Iziet" at bounding box center [656, 18] width 44 height 37
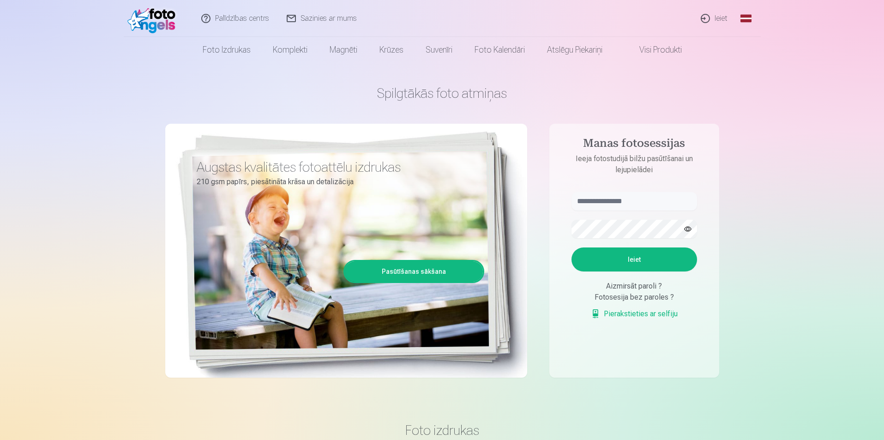
click at [720, 17] on link "Ieiet" at bounding box center [715, 18] width 44 height 37
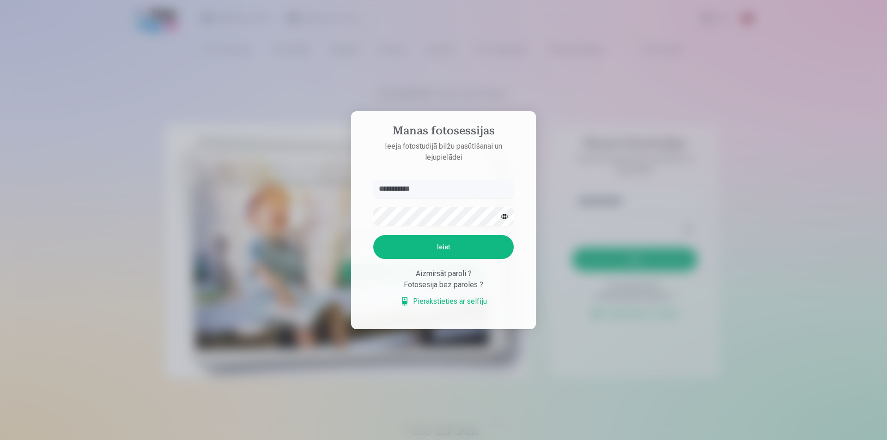
type input "**********"
click at [373, 235] on button "Ieiet" at bounding box center [443, 247] width 140 height 24
